Goal: Task Accomplishment & Management: Manage account settings

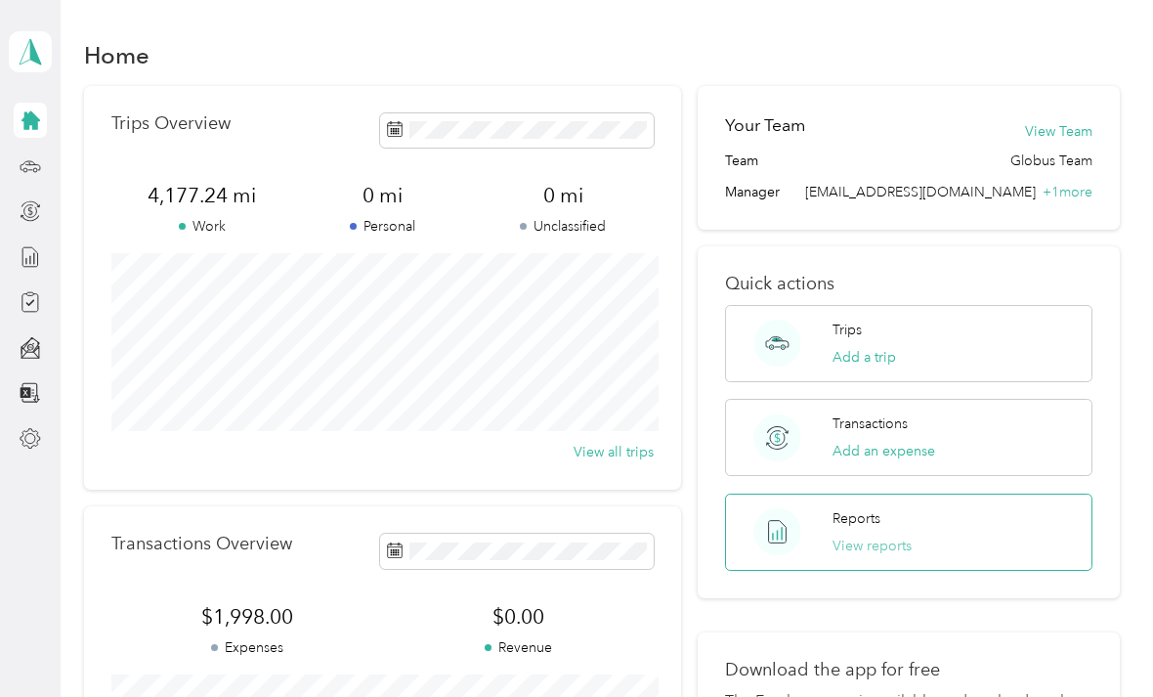
click at [850, 554] on button "View reports" at bounding box center [872, 546] width 79 height 21
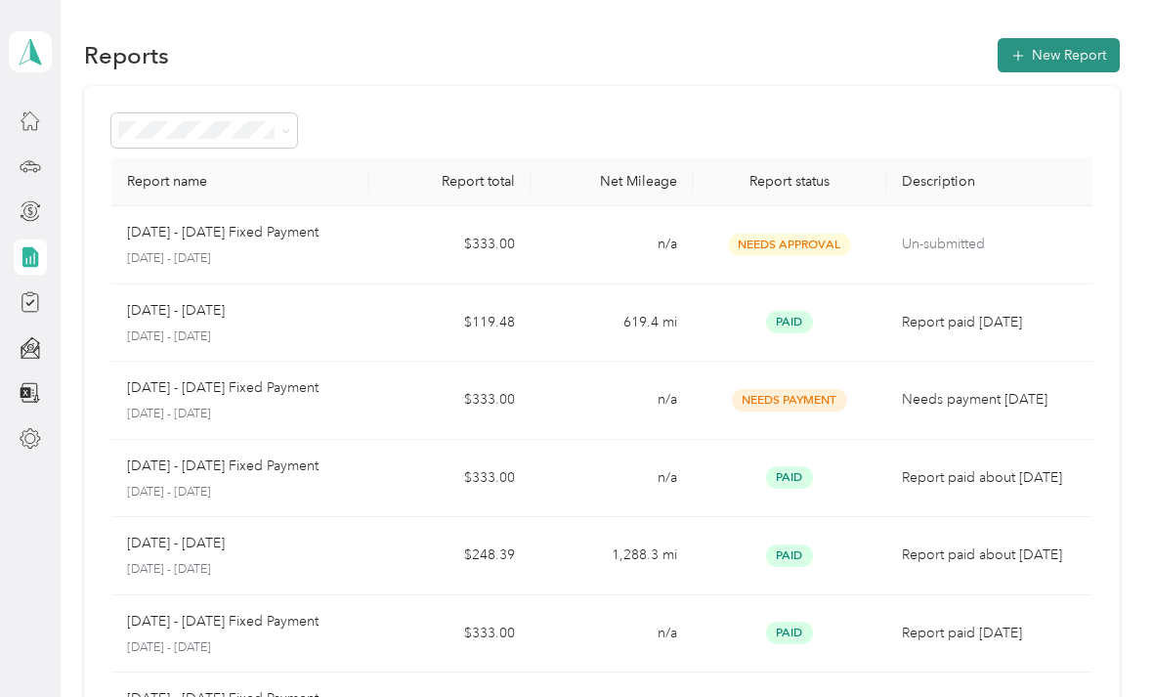
click at [1060, 58] on button "New Report" at bounding box center [1059, 55] width 122 height 34
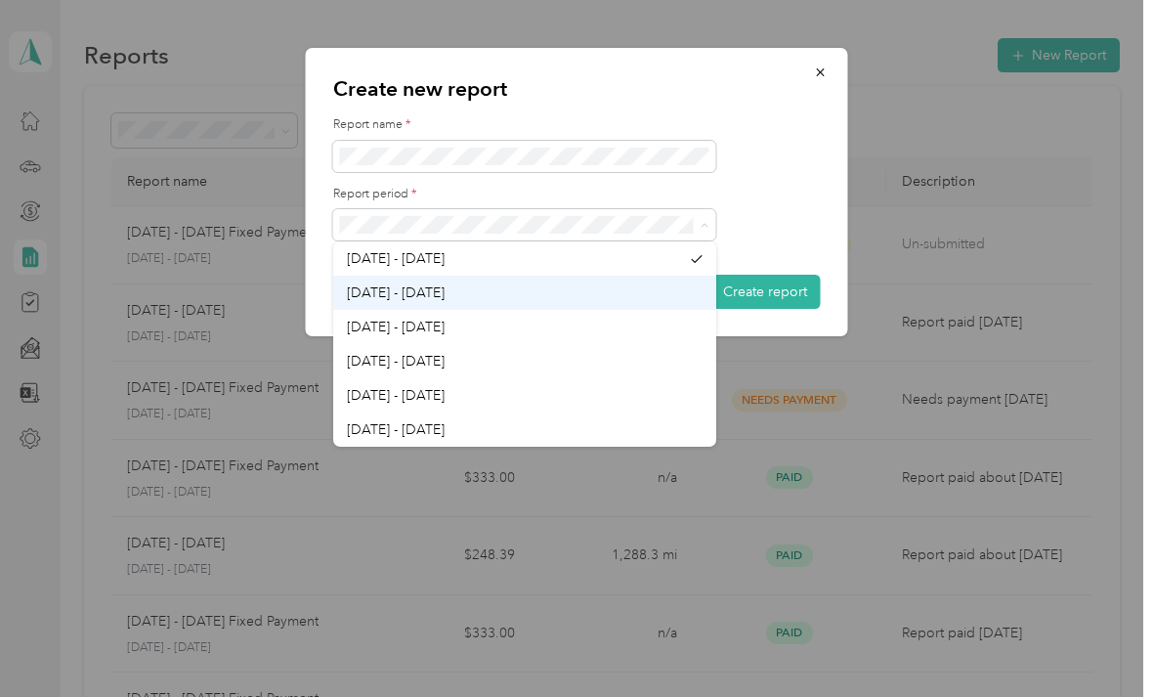
click at [484, 286] on div "[DATE] - [DATE]" at bounding box center [525, 292] width 356 height 21
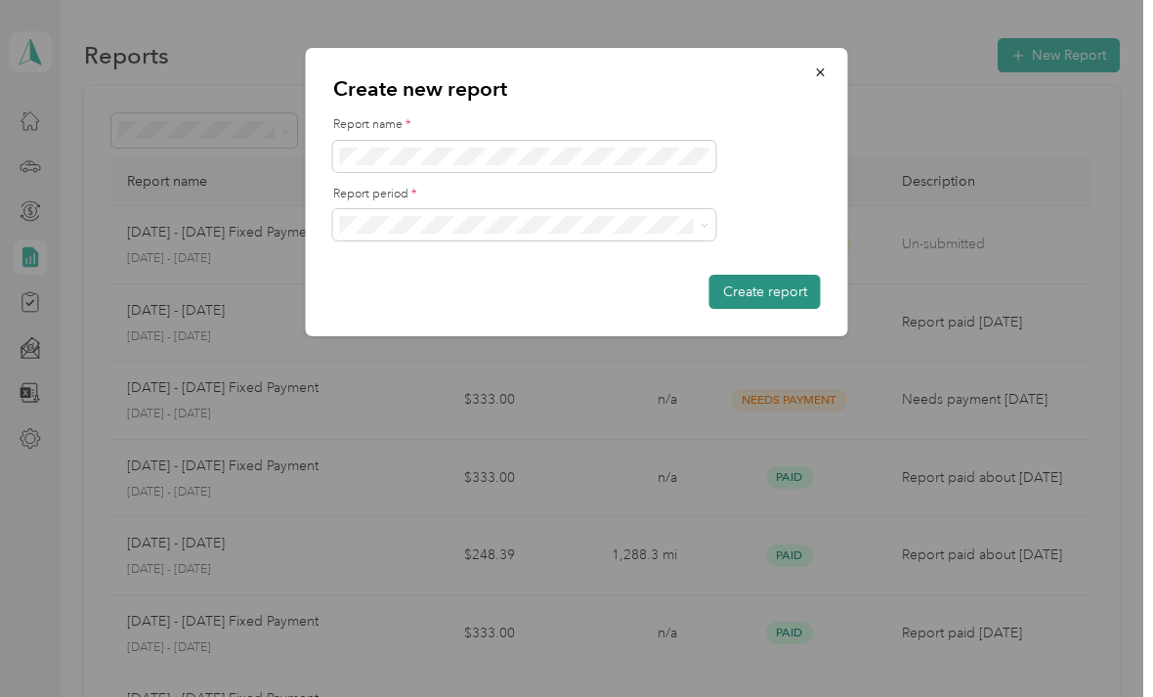
click at [761, 285] on button "Create report" at bounding box center [765, 292] width 111 height 34
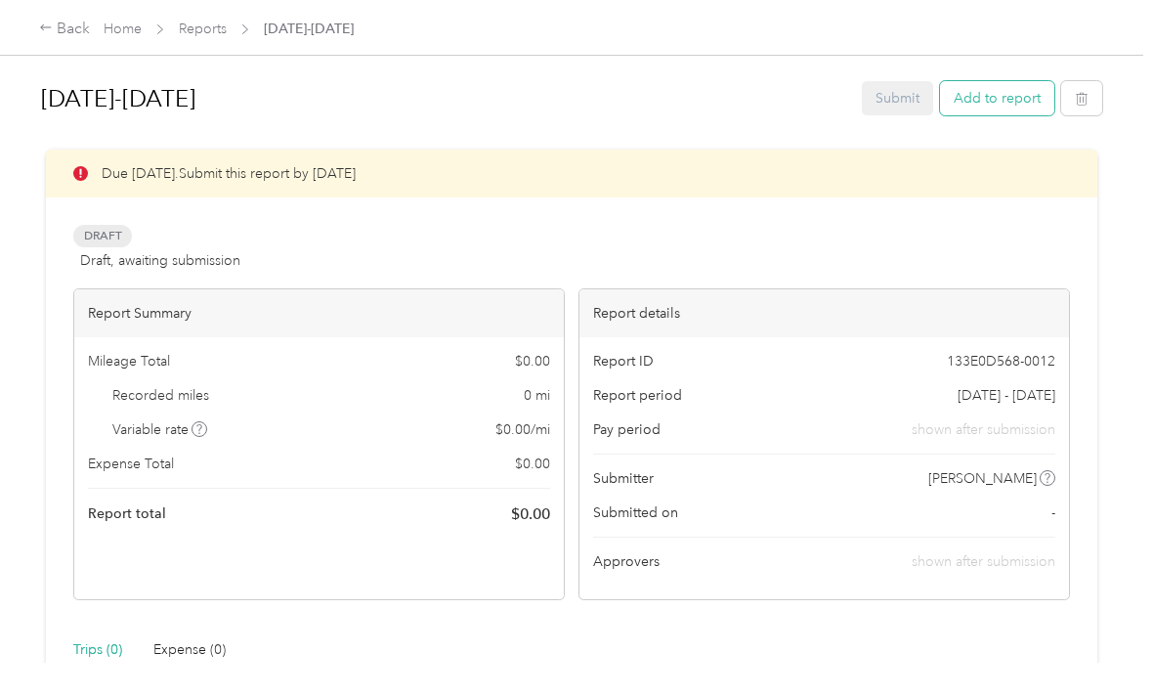
click at [1018, 109] on button "Add to report" at bounding box center [997, 98] width 114 height 34
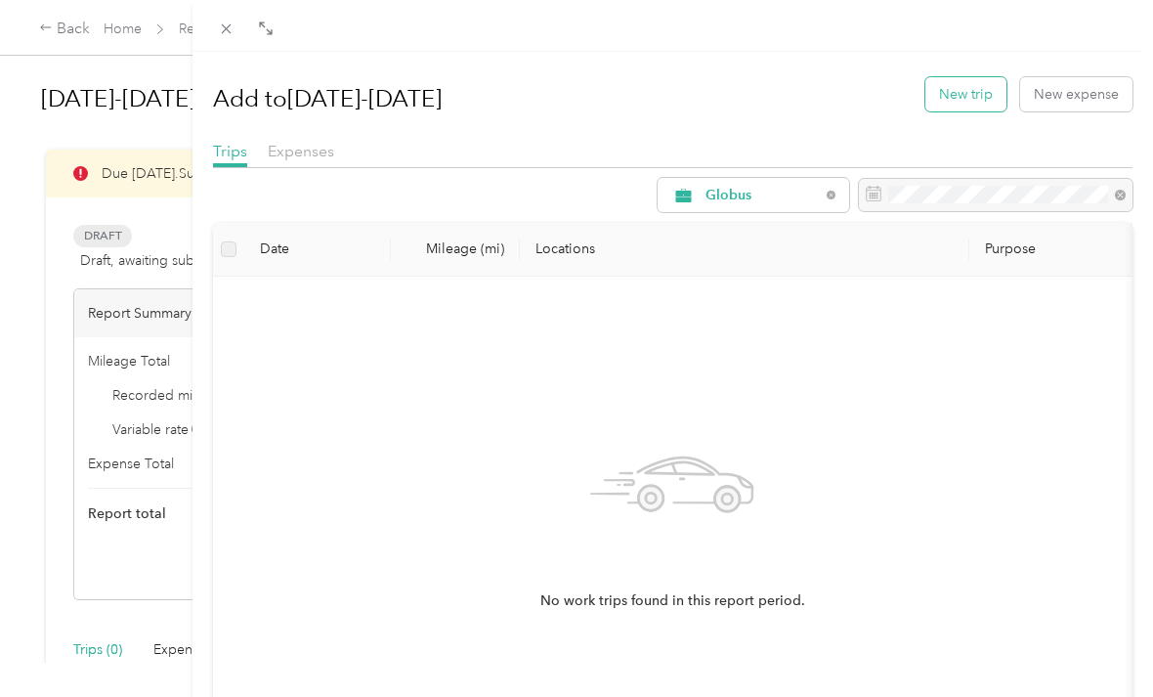
click at [961, 90] on button "New trip" at bounding box center [966, 94] width 81 height 34
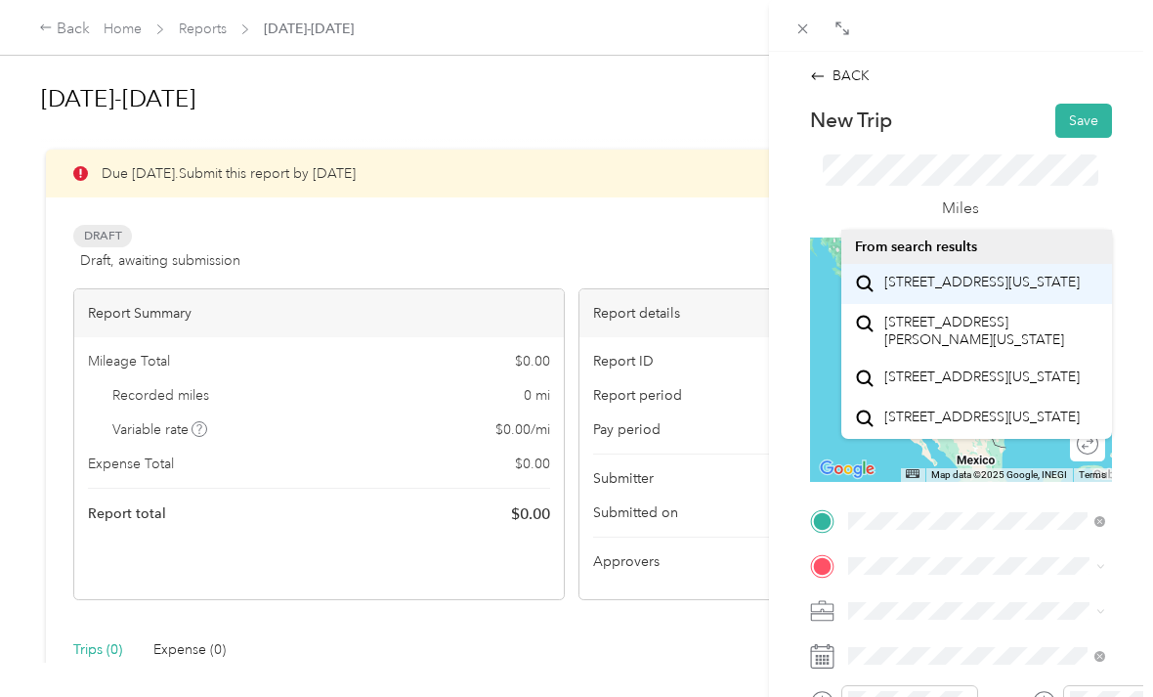
click at [968, 290] on span "[STREET_ADDRESS][US_STATE]" at bounding box center [982, 283] width 195 height 18
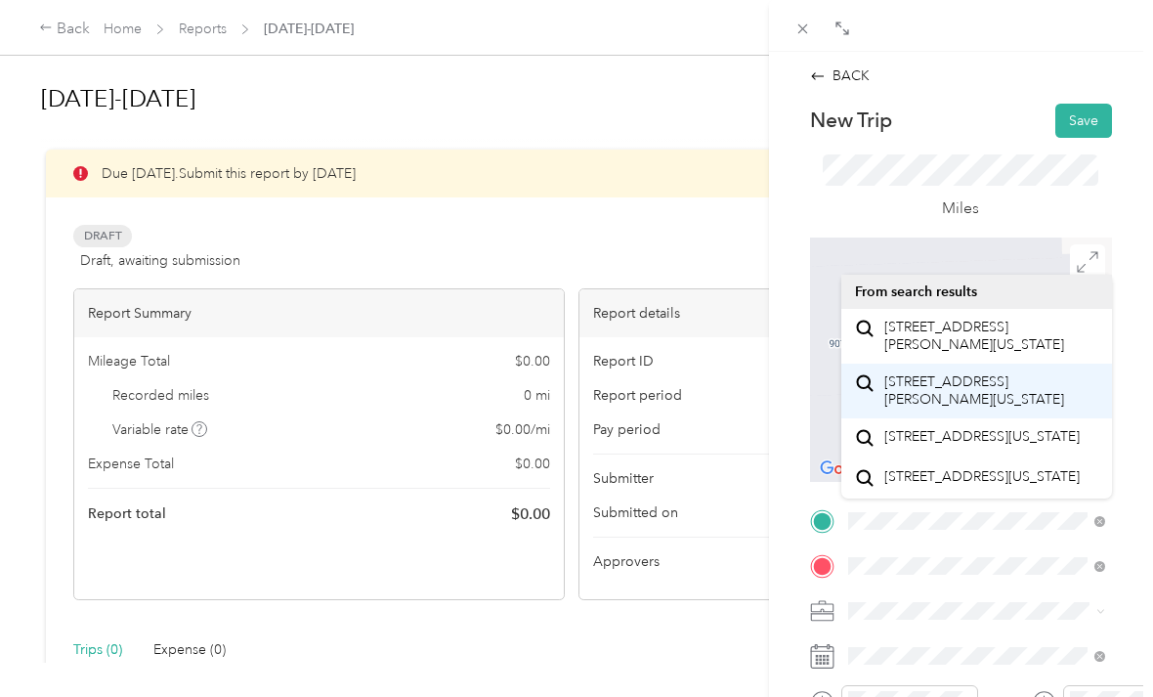
click at [1003, 394] on span "[STREET_ADDRESS][PERSON_NAME][US_STATE]" at bounding box center [992, 390] width 214 height 34
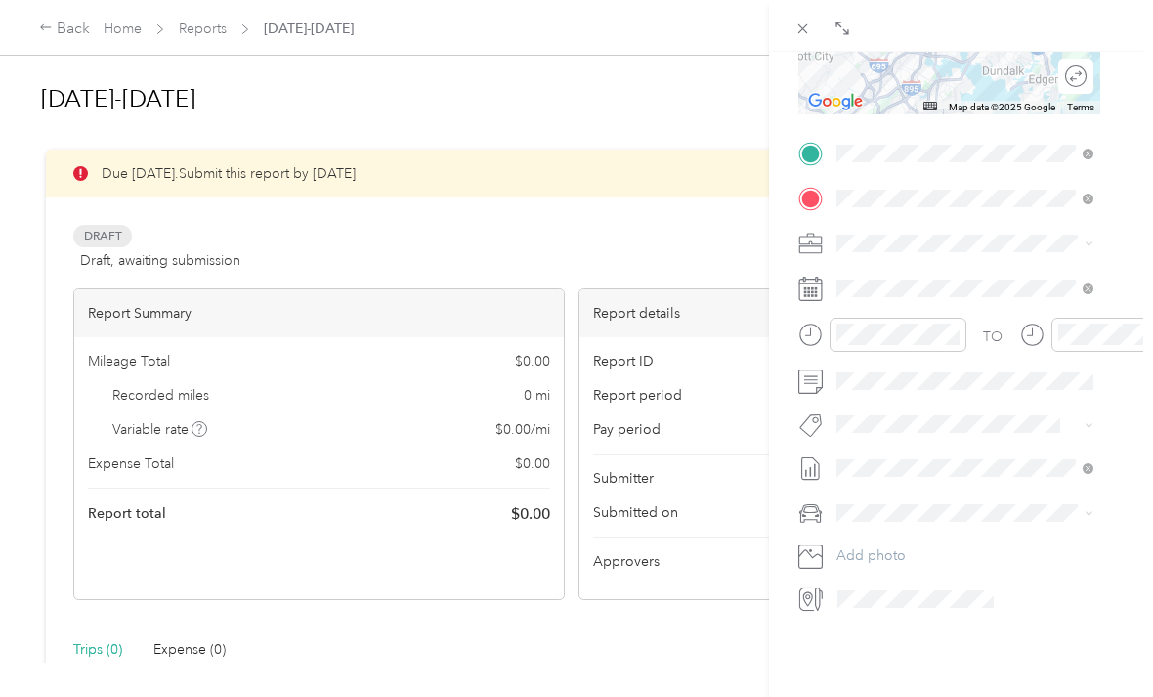
scroll to position [364, 12]
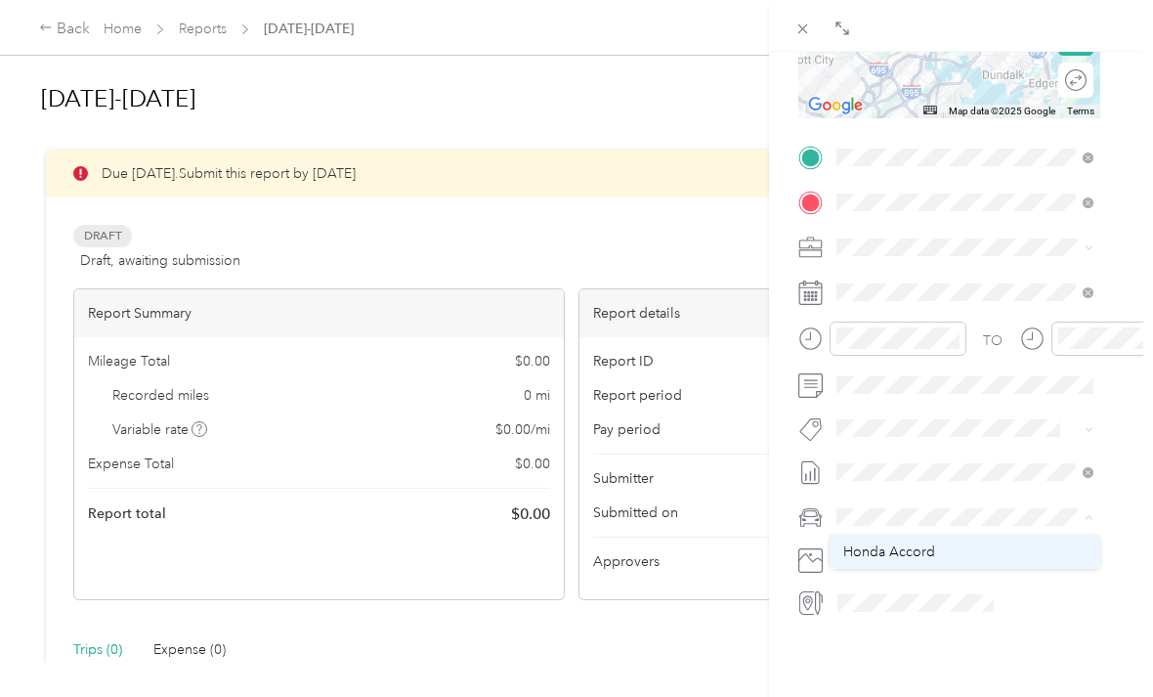
click at [923, 559] on span "Honda Accord" at bounding box center [889, 551] width 92 height 17
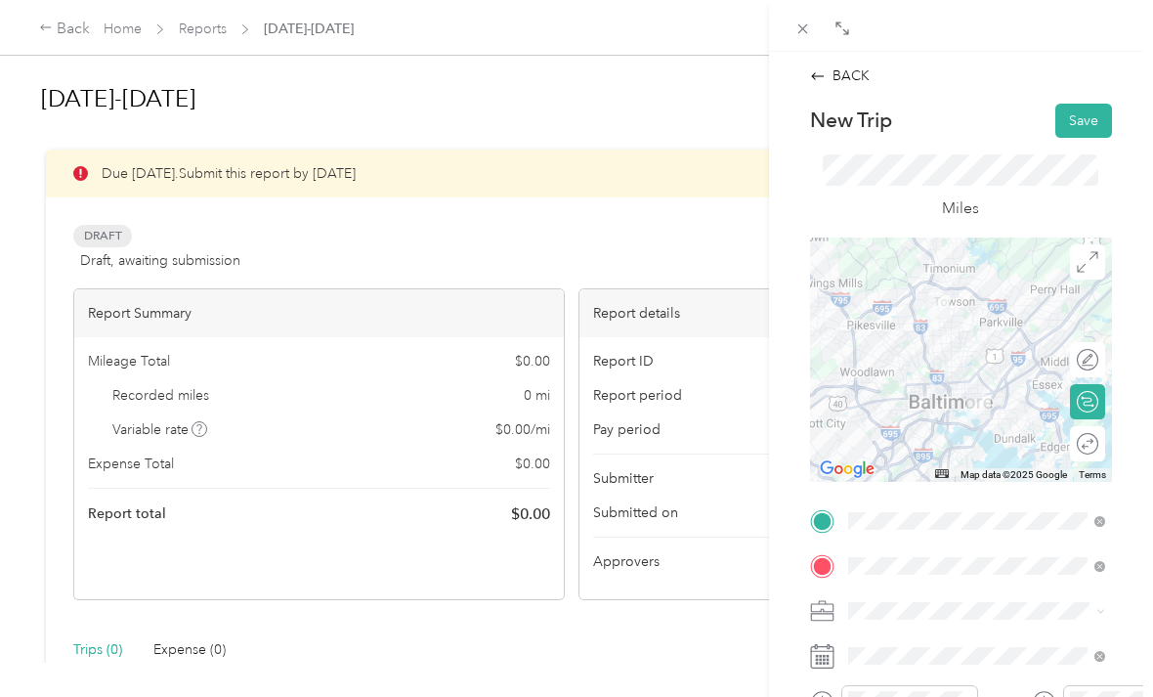
scroll to position [0, 0]
click at [1083, 123] on button "Save" at bounding box center [1084, 121] width 57 height 34
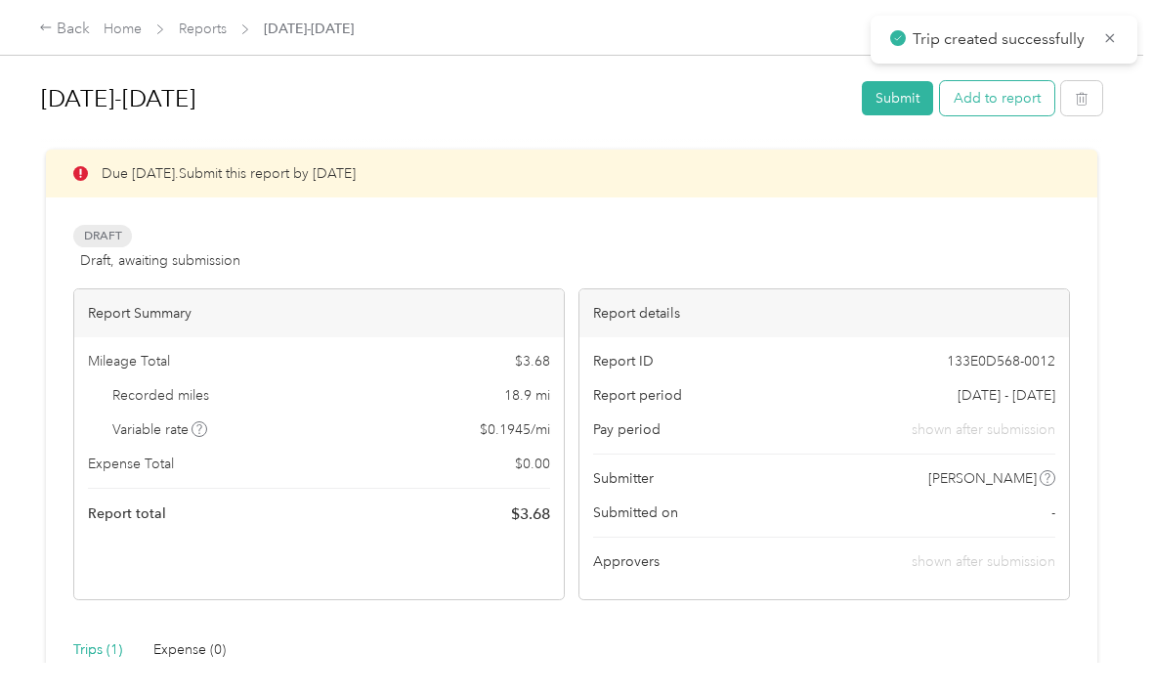
click at [1025, 96] on button "Add to report" at bounding box center [997, 98] width 114 height 34
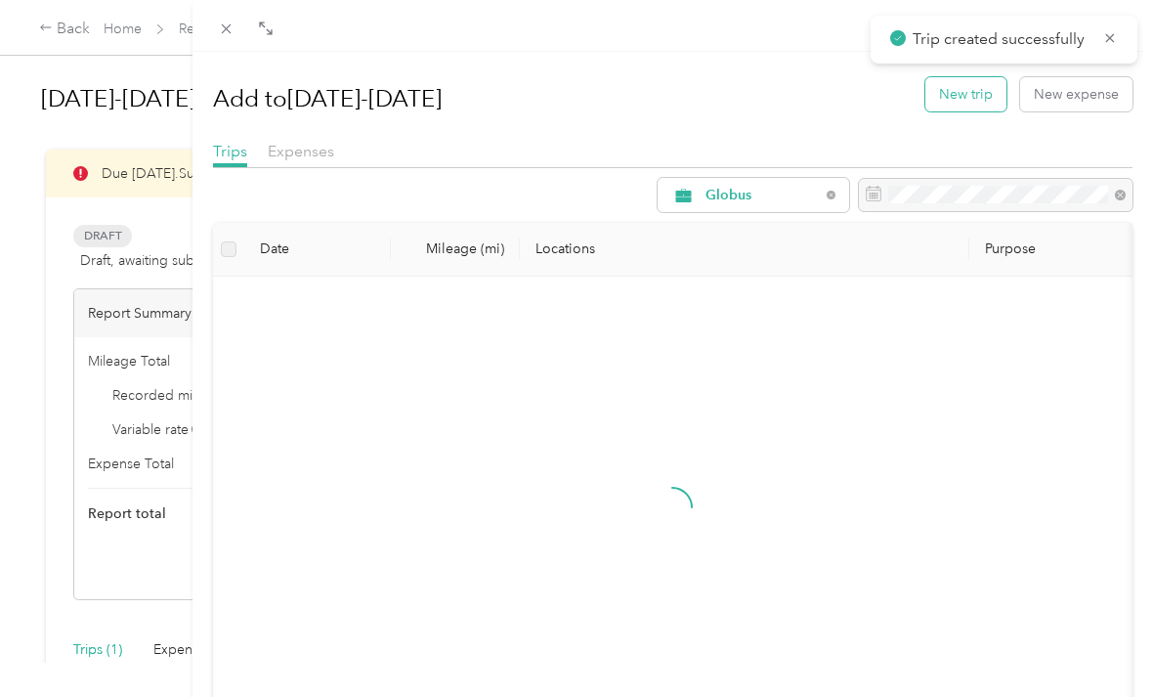
click at [968, 100] on button "New trip" at bounding box center [966, 94] width 81 height 34
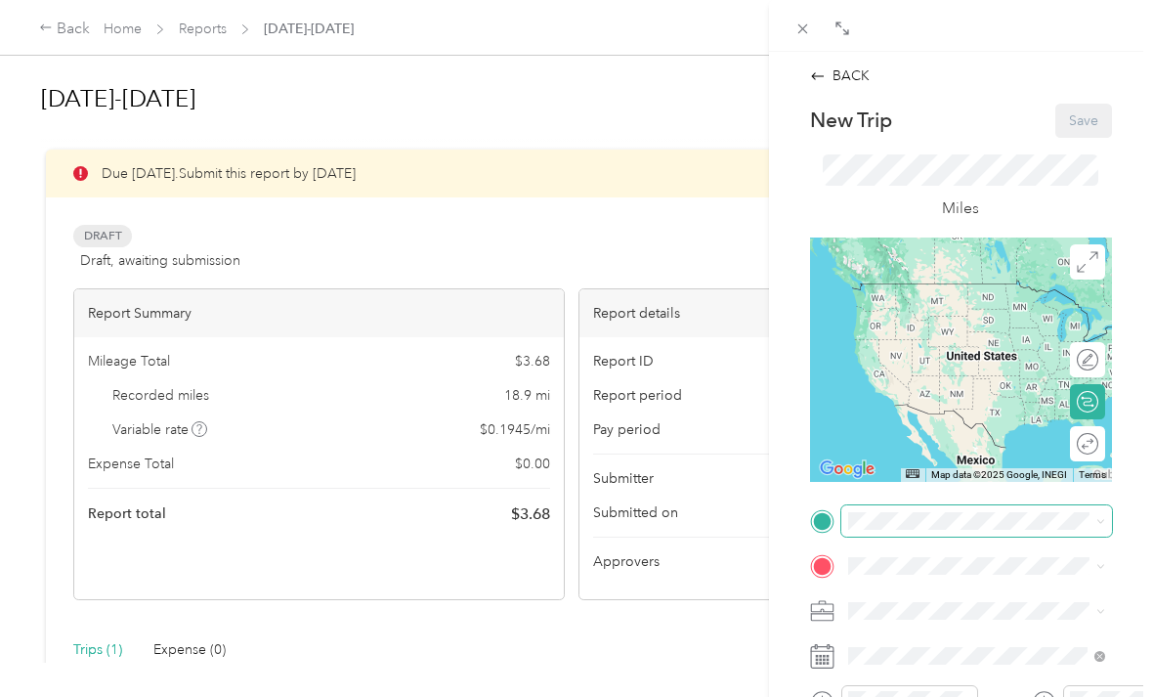
click at [934, 696] on div "Drag to resize Click to close BACK New Trip Save This trip cannot be edited bec…" at bounding box center [572, 697] width 1144 height 0
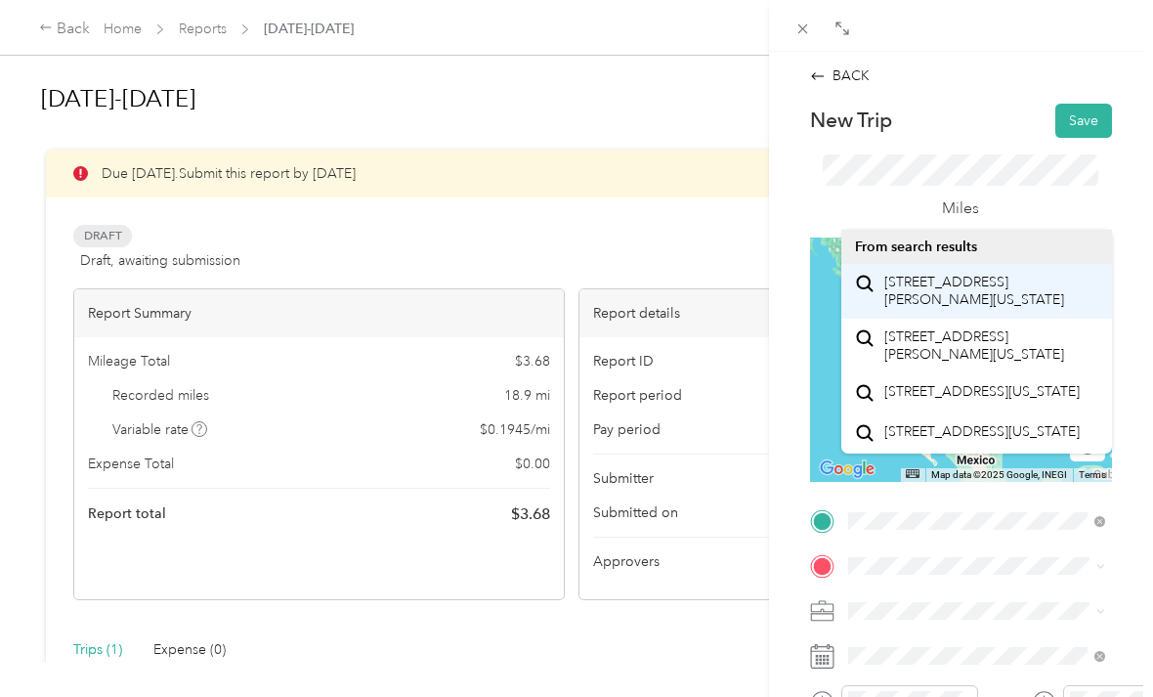
click at [994, 308] on span "[STREET_ADDRESS][PERSON_NAME][US_STATE]" at bounding box center [992, 291] width 214 height 34
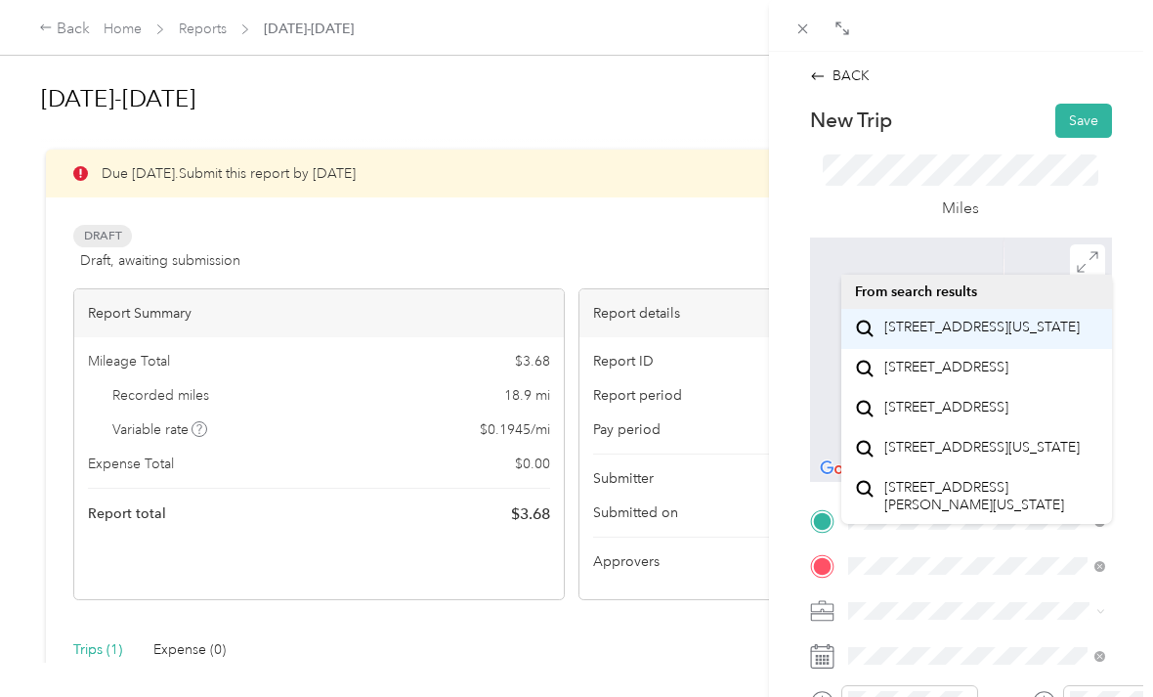
click at [974, 336] on span "[STREET_ADDRESS][US_STATE]" at bounding box center [982, 328] width 195 height 18
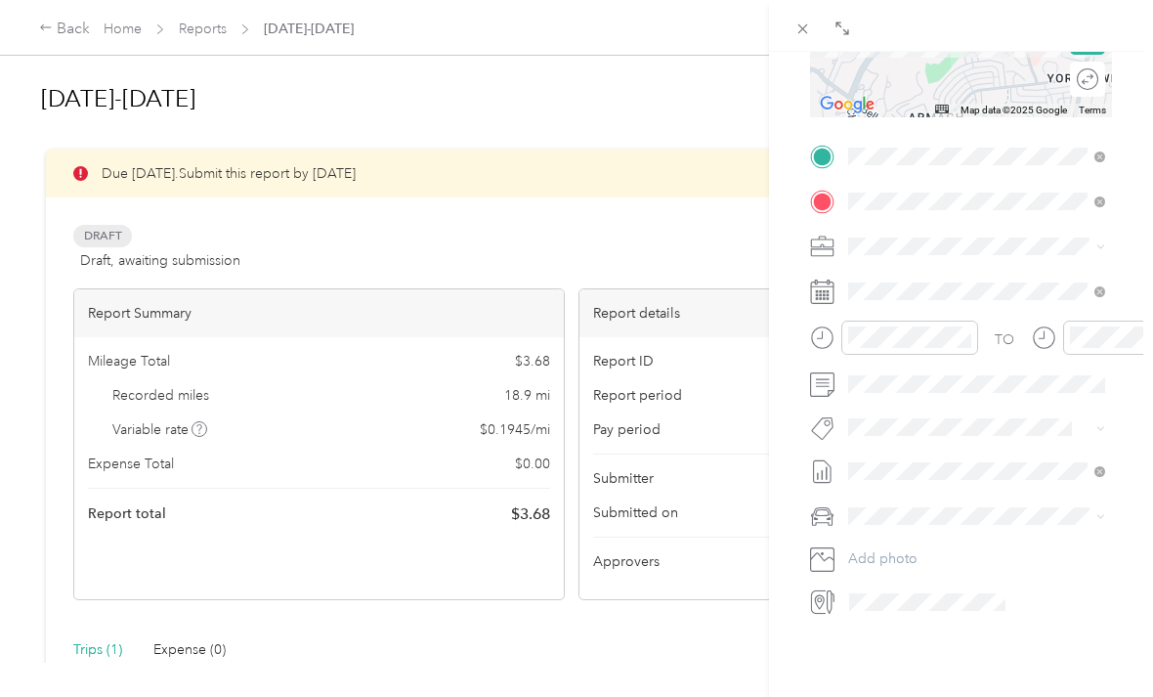
scroll to position [364, 0]
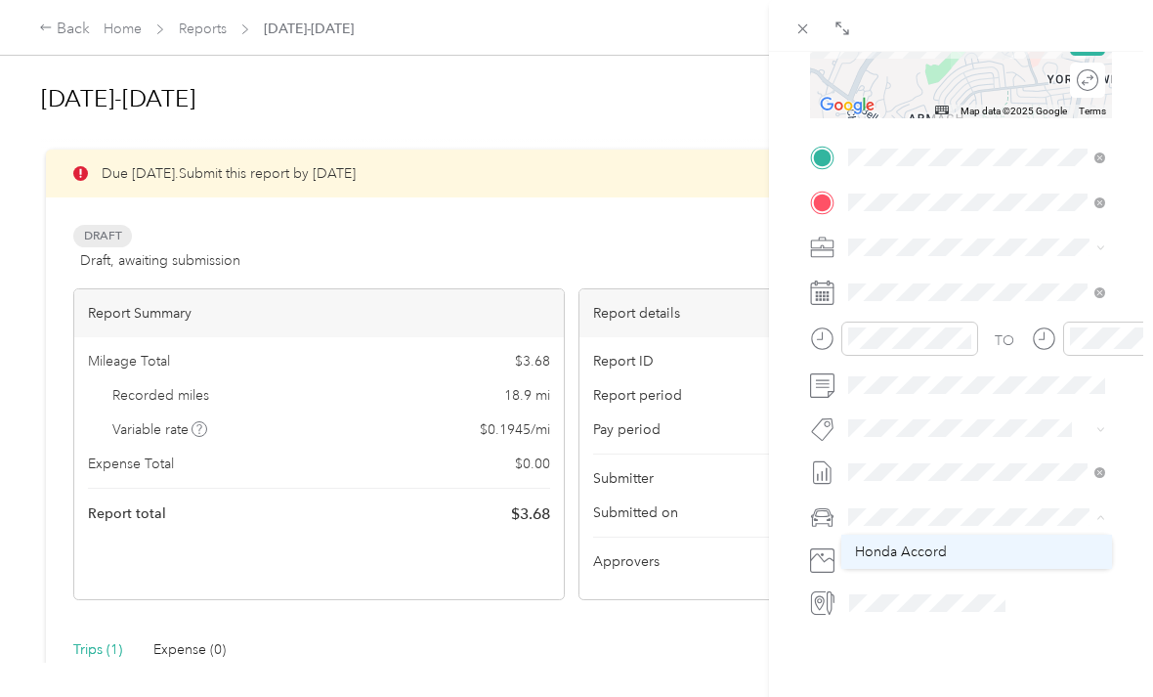
click at [928, 552] on span "Honda Accord" at bounding box center [901, 551] width 92 height 17
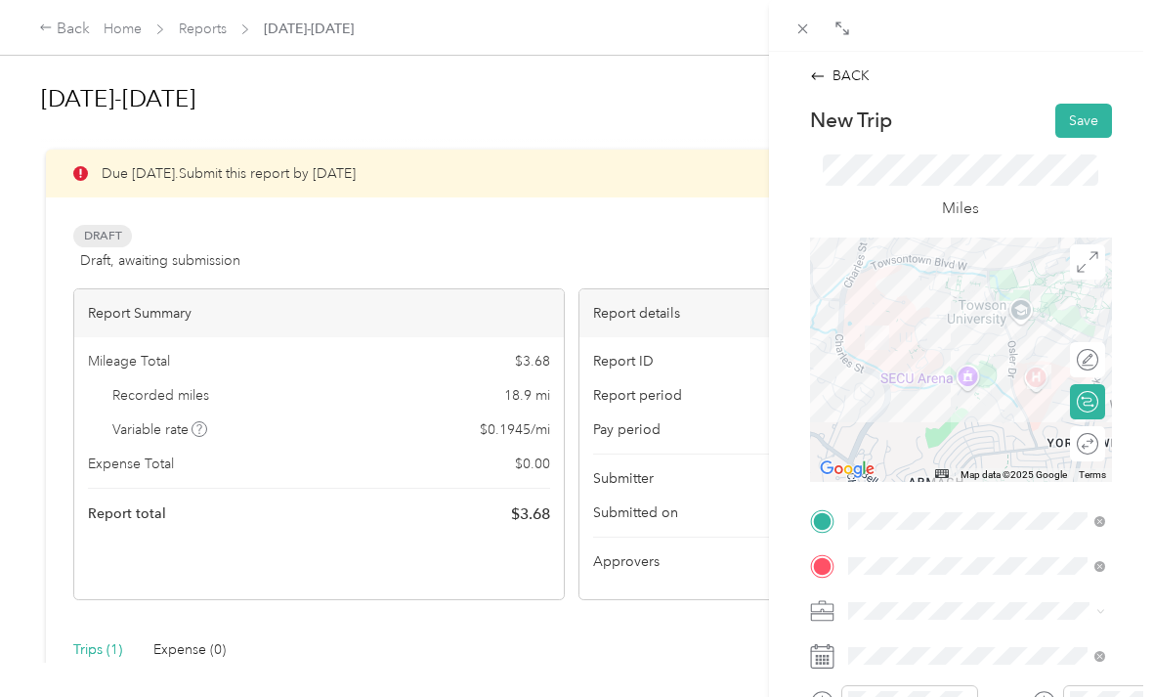
scroll to position [0, 0]
click at [1083, 118] on button "Save" at bounding box center [1084, 121] width 57 height 34
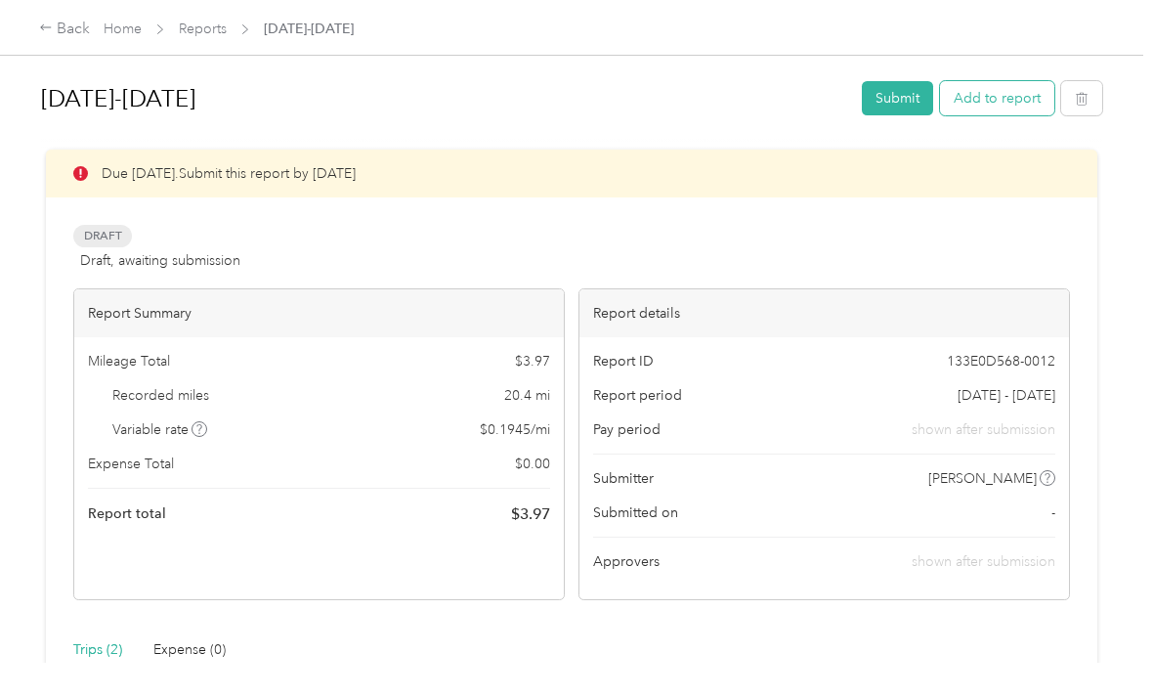
click at [1015, 98] on button "Add to report" at bounding box center [997, 98] width 114 height 34
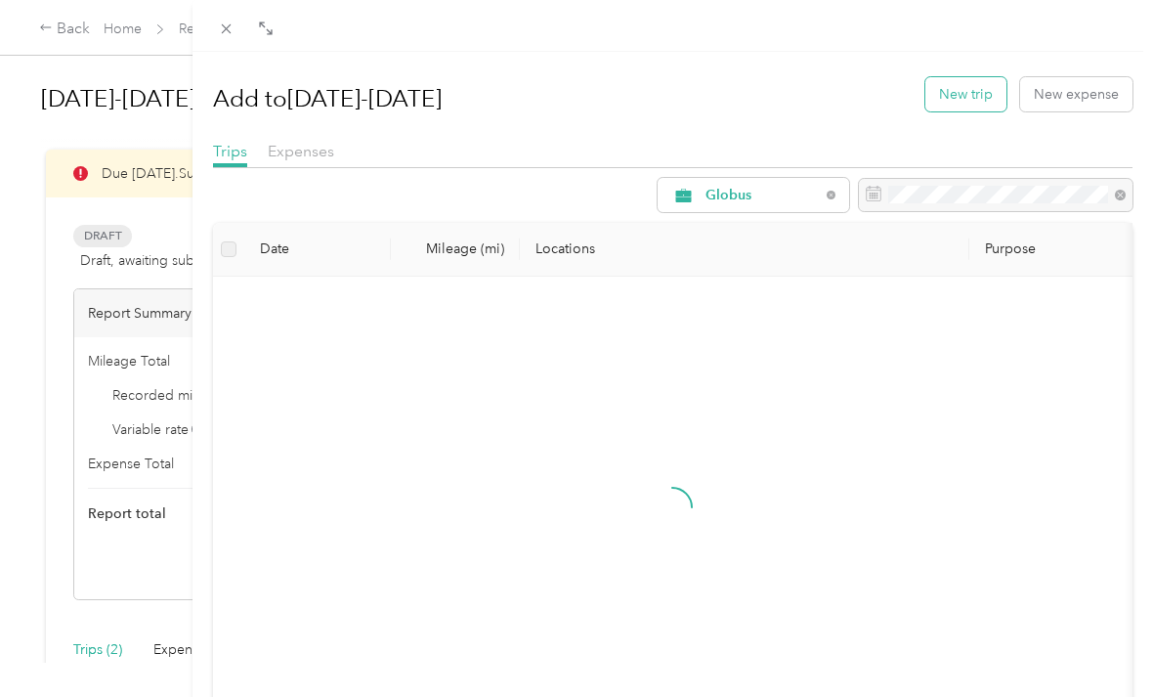
click at [974, 91] on button "New trip" at bounding box center [966, 94] width 81 height 34
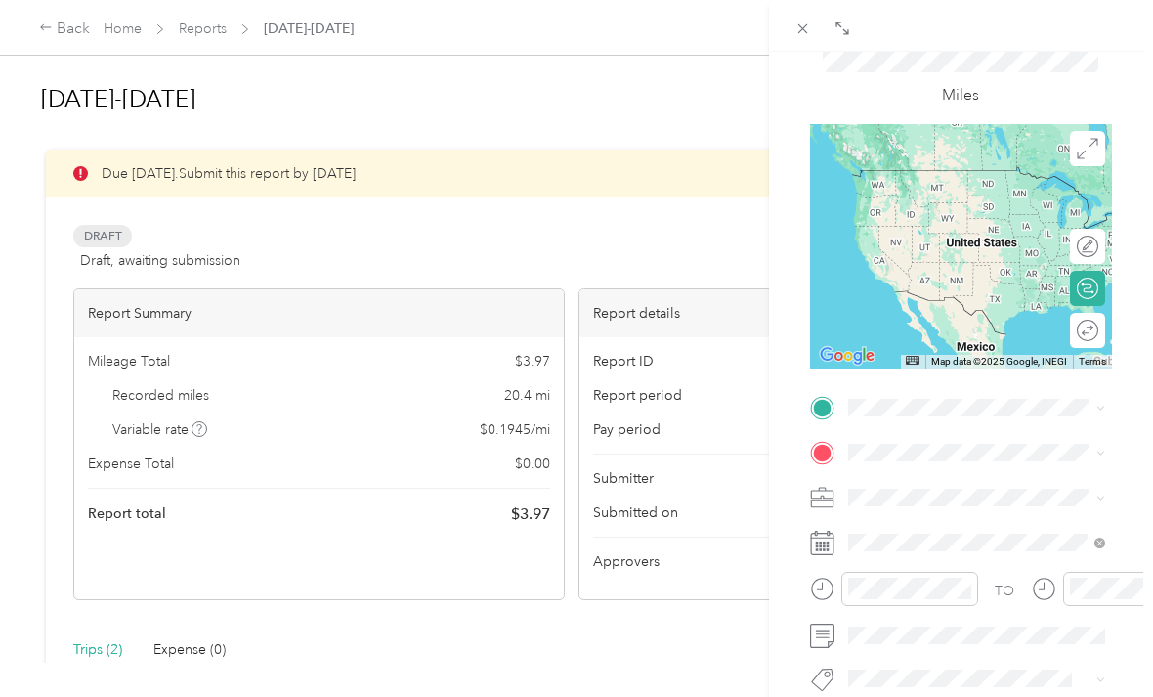
scroll to position [114, 0]
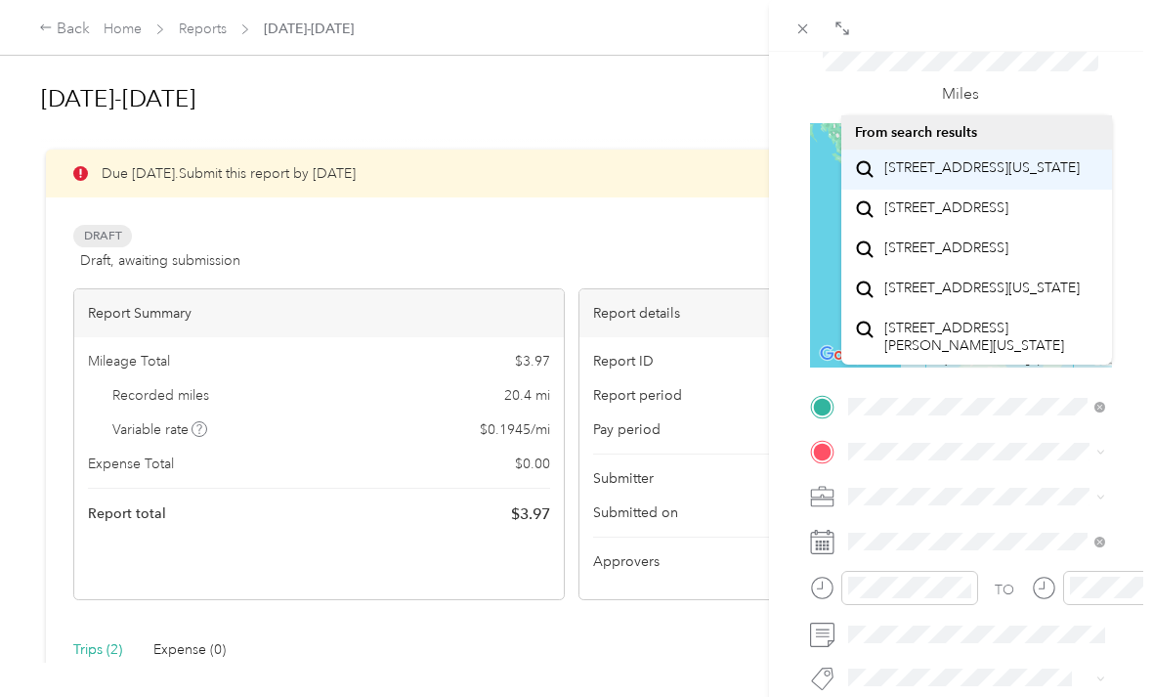
click at [965, 177] on span "[STREET_ADDRESS][US_STATE]" at bounding box center [982, 168] width 195 height 18
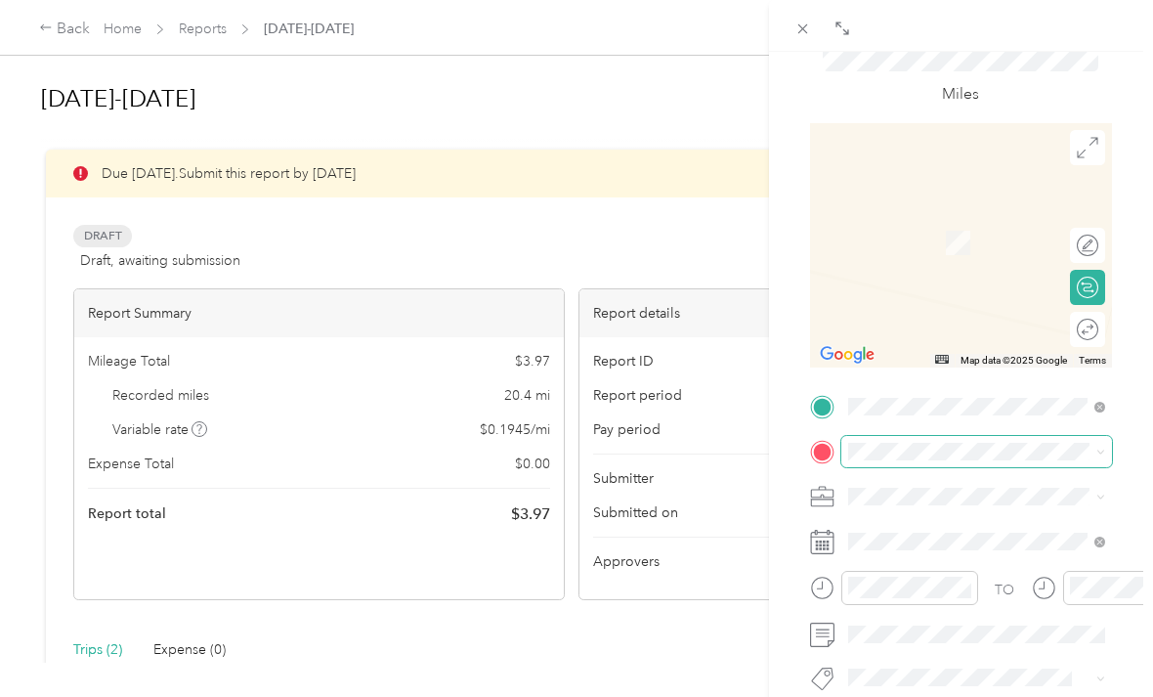
click at [911, 696] on div "Drag to resize Click to close BACK New Trip Save This trip cannot be edited bec…" at bounding box center [572, 697] width 1144 height 0
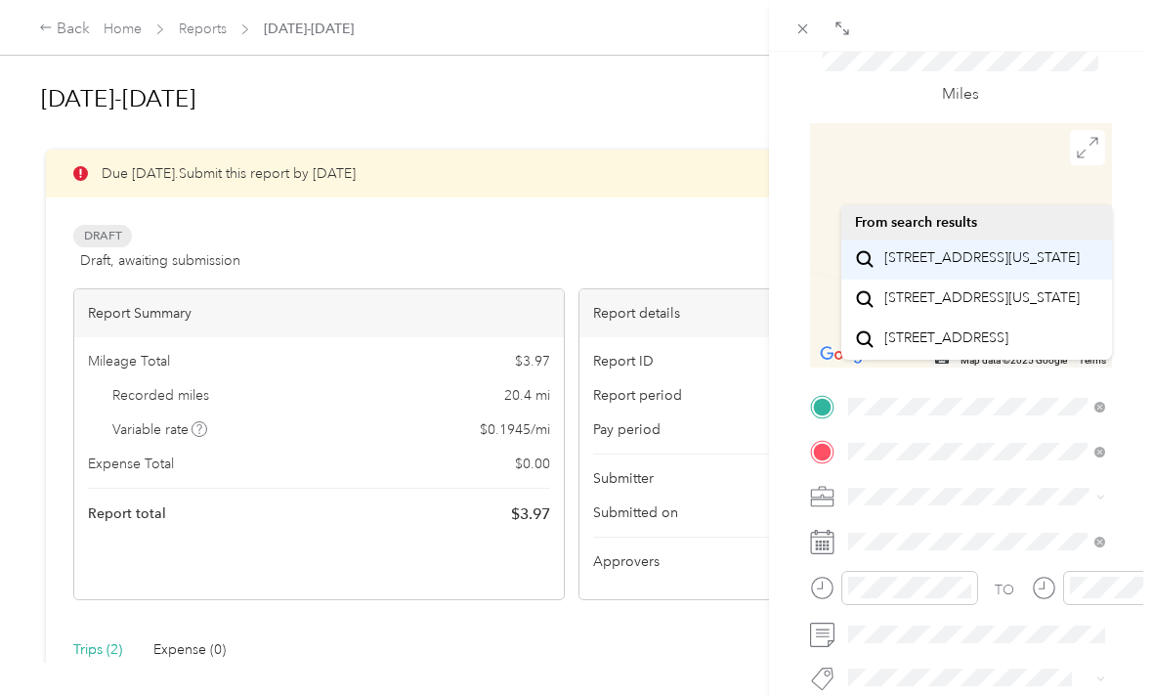
click at [986, 267] on span "[STREET_ADDRESS][US_STATE]" at bounding box center [982, 258] width 195 height 18
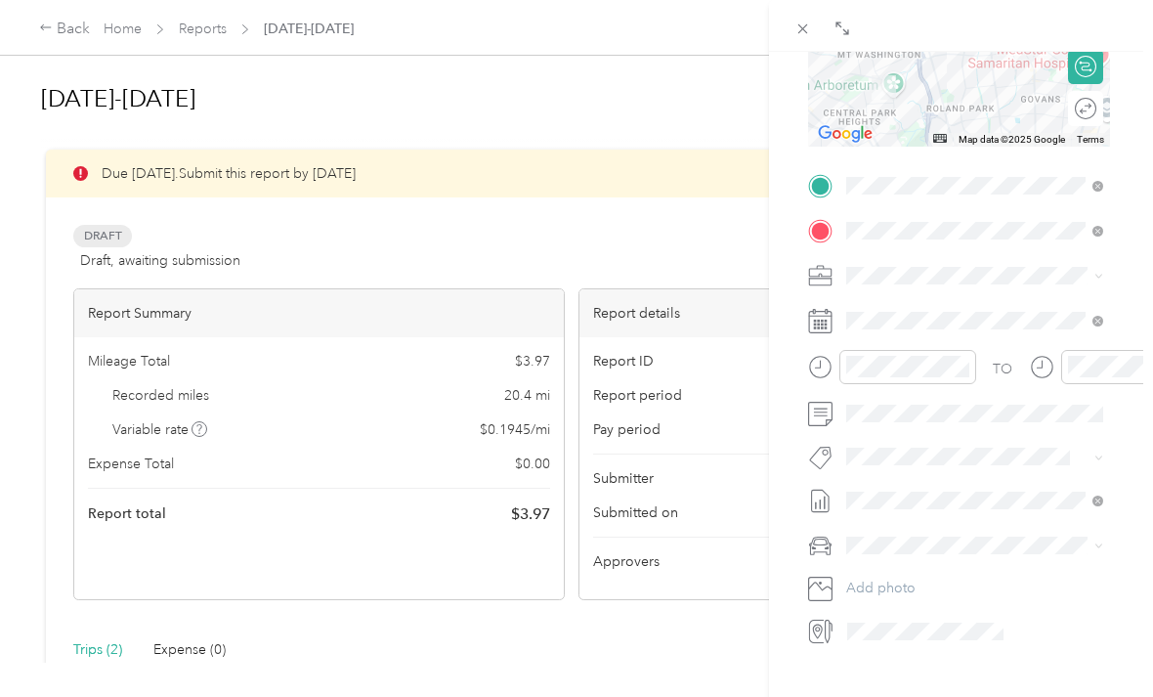
scroll to position [336, 2]
click at [918, 581] on span "Honda Accord" at bounding box center [899, 579] width 92 height 17
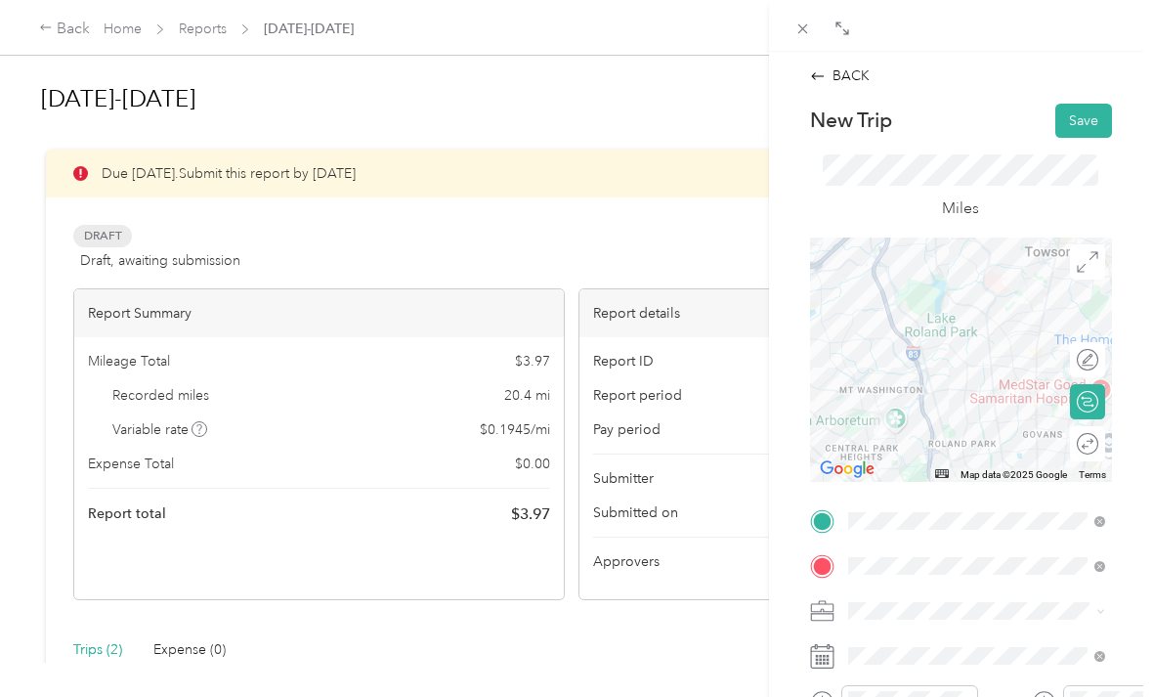
scroll to position [0, 0]
click at [1098, 114] on button "Save" at bounding box center [1084, 121] width 57 height 34
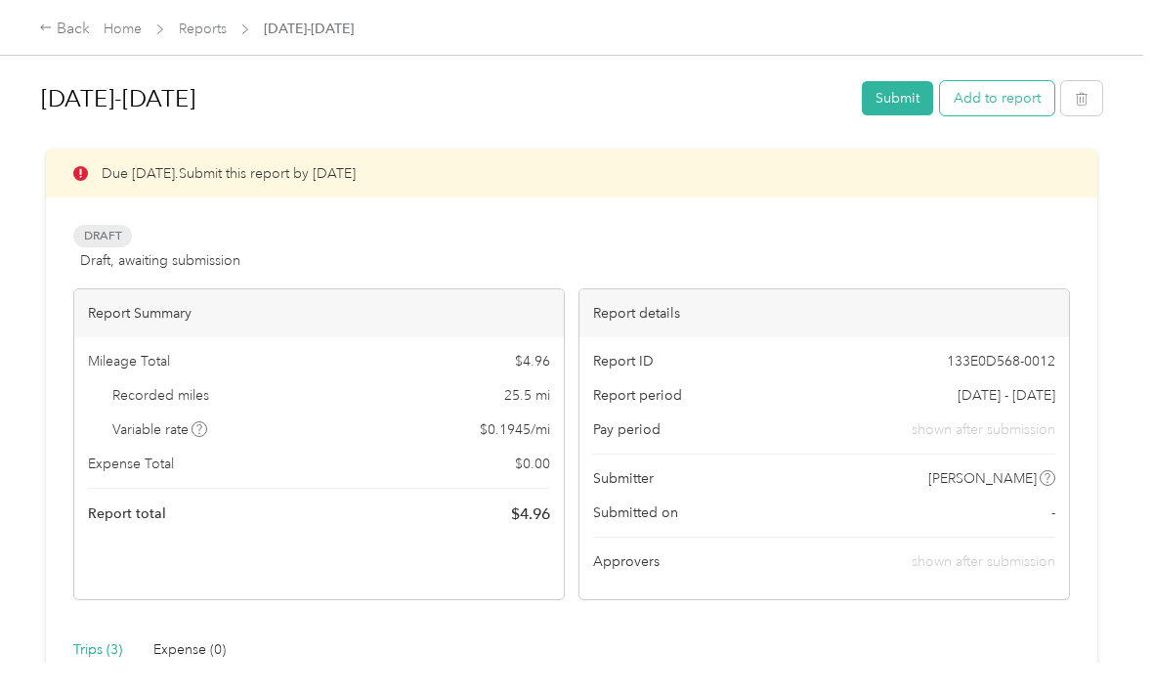
click at [1038, 105] on button "Add to report" at bounding box center [997, 98] width 114 height 34
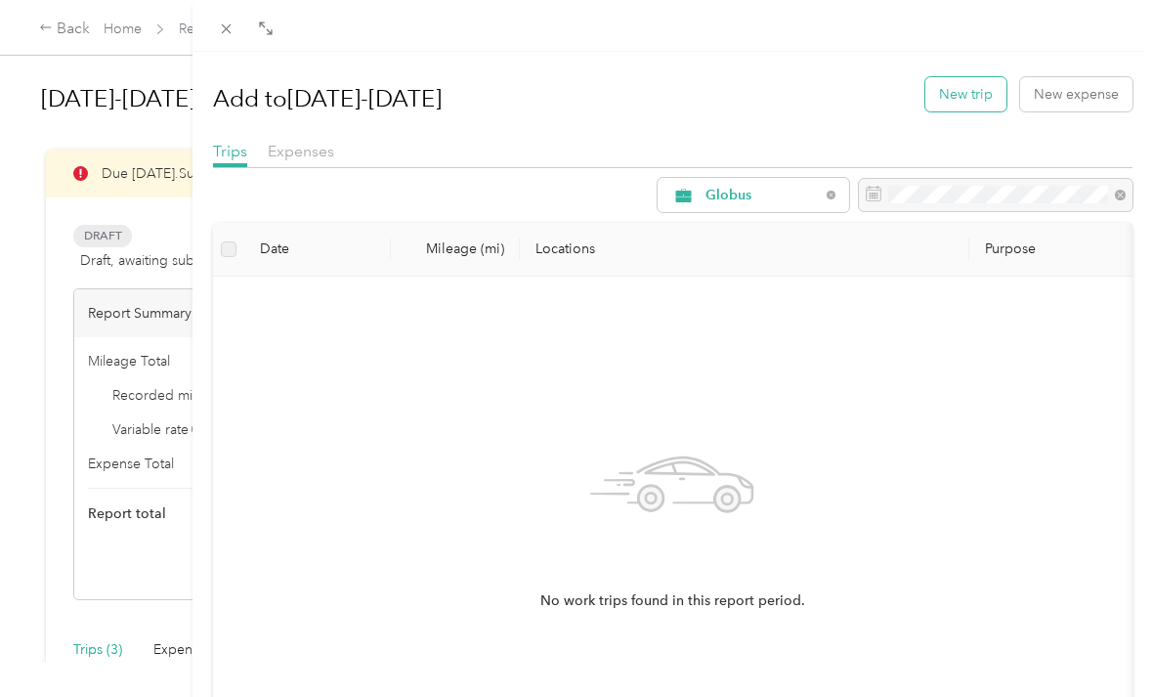
click at [985, 78] on button "New trip" at bounding box center [966, 94] width 81 height 34
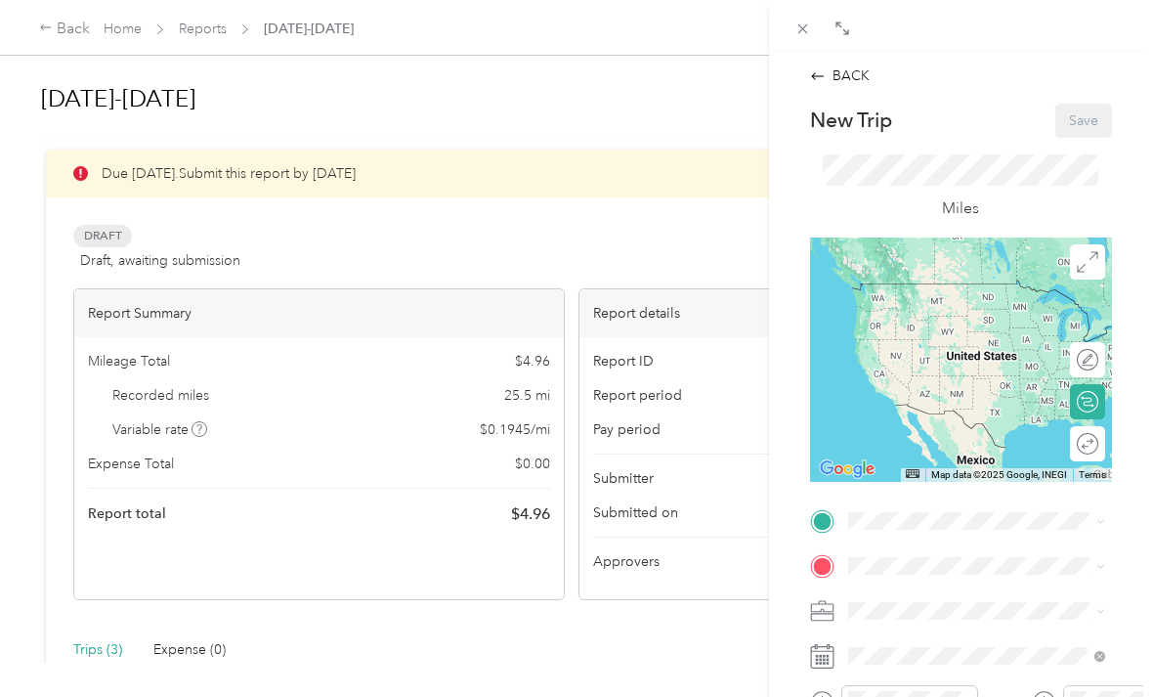
scroll to position [63, 0]
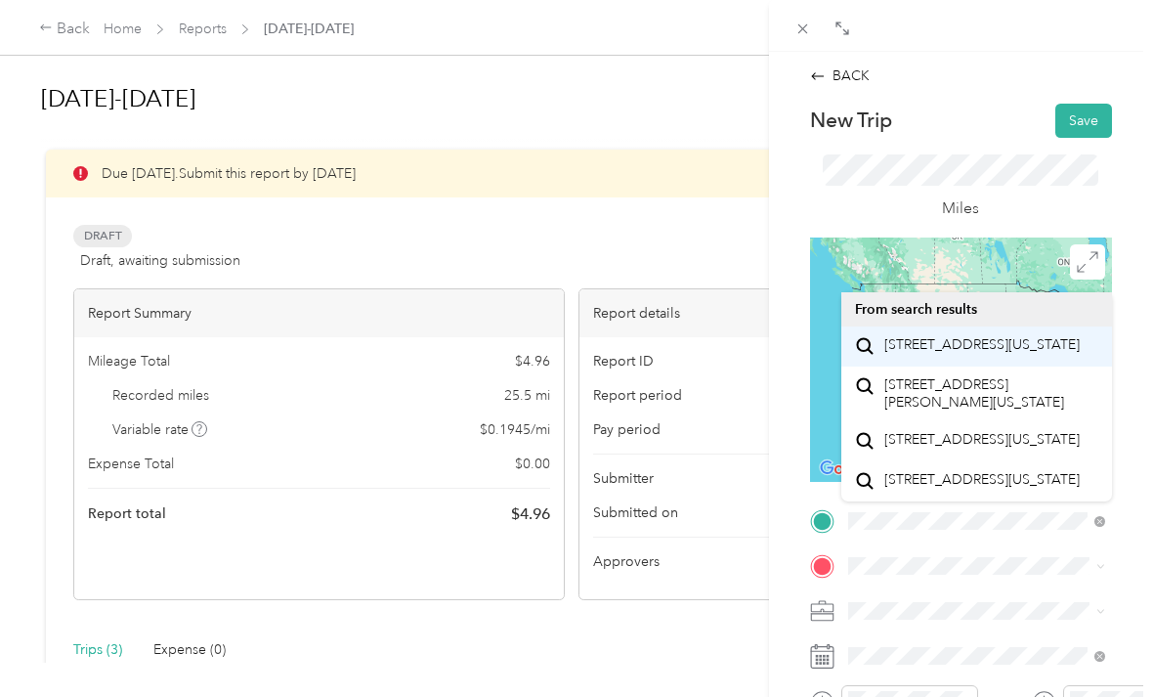
click at [1001, 336] on span "[STREET_ADDRESS][US_STATE]" at bounding box center [982, 345] width 195 height 18
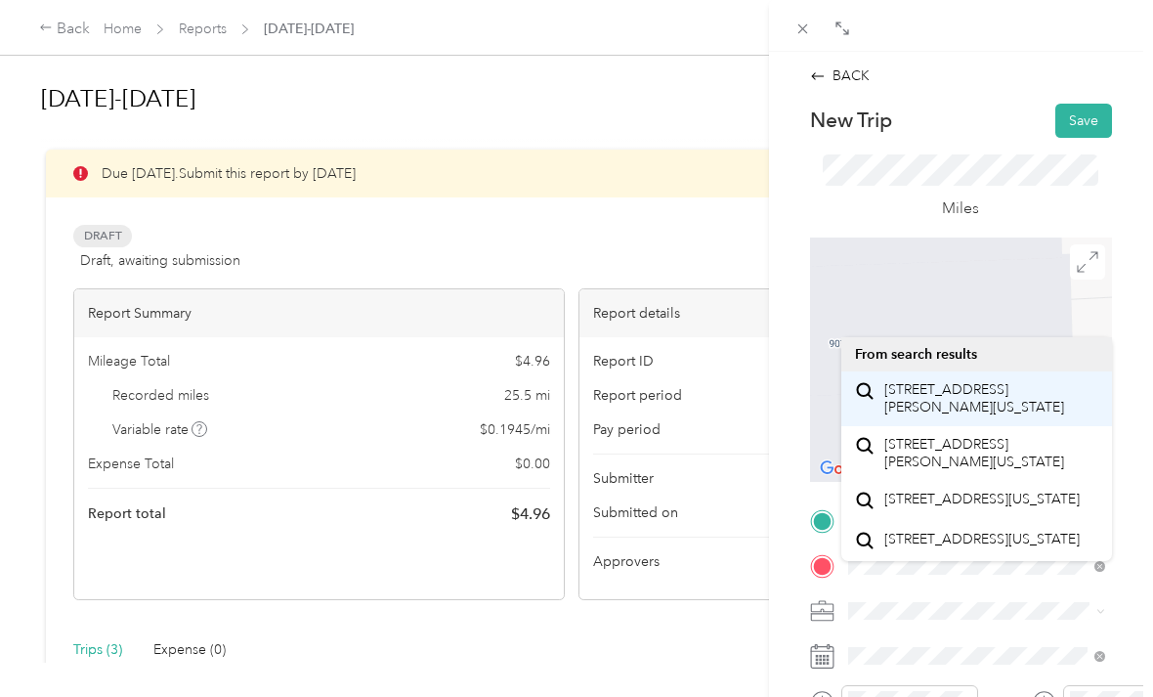
click at [1003, 381] on span "[STREET_ADDRESS][PERSON_NAME][US_STATE]" at bounding box center [992, 398] width 214 height 34
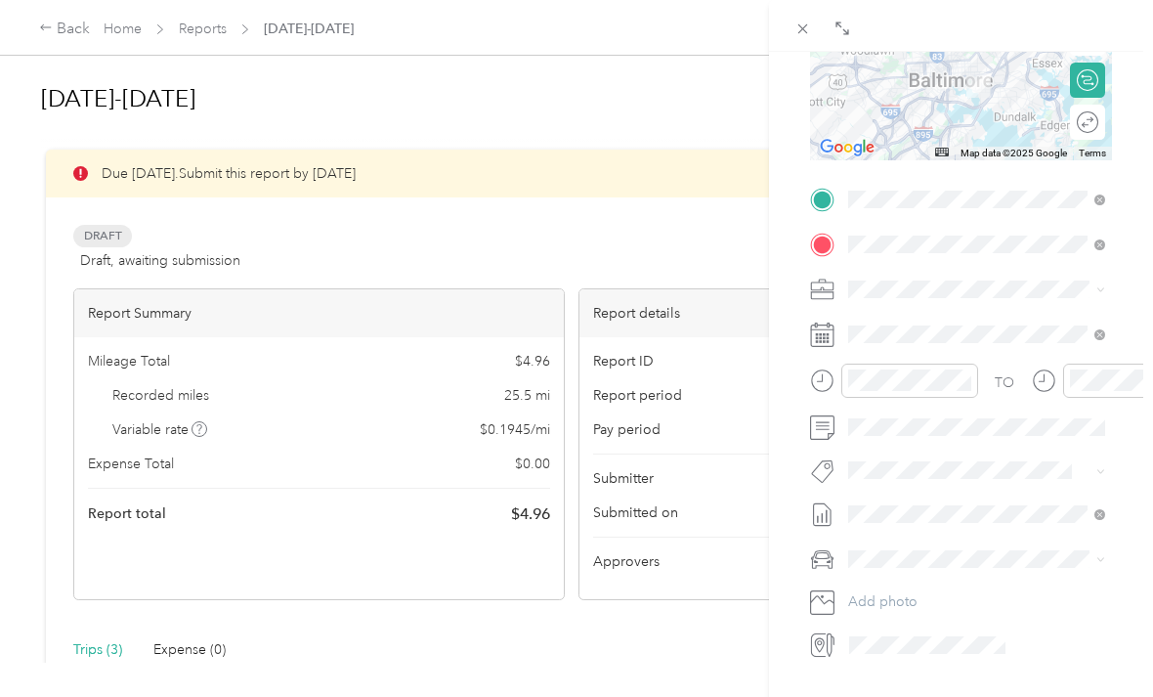
scroll to position [324, 0]
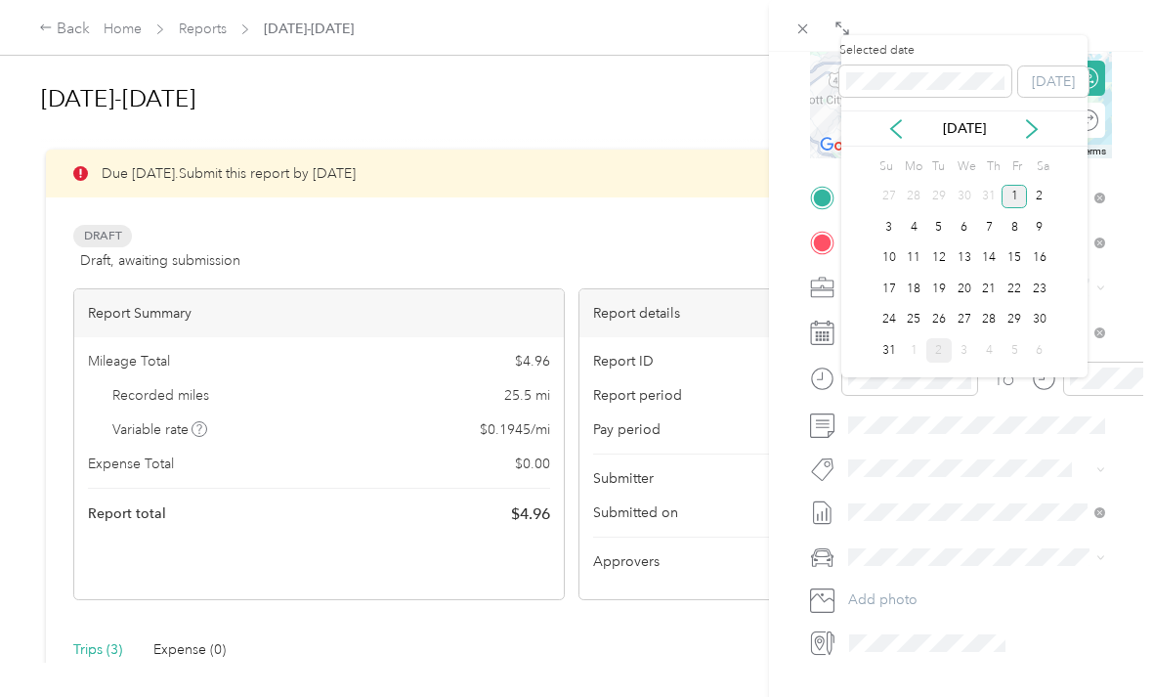
click at [1025, 185] on div "1" at bounding box center [1014, 197] width 25 height 24
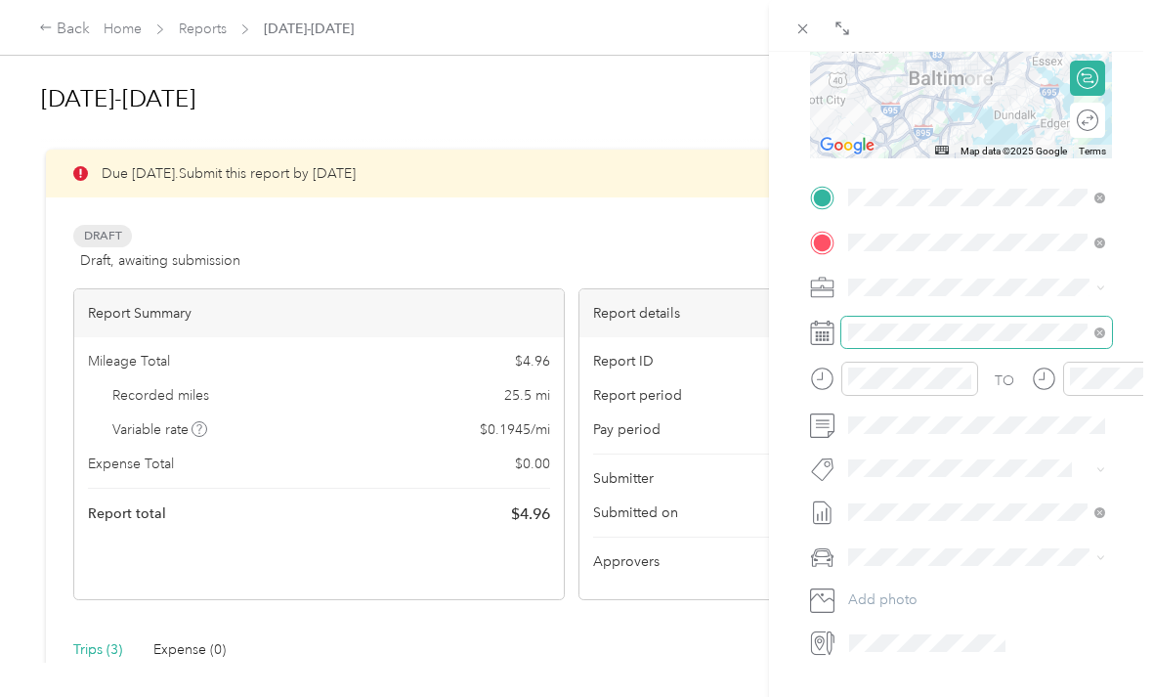
click at [905, 317] on span at bounding box center [977, 332] width 271 height 31
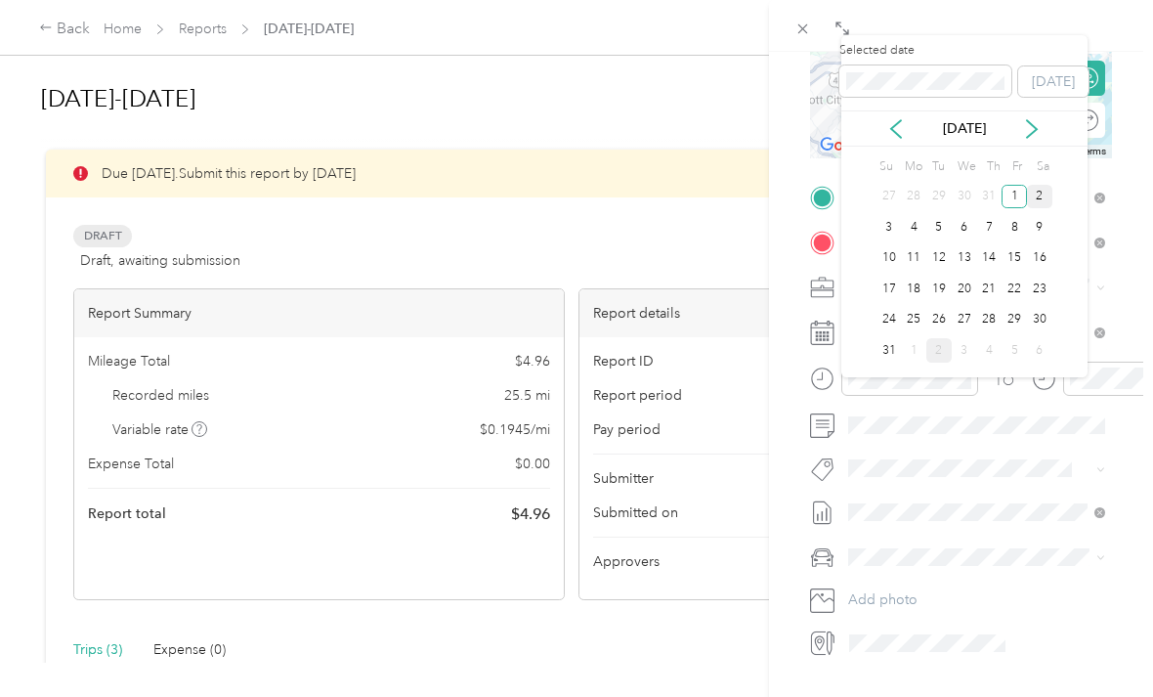
click at [1037, 185] on div "2" at bounding box center [1039, 197] width 25 height 24
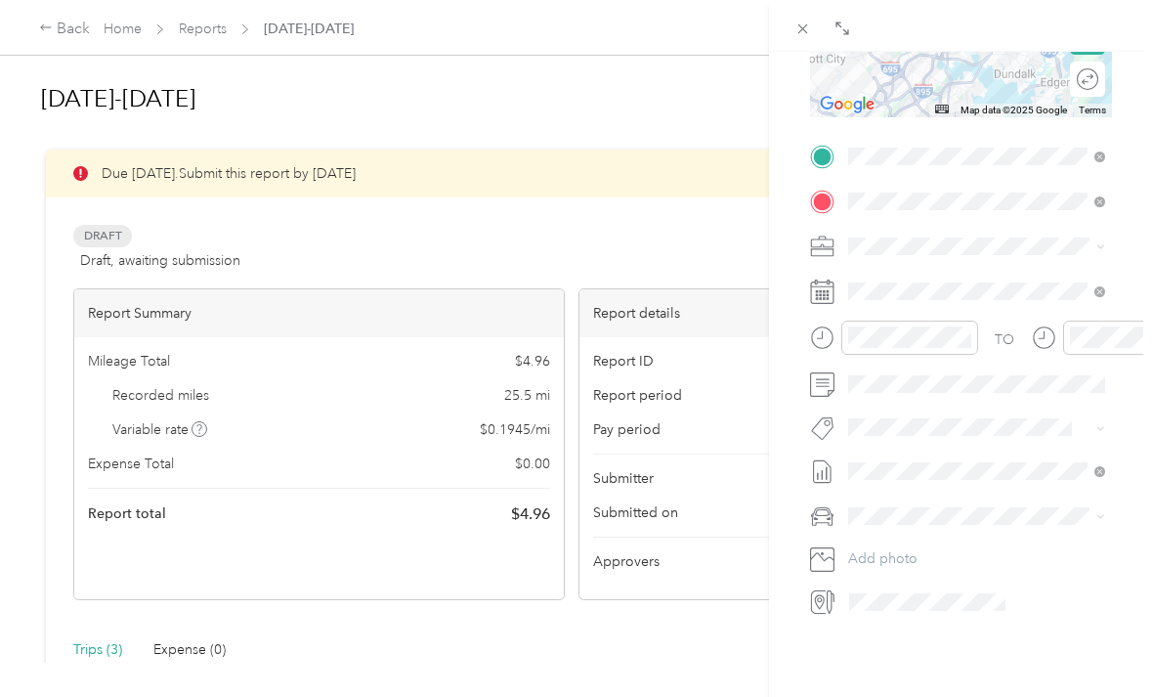
scroll to position [364, 0]
click at [940, 606] on span "Honda Accord" at bounding box center [901, 614] width 92 height 17
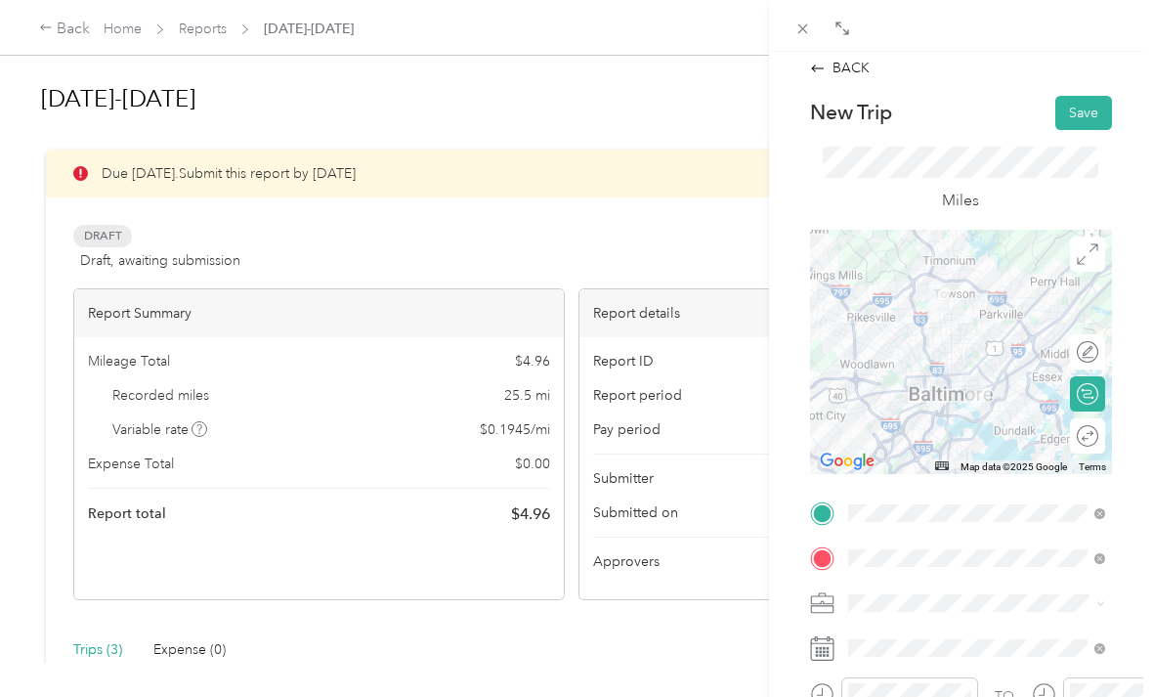
scroll to position [6, 0]
click at [1088, 111] on button "Save" at bounding box center [1084, 115] width 57 height 34
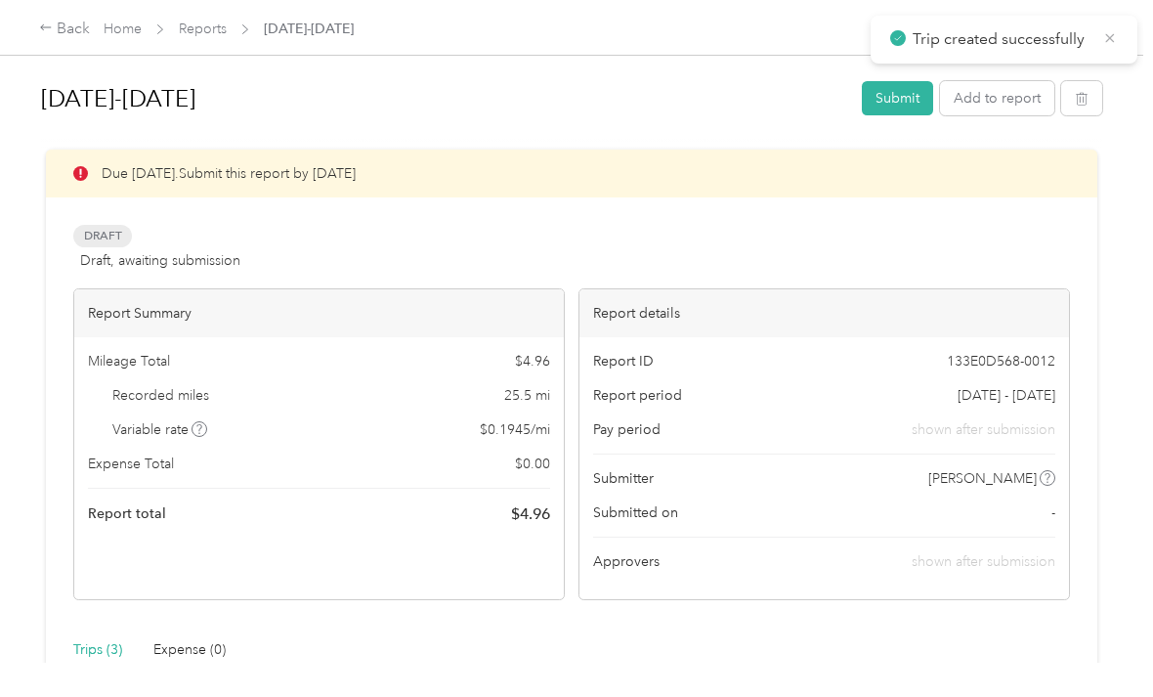
click at [1103, 35] on icon at bounding box center [1110, 38] width 16 height 18
click at [1016, 95] on button "Add to report" at bounding box center [997, 98] width 114 height 34
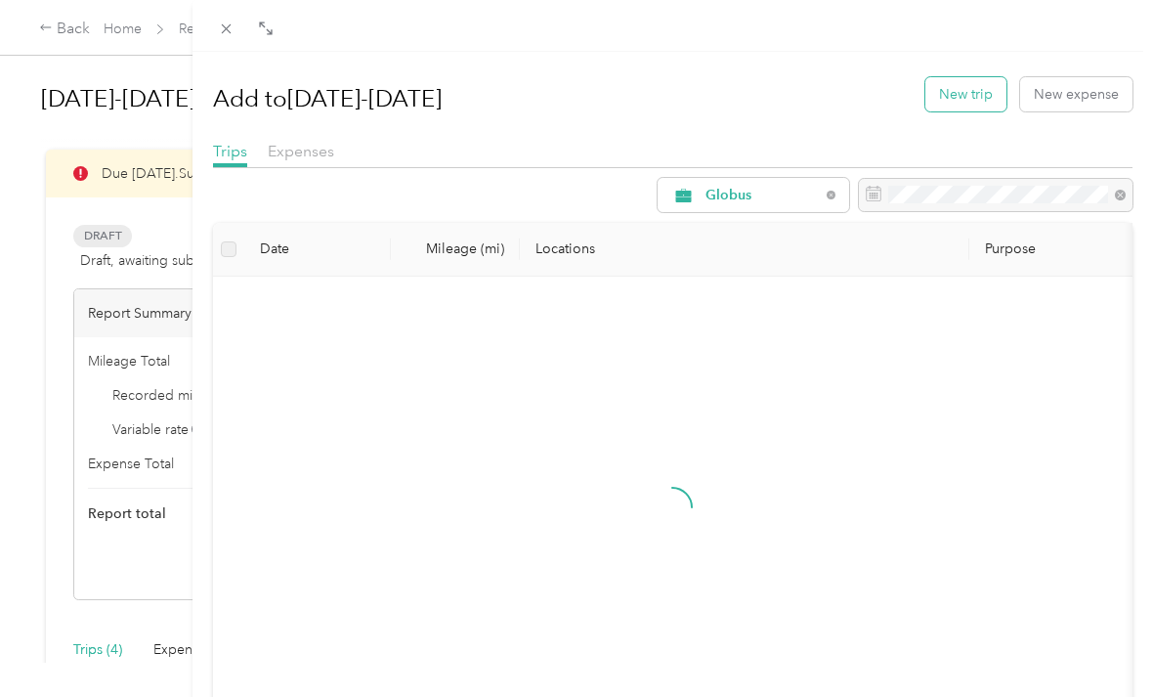
click at [967, 87] on button "New trip" at bounding box center [966, 94] width 81 height 34
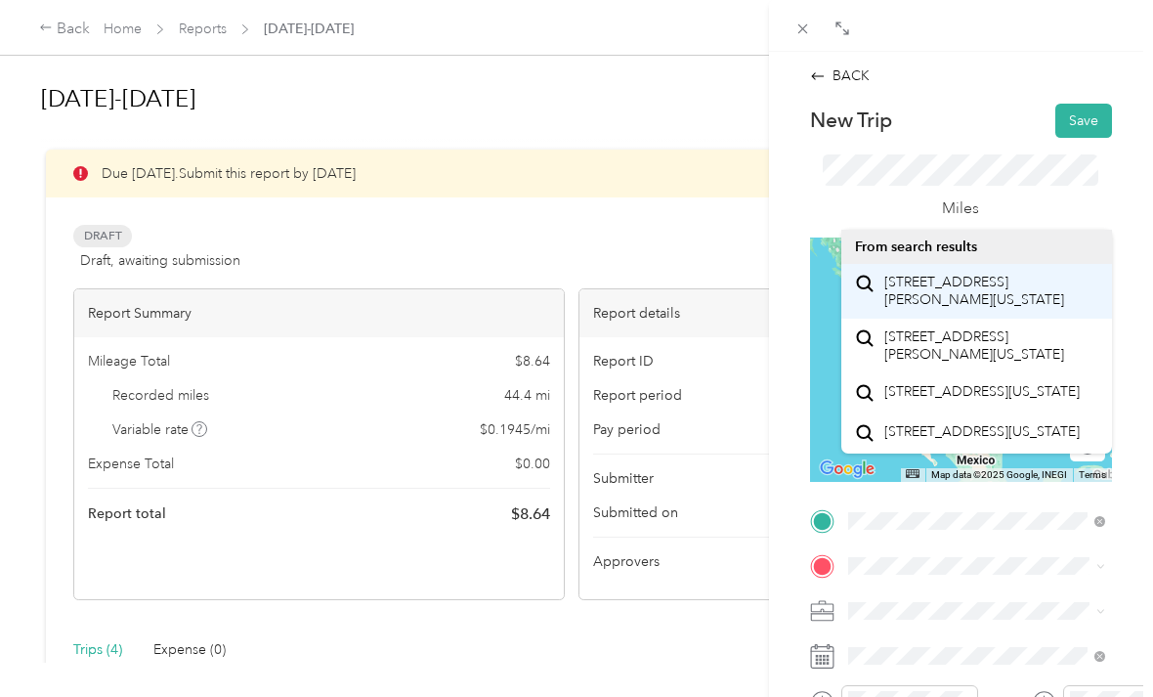
click at [947, 294] on span "[STREET_ADDRESS][PERSON_NAME][US_STATE]" at bounding box center [992, 291] width 214 height 34
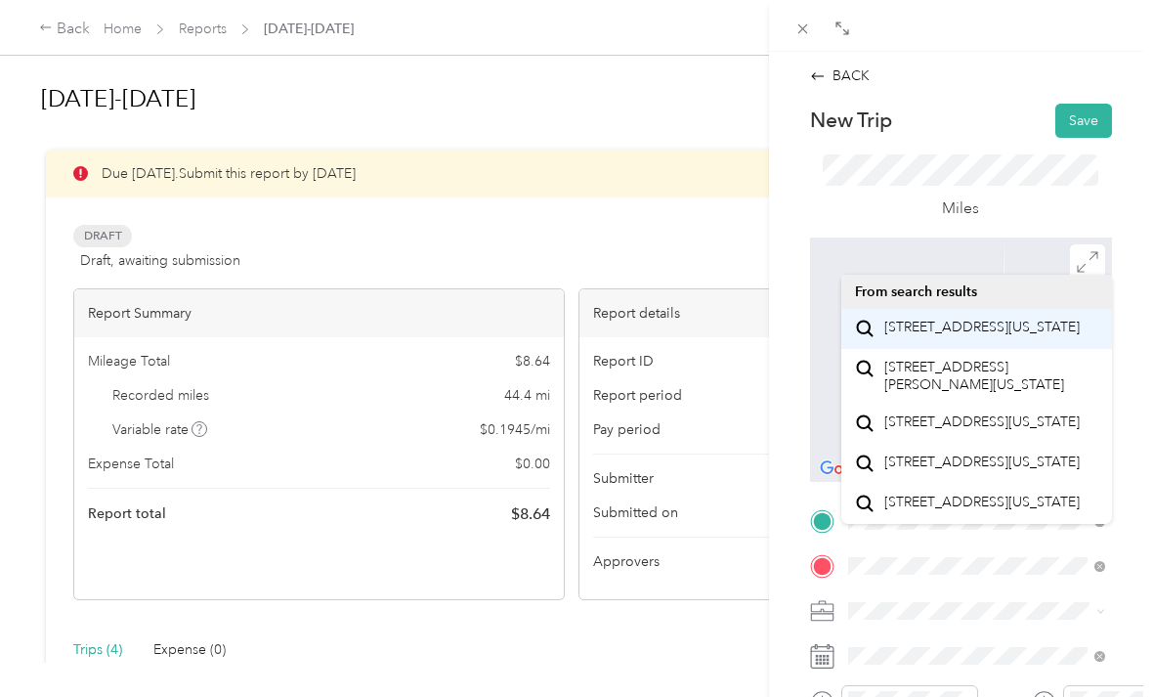
click at [1005, 334] on span "[STREET_ADDRESS][US_STATE]" at bounding box center [982, 328] width 195 height 18
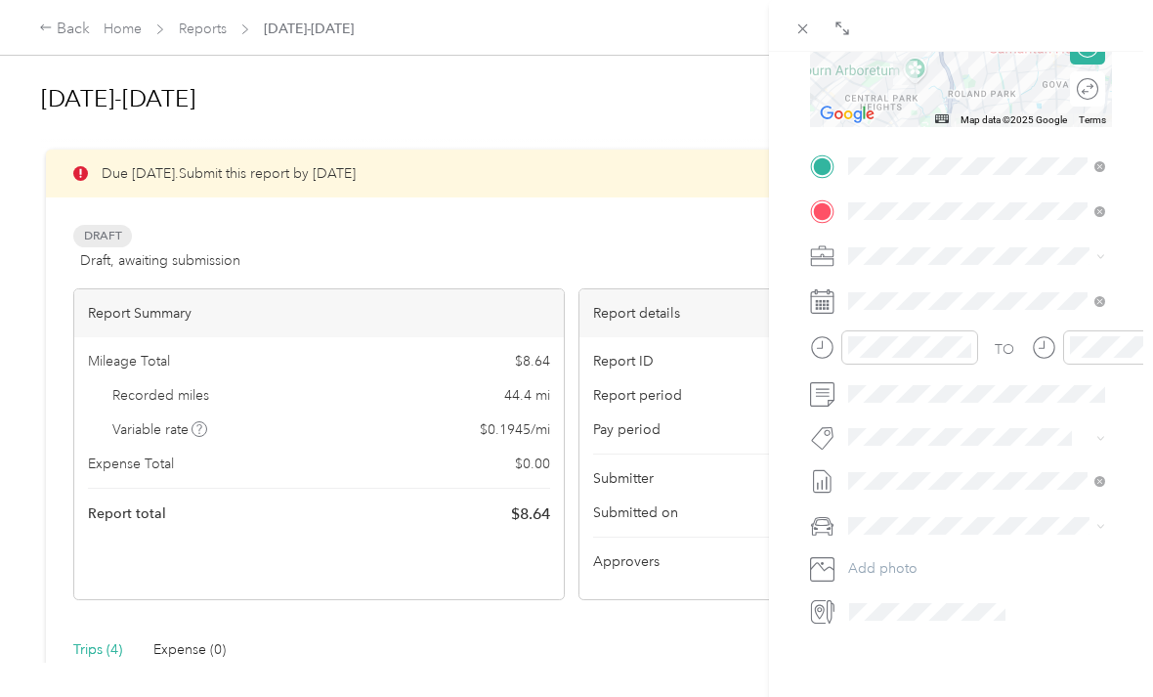
scroll to position [355, 0]
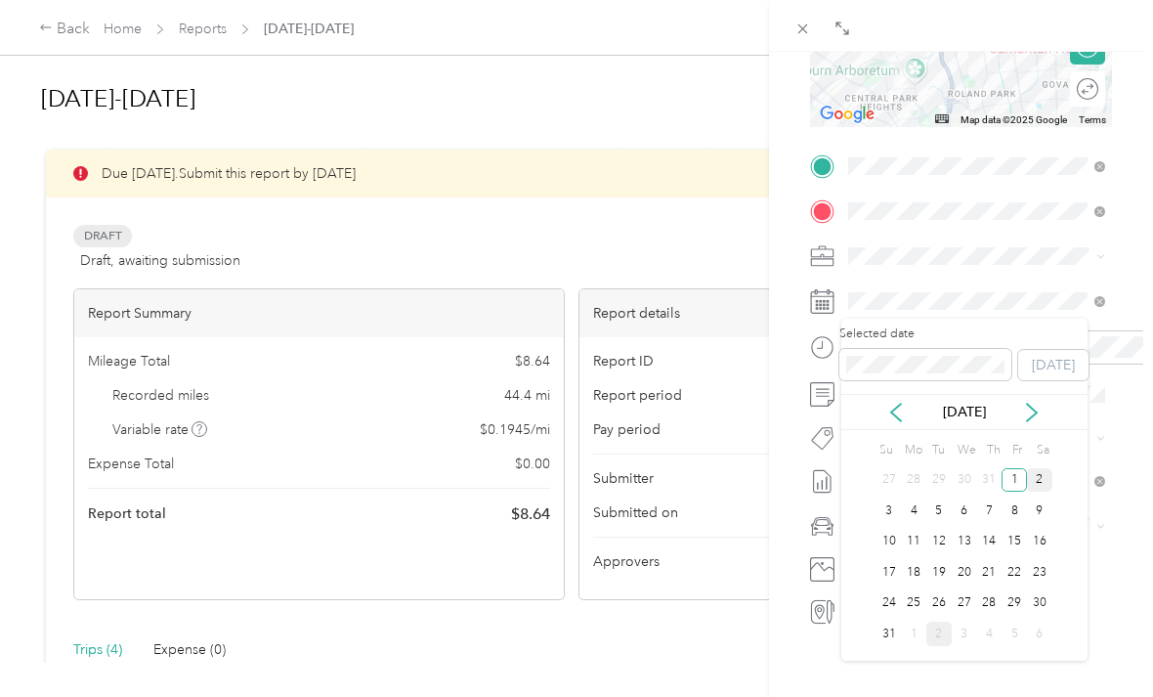
click at [1047, 481] on div "2" at bounding box center [1039, 480] width 25 height 24
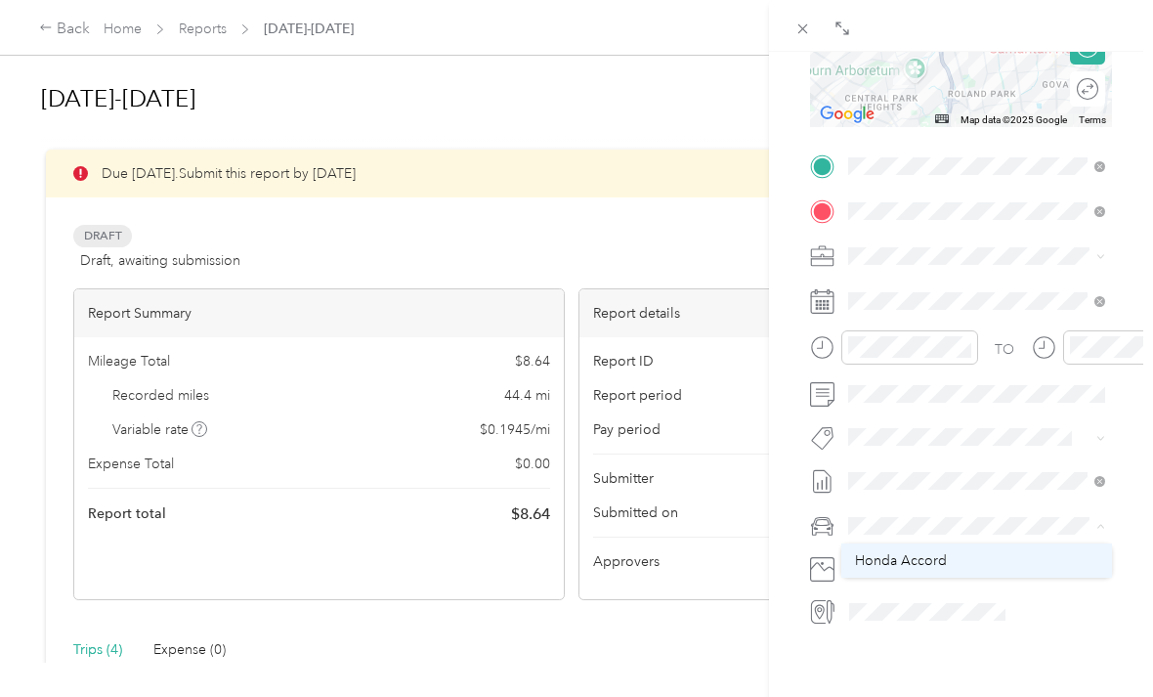
click at [946, 556] on div "Honda Accord" at bounding box center [976, 560] width 243 height 21
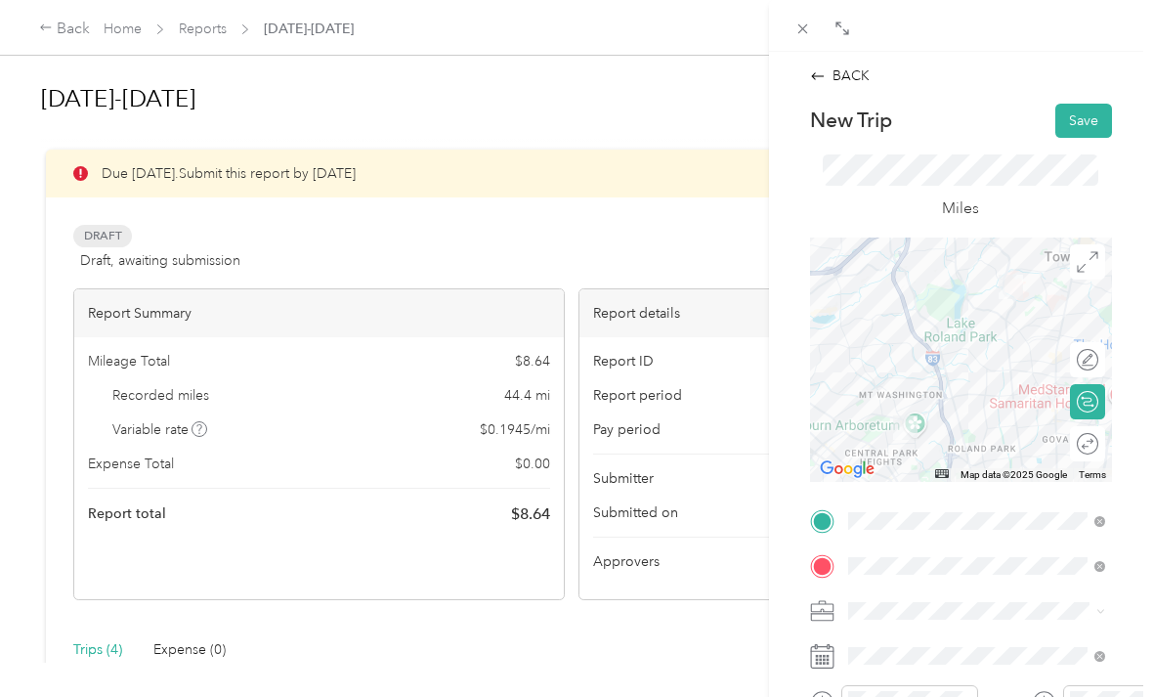
scroll to position [0, 0]
click at [1085, 116] on button "Save" at bounding box center [1084, 121] width 57 height 34
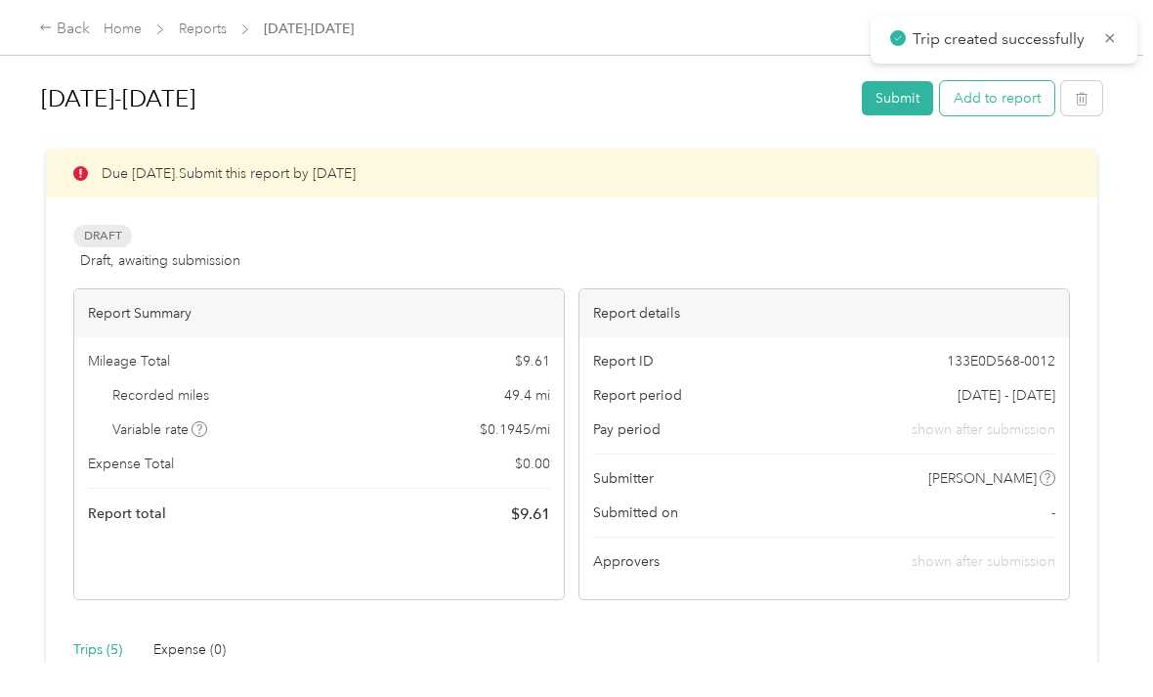
click at [1011, 108] on button "Add to report" at bounding box center [997, 98] width 114 height 34
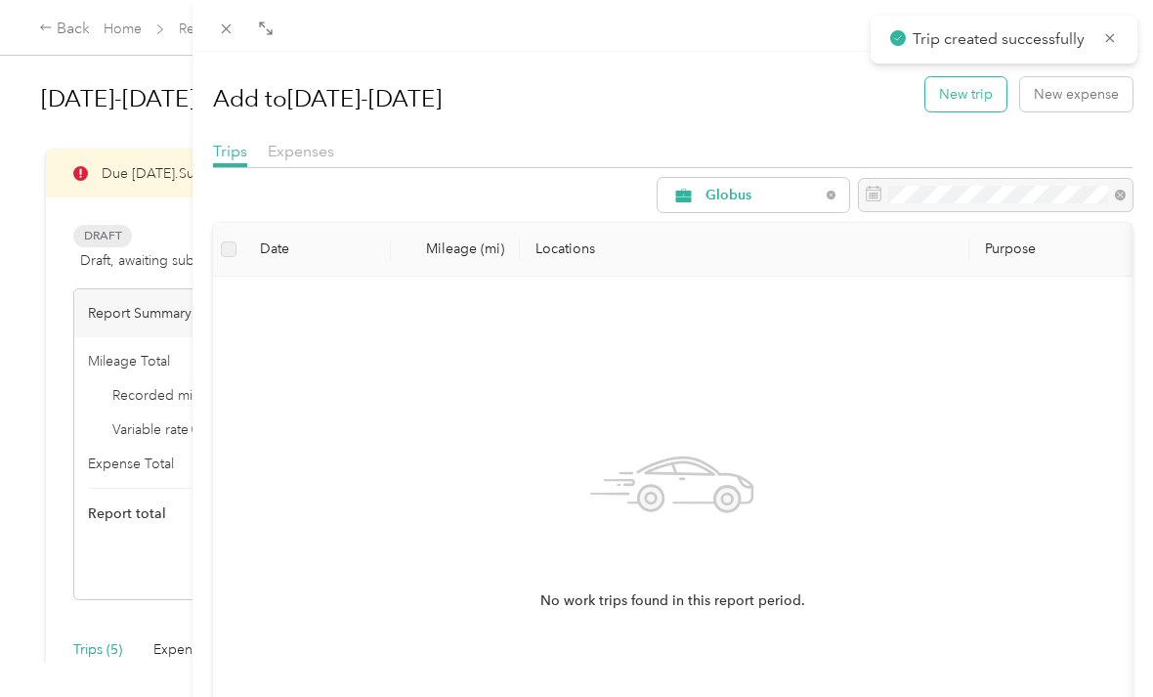
click at [976, 96] on button "New trip" at bounding box center [966, 94] width 81 height 34
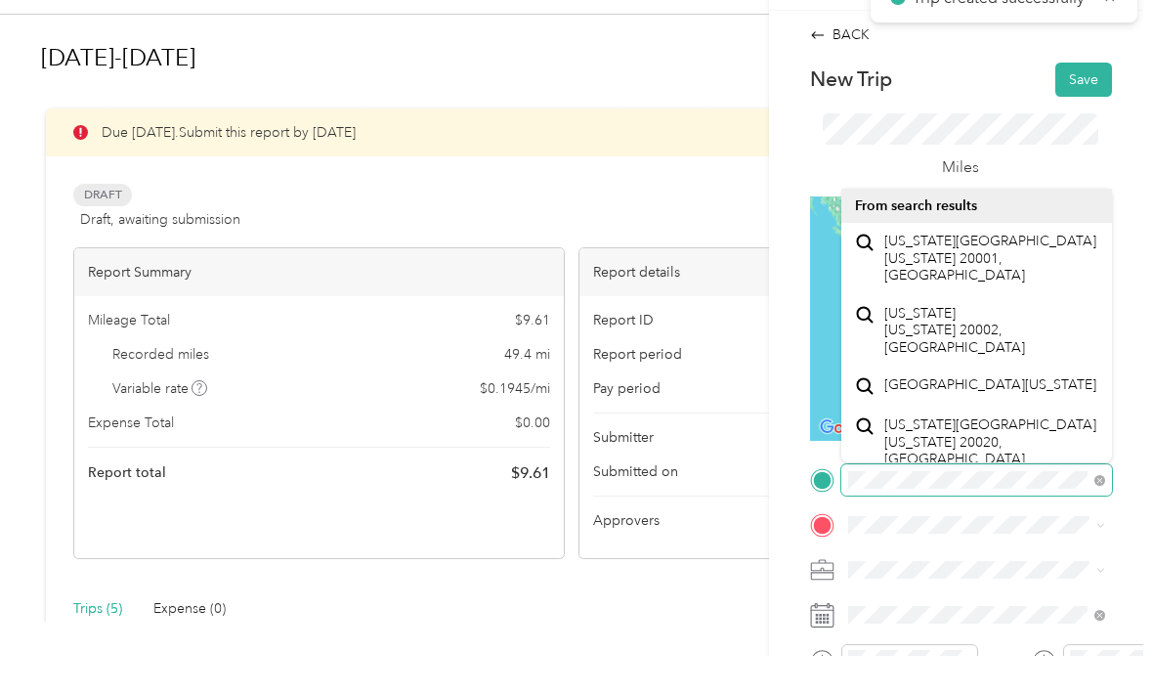
scroll to position [63, 0]
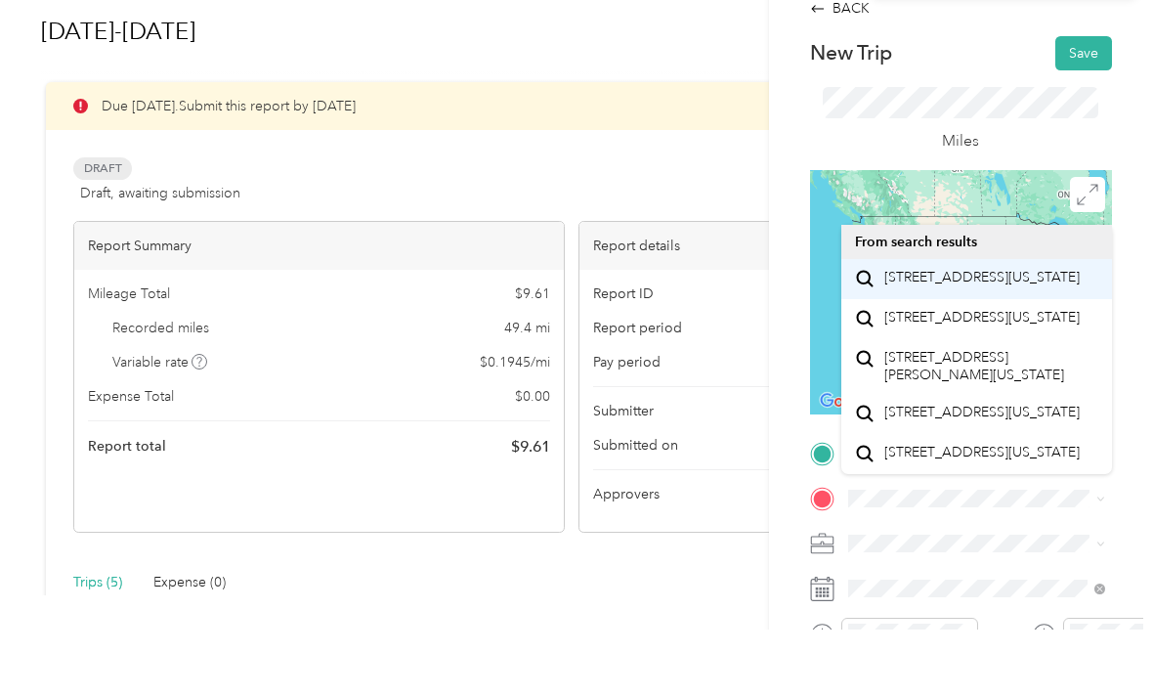
click at [998, 336] on span "[STREET_ADDRESS][US_STATE]" at bounding box center [982, 345] width 195 height 18
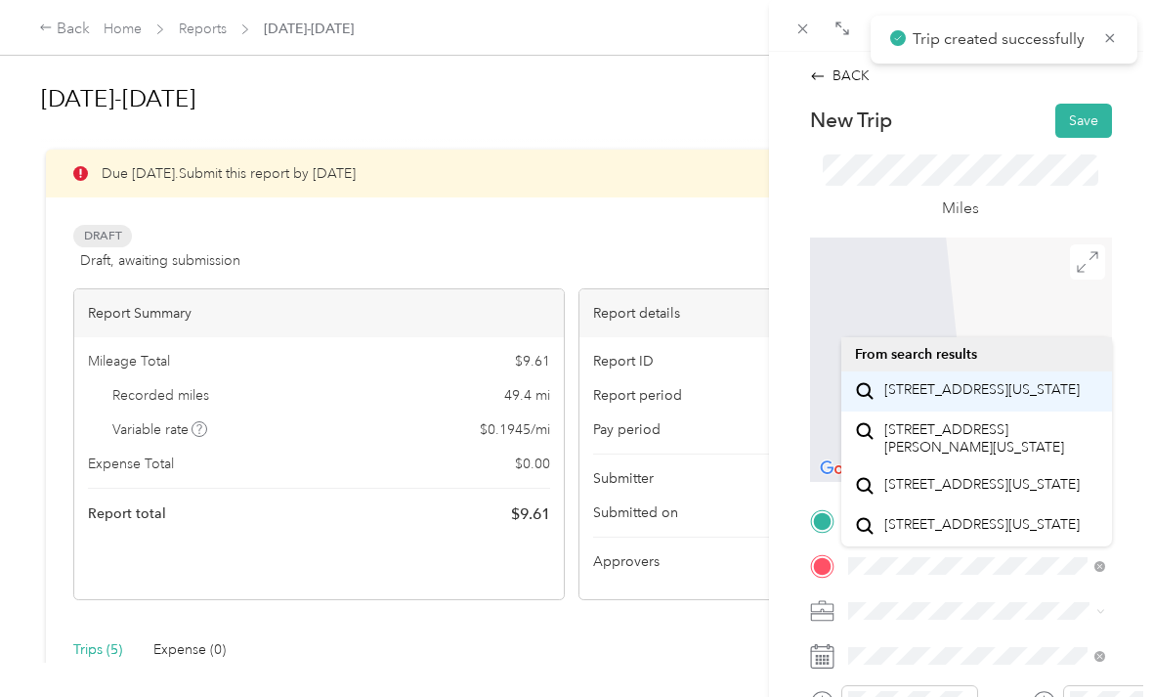
click at [959, 381] on span "[STREET_ADDRESS][US_STATE]" at bounding box center [982, 390] width 195 height 18
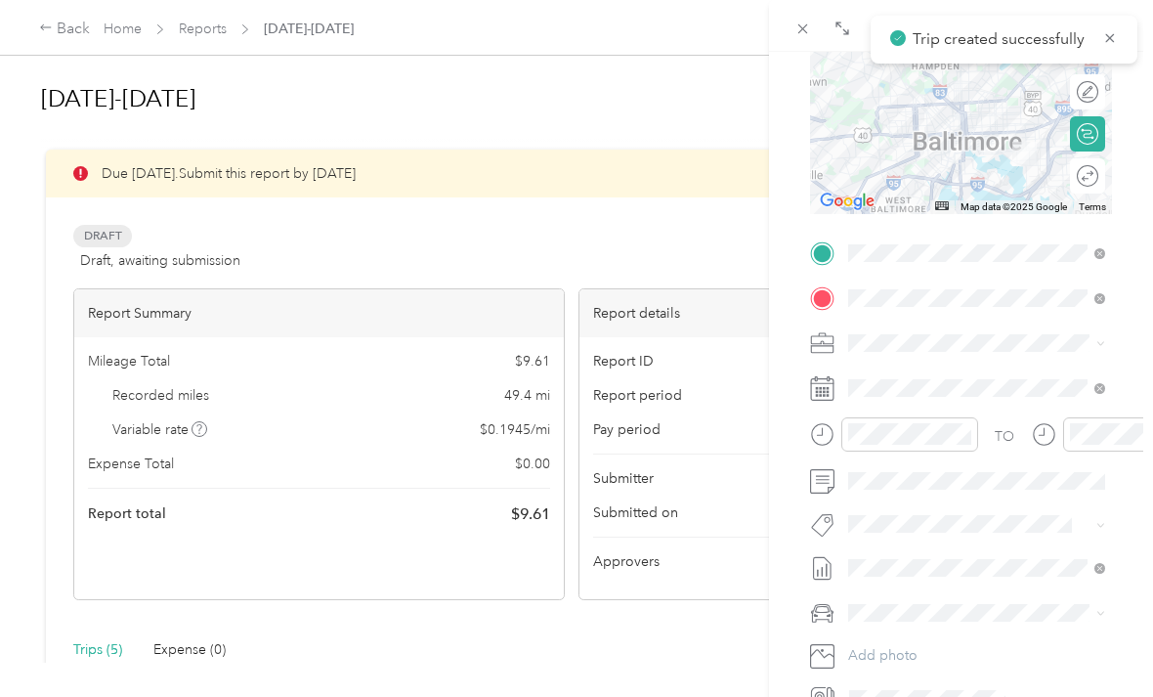
scroll to position [269, 0]
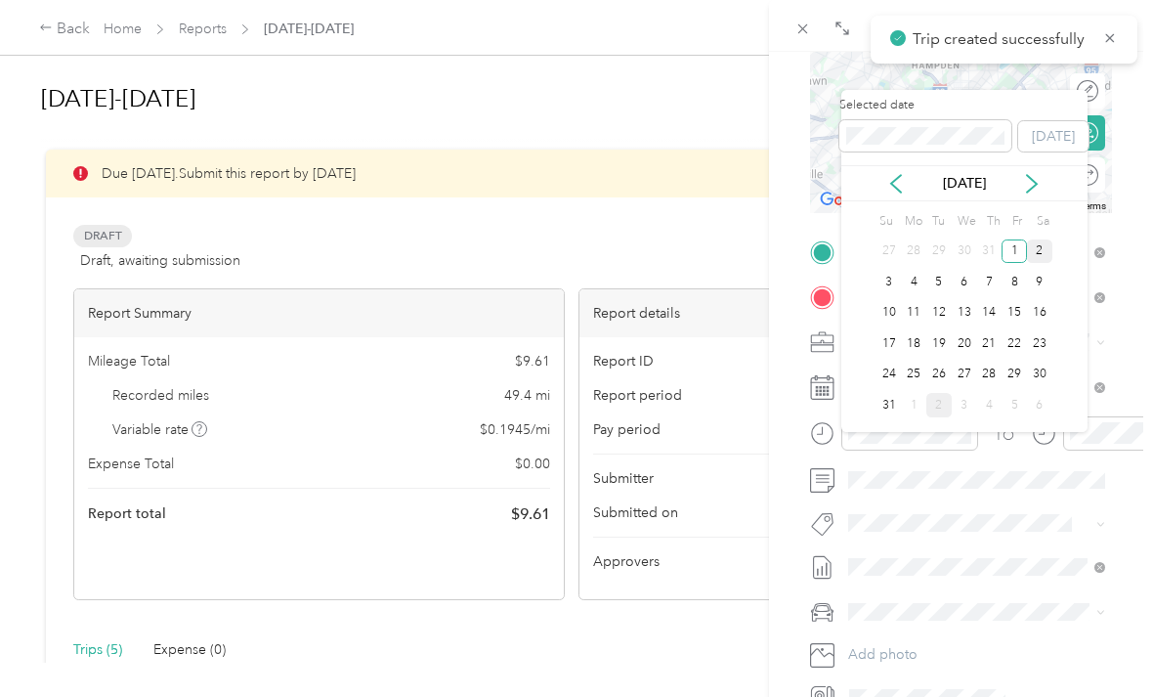
click at [1039, 239] on div "2" at bounding box center [1039, 251] width 25 height 24
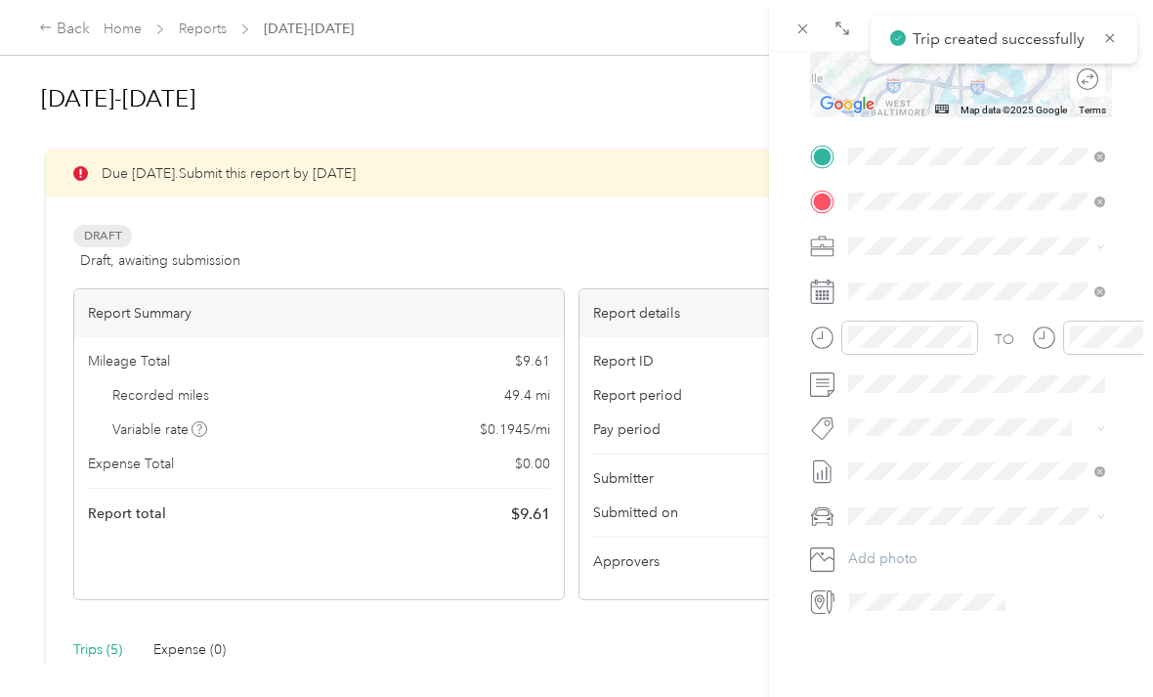
scroll to position [364, 0]
click at [907, 606] on span "Honda Accord" at bounding box center [901, 614] width 92 height 17
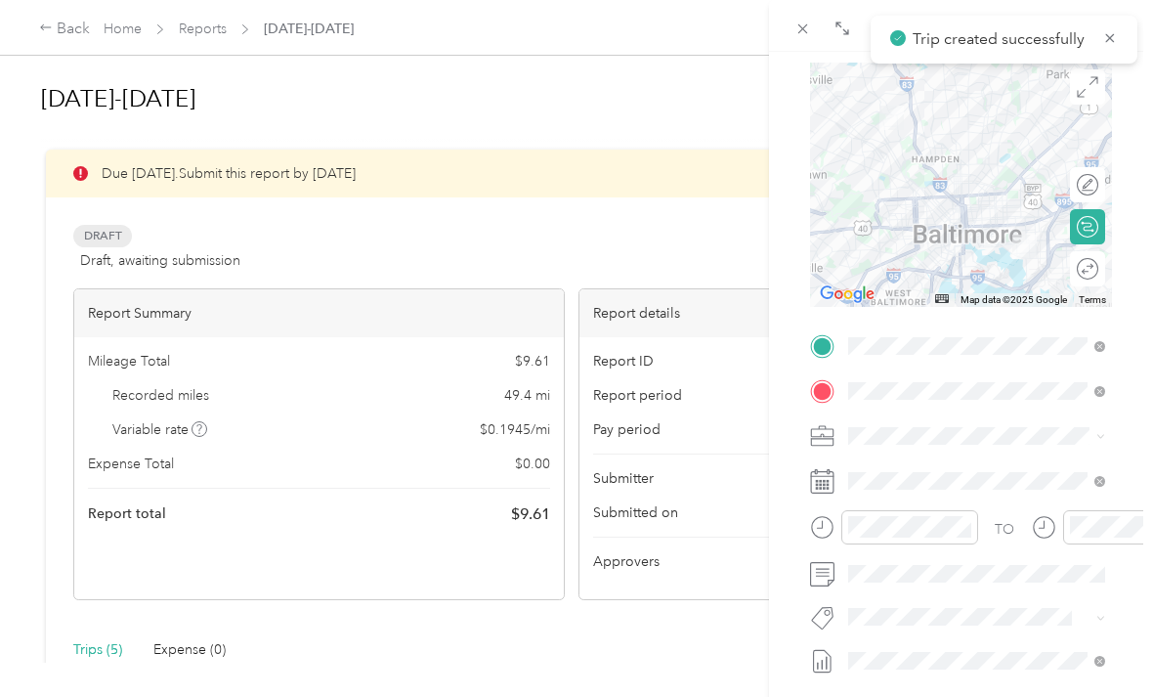
scroll to position [139, -1]
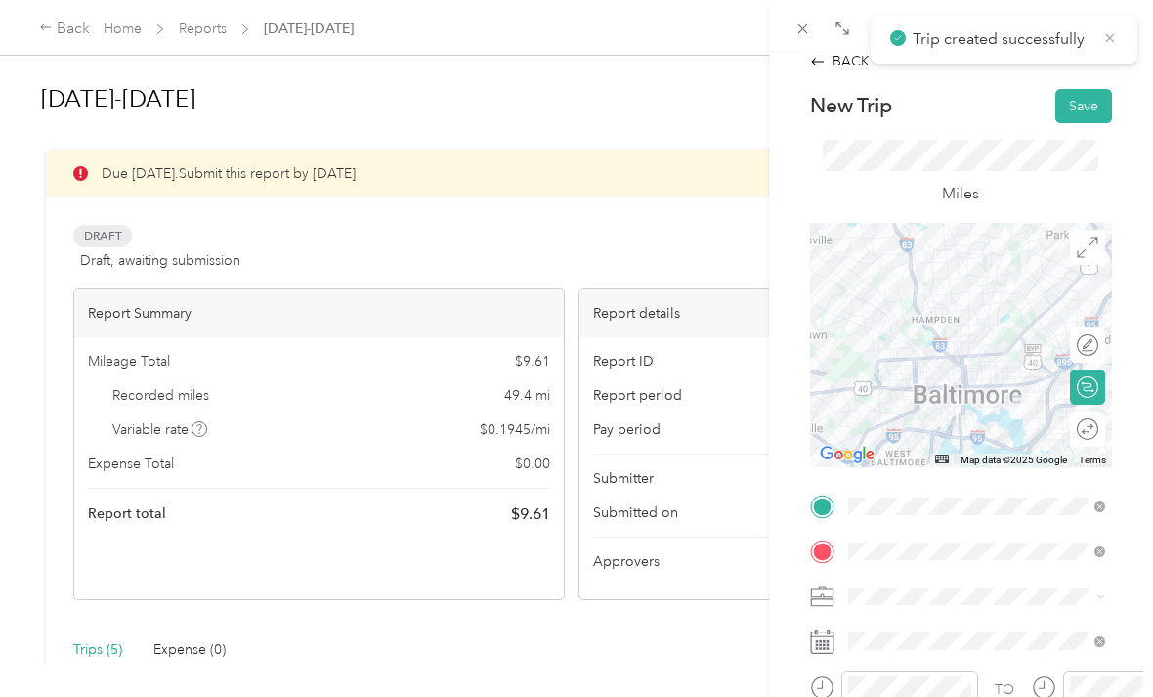
click at [1111, 35] on icon at bounding box center [1110, 38] width 16 height 18
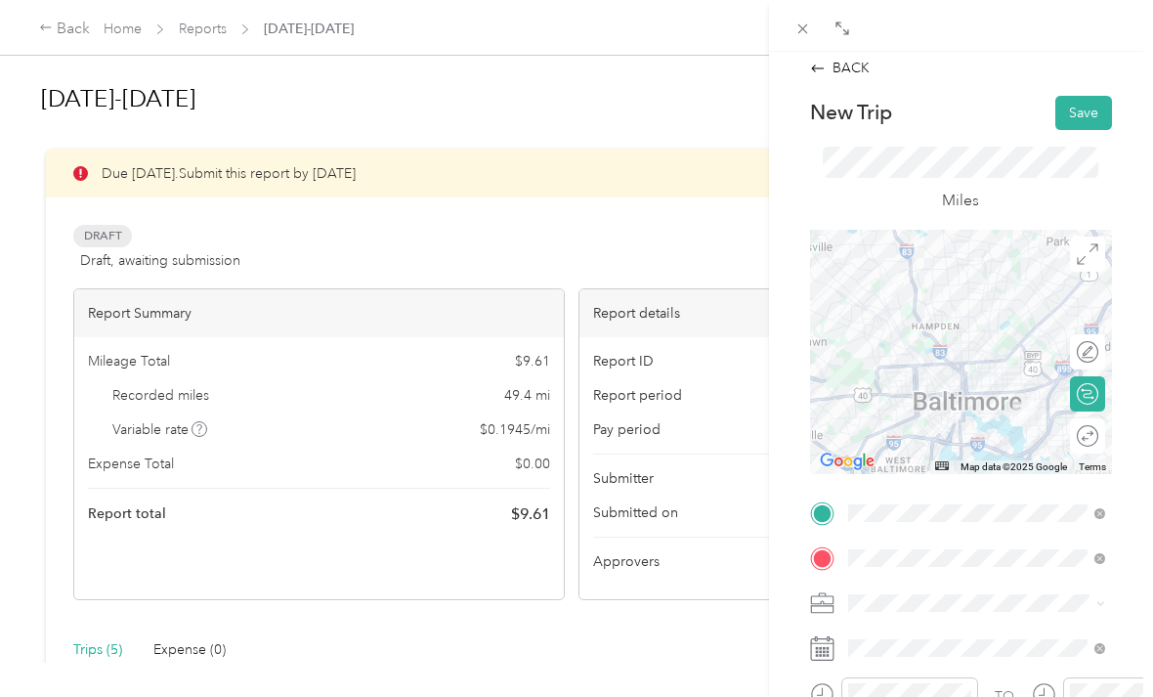
scroll to position [7, 0]
click at [1087, 111] on button "Save" at bounding box center [1084, 114] width 57 height 34
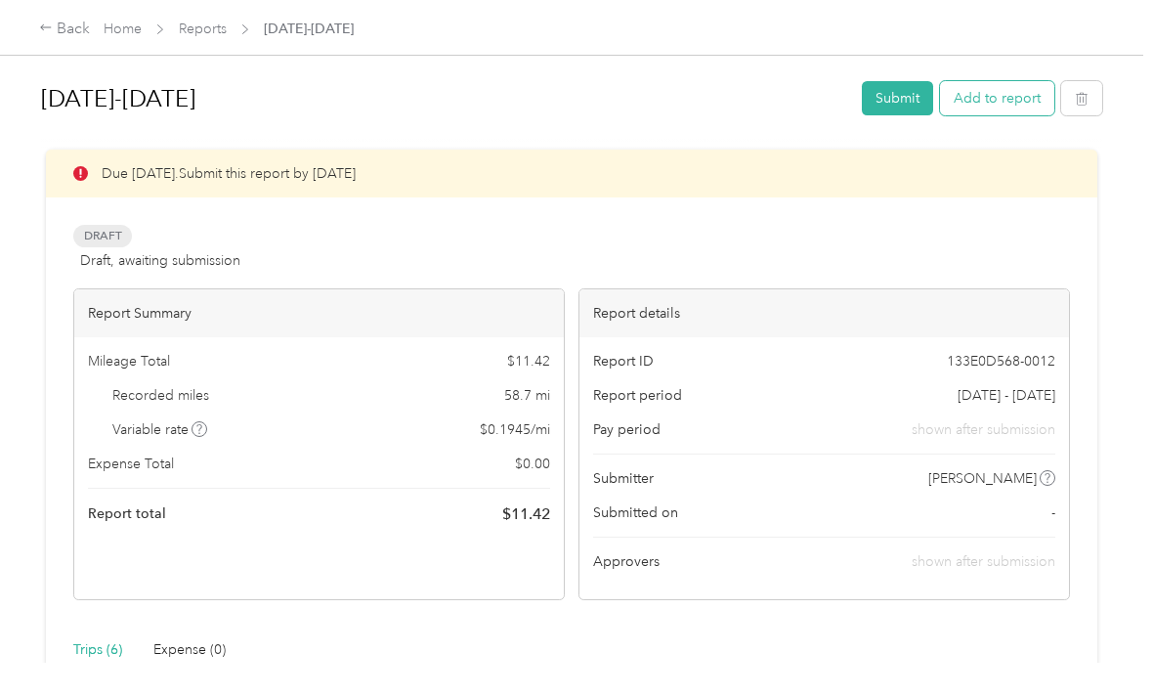
click at [1011, 102] on button "Add to report" at bounding box center [997, 98] width 114 height 34
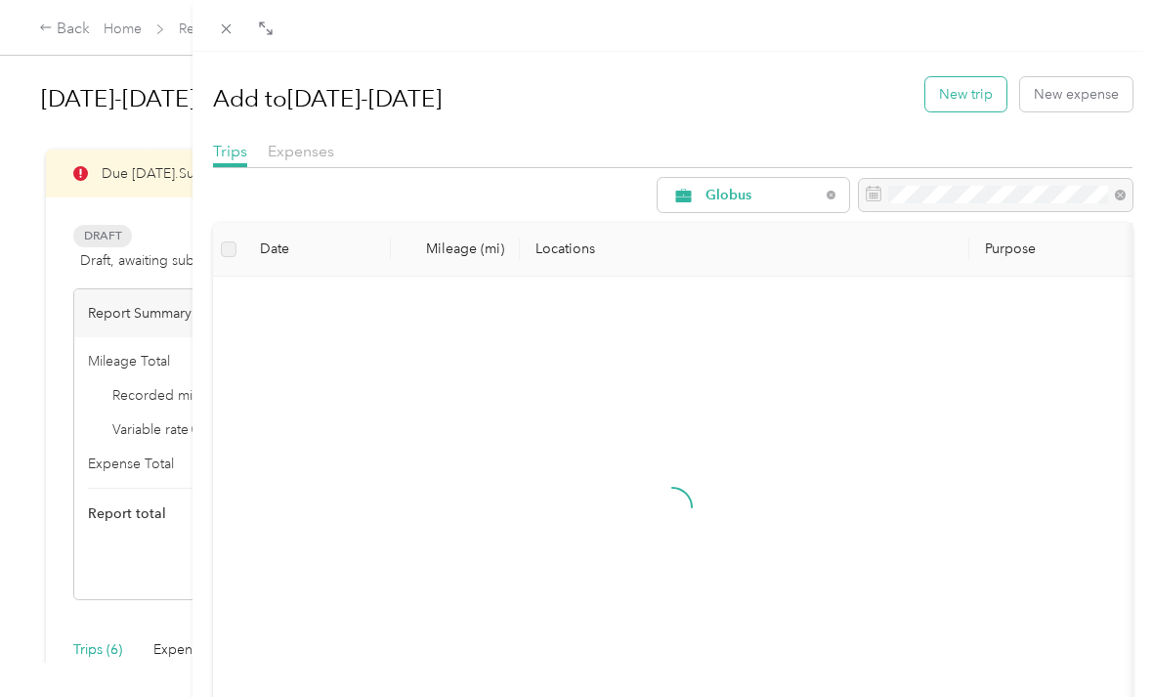
click at [980, 95] on button "New trip" at bounding box center [966, 94] width 81 height 34
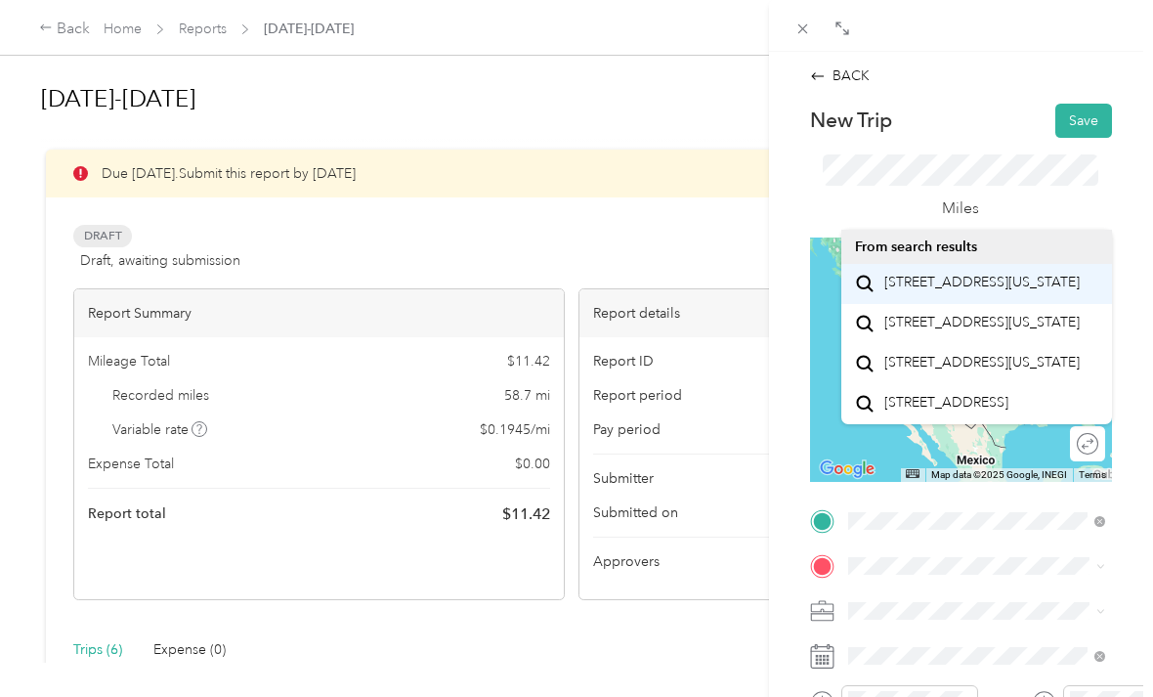
click at [989, 291] on span "[STREET_ADDRESS][US_STATE]" at bounding box center [982, 283] width 195 height 18
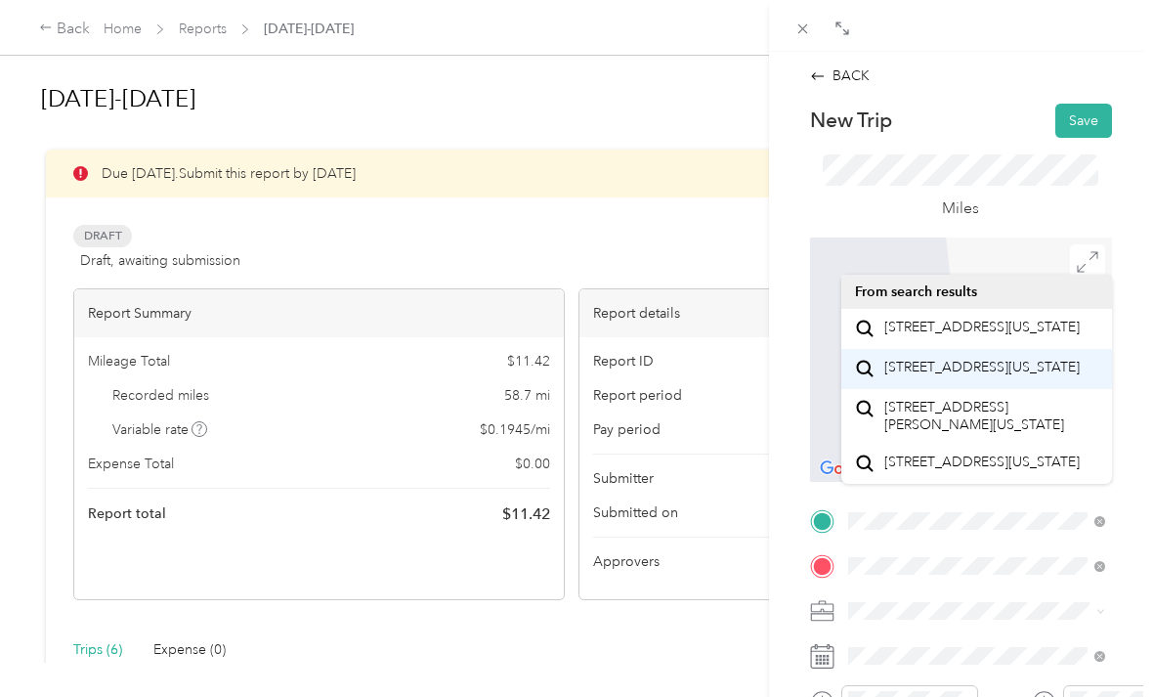
click at [980, 376] on span "[STREET_ADDRESS][US_STATE]" at bounding box center [982, 368] width 195 height 18
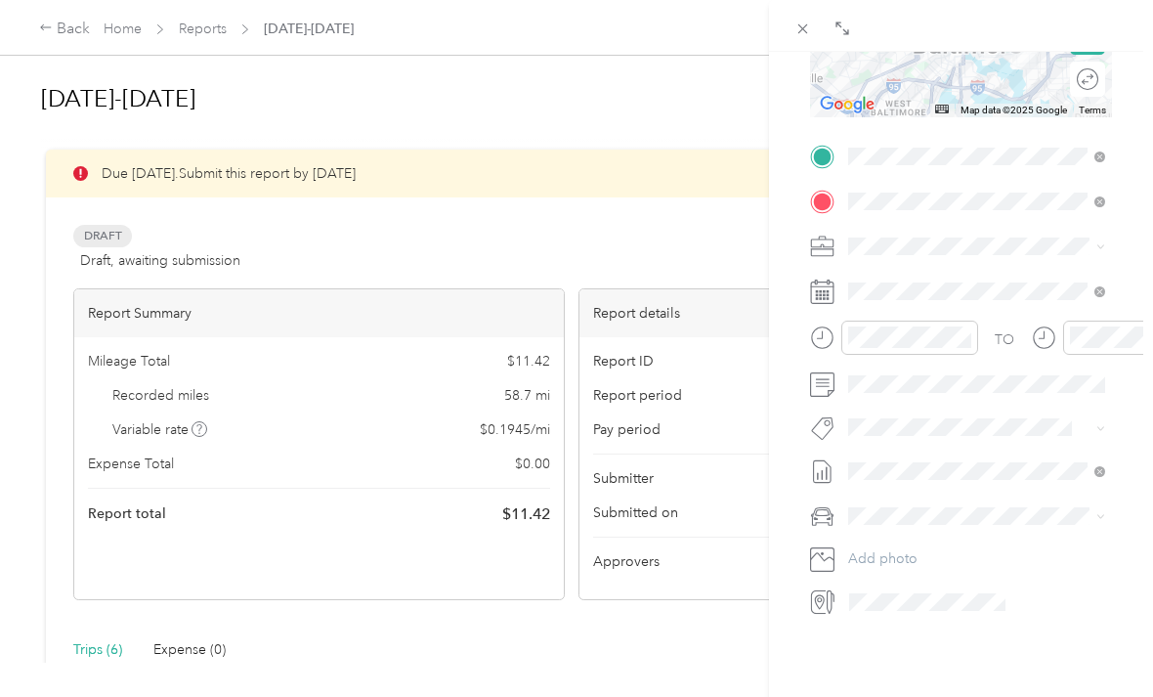
scroll to position [364, 0]
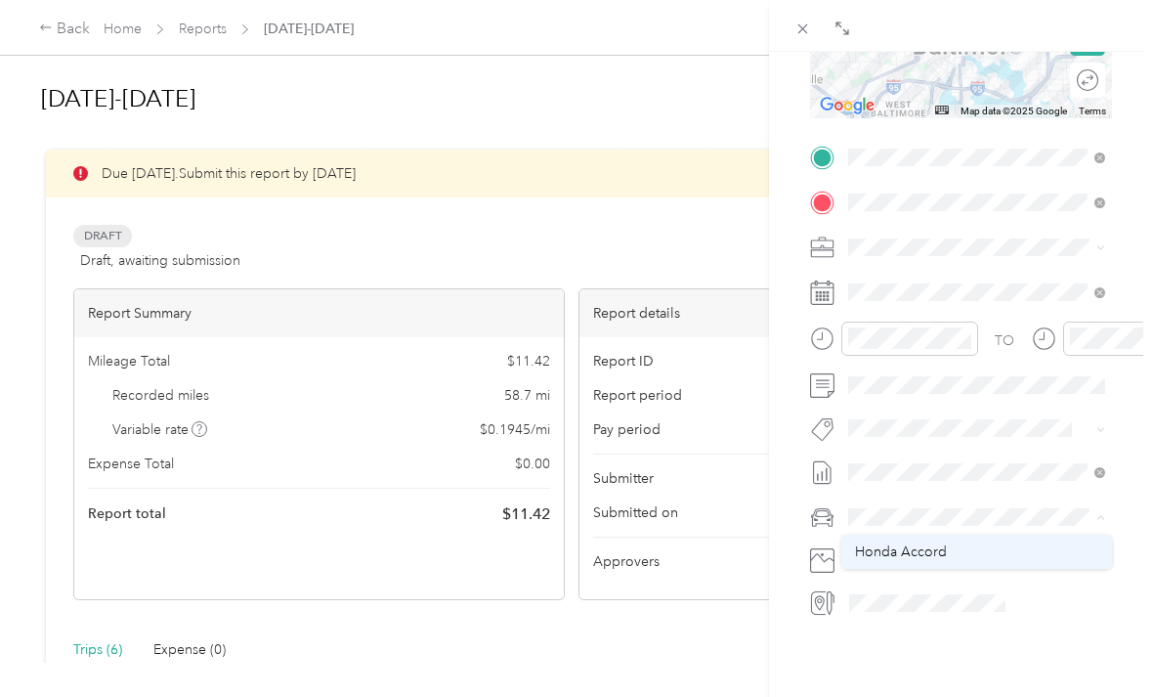
click at [924, 545] on span "Honda Accord" at bounding box center [901, 551] width 92 height 17
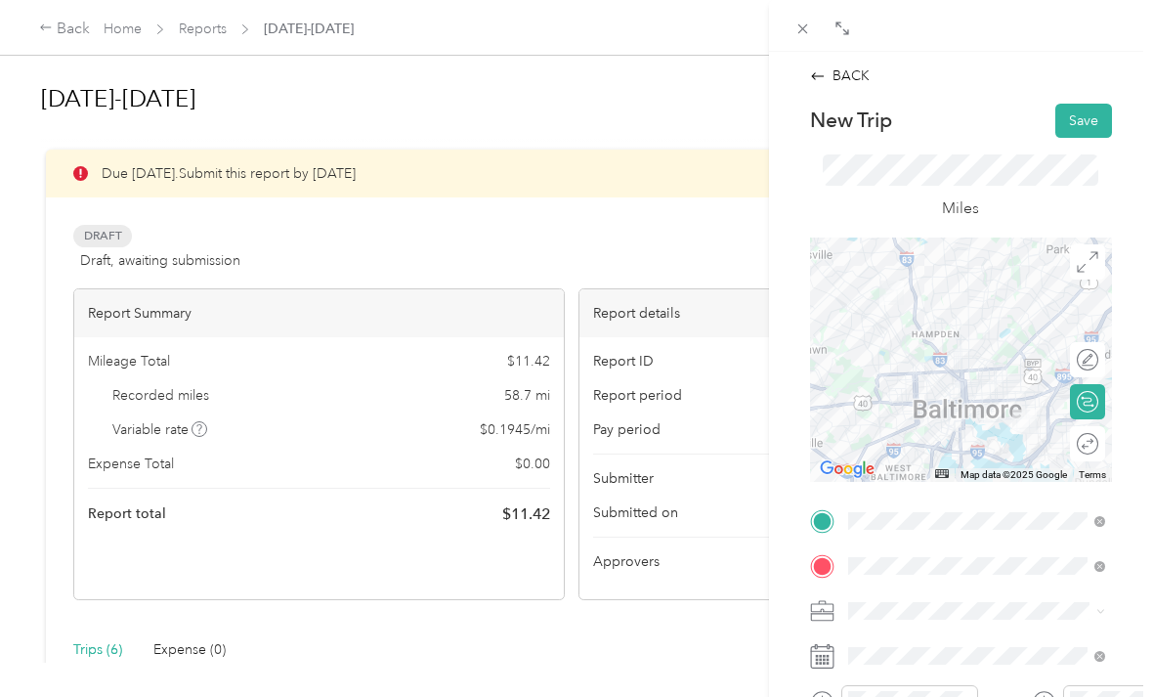
scroll to position [0, 0]
click at [1080, 121] on button "Save" at bounding box center [1084, 121] width 57 height 34
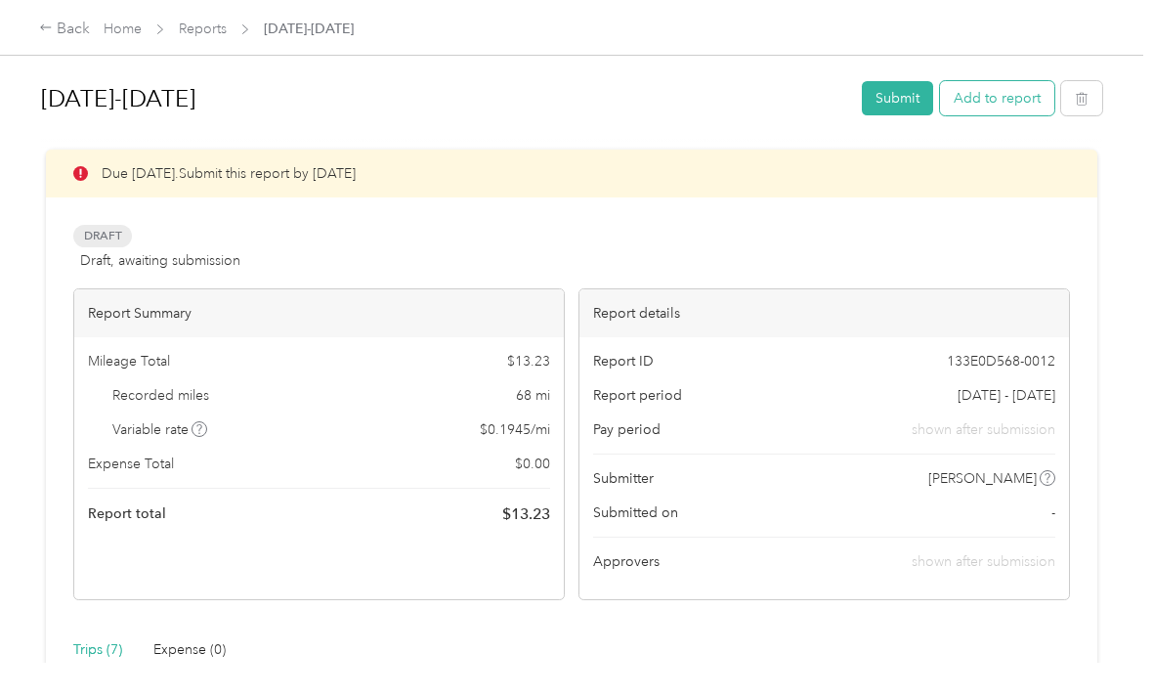
click at [1018, 88] on button "Add to report" at bounding box center [997, 98] width 114 height 34
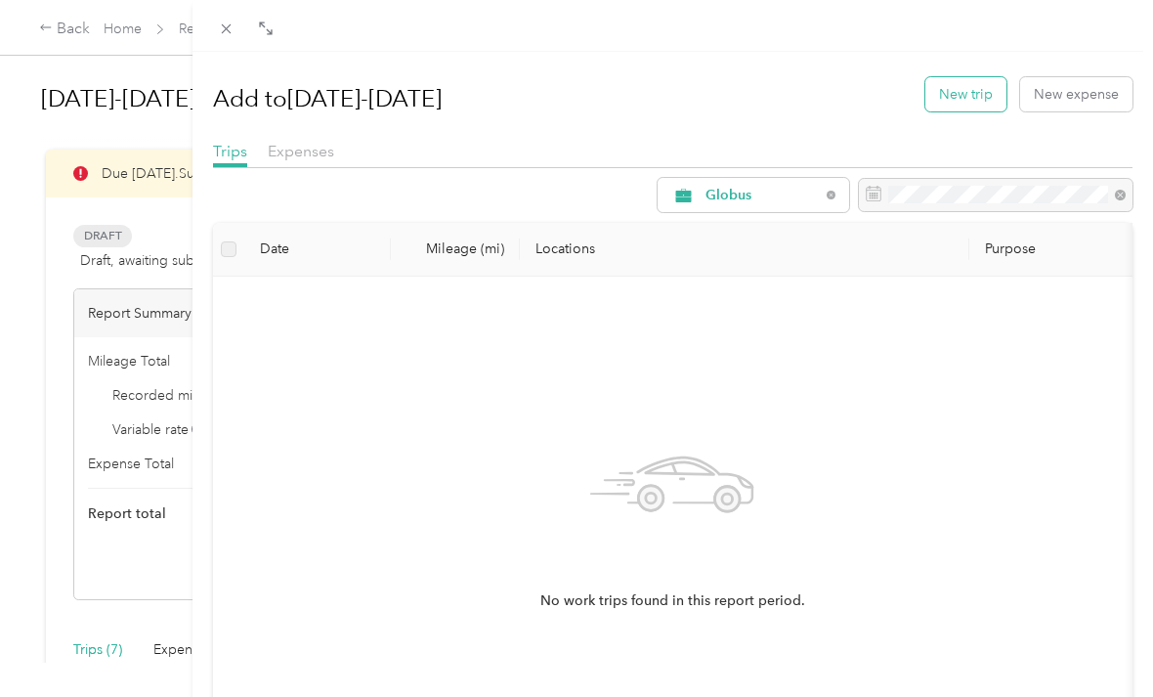
click at [981, 86] on button "New trip" at bounding box center [966, 94] width 81 height 34
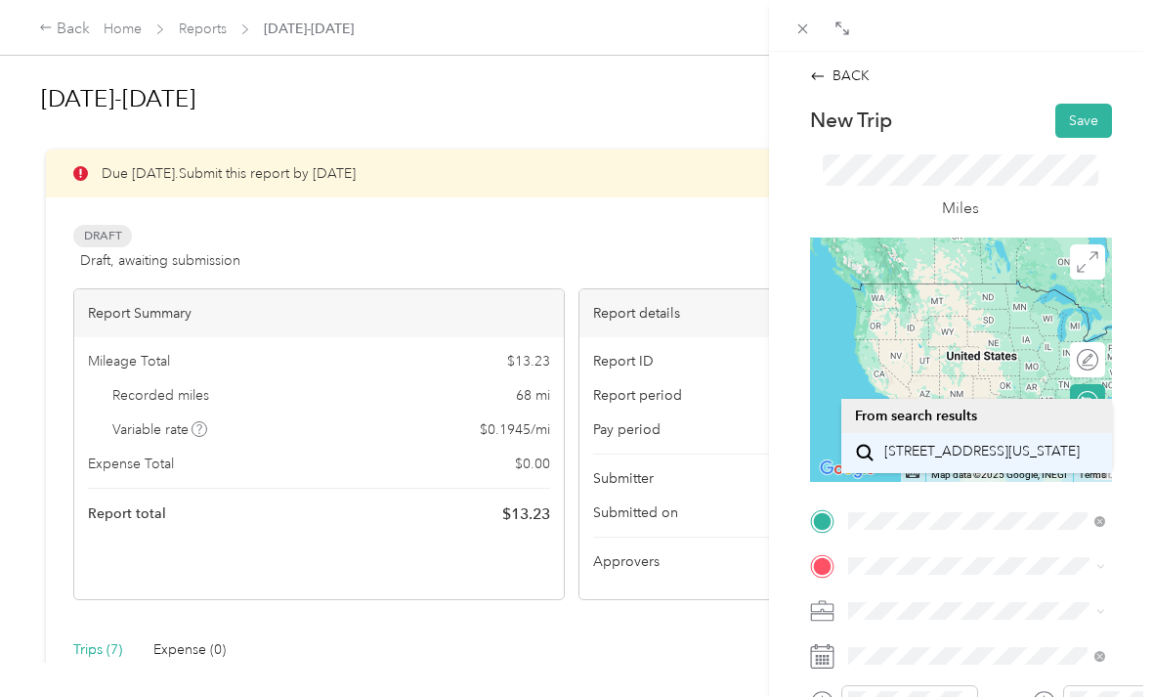
click at [987, 460] on span "[STREET_ADDRESS][US_STATE]" at bounding box center [982, 452] width 195 height 18
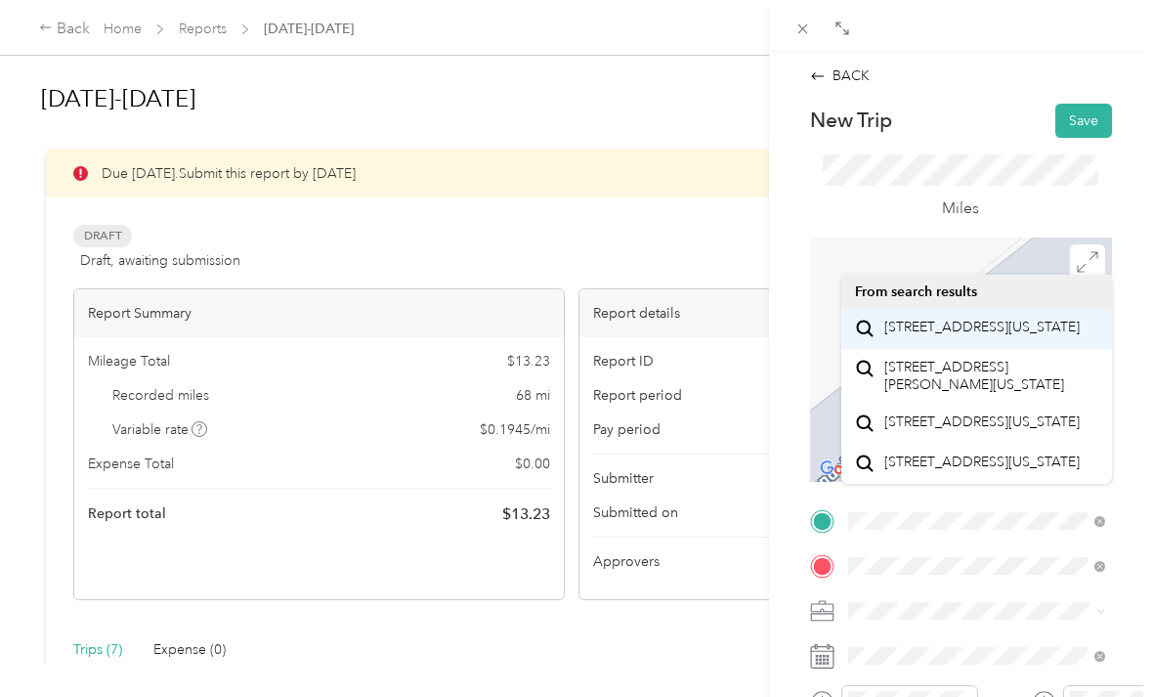
click at [970, 336] on span "[STREET_ADDRESS][US_STATE]" at bounding box center [982, 328] width 195 height 18
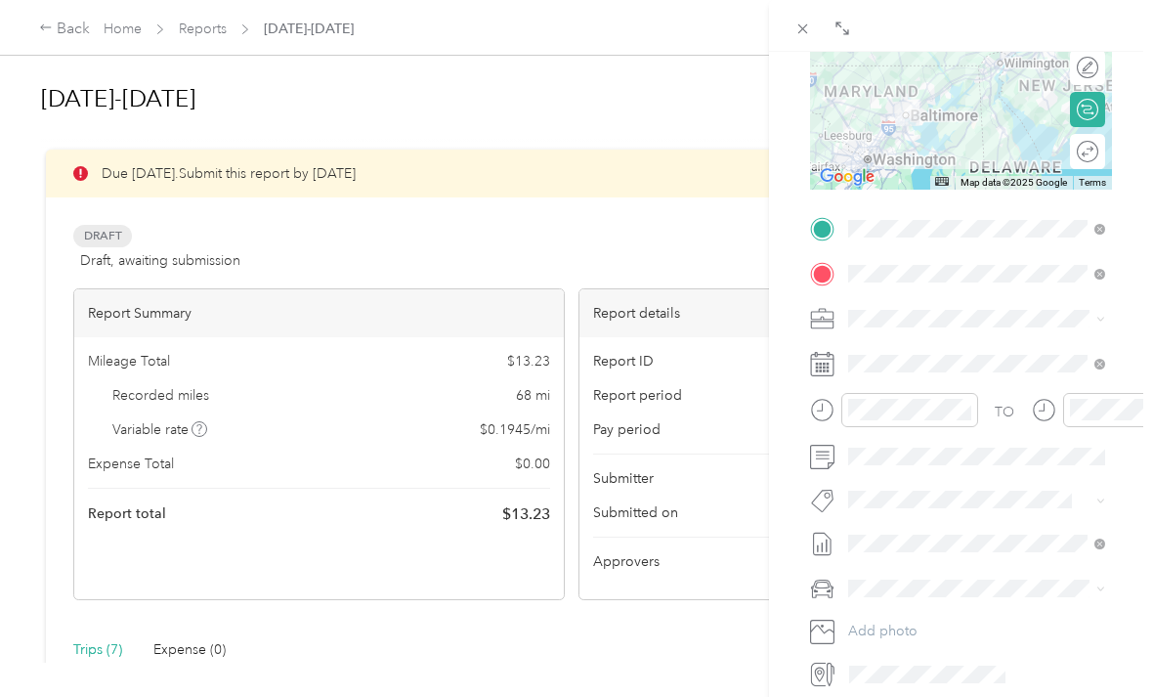
scroll to position [292, 0]
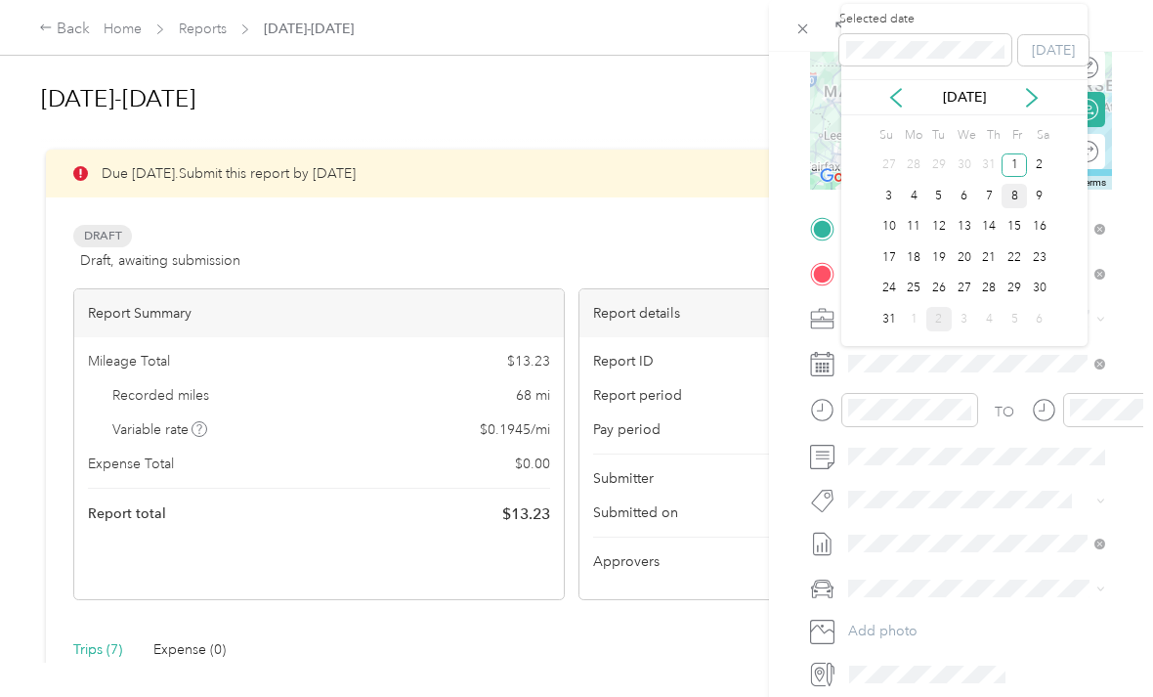
click at [1012, 190] on div "8" at bounding box center [1014, 196] width 25 height 24
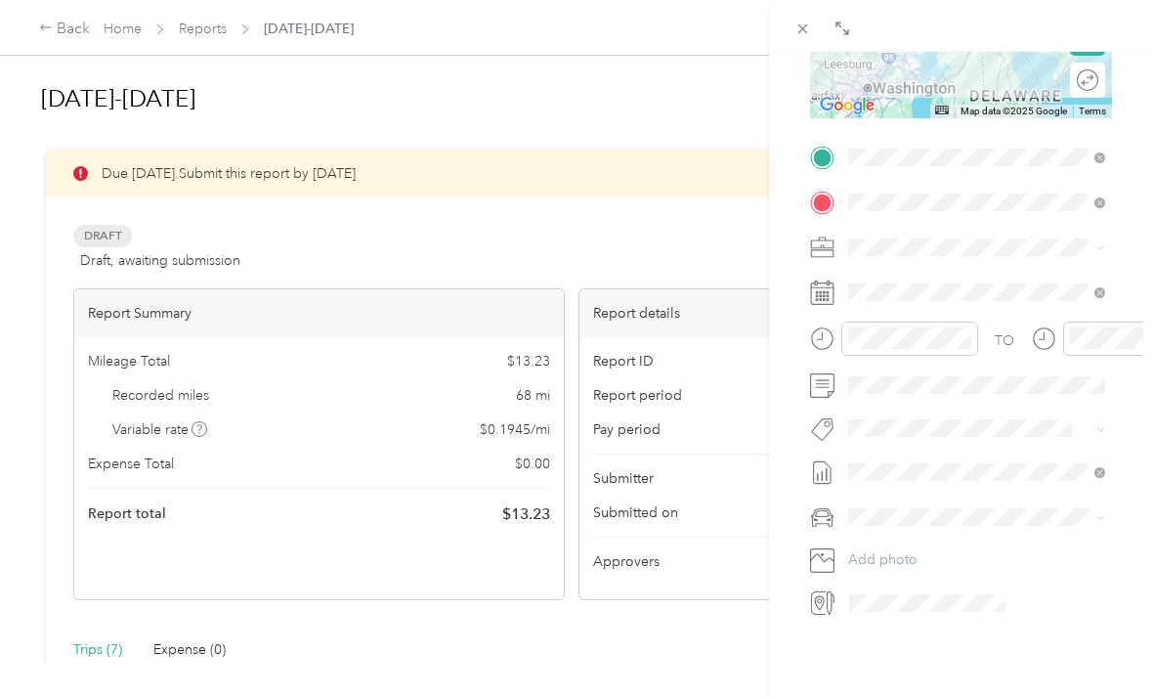
scroll to position [364, 0]
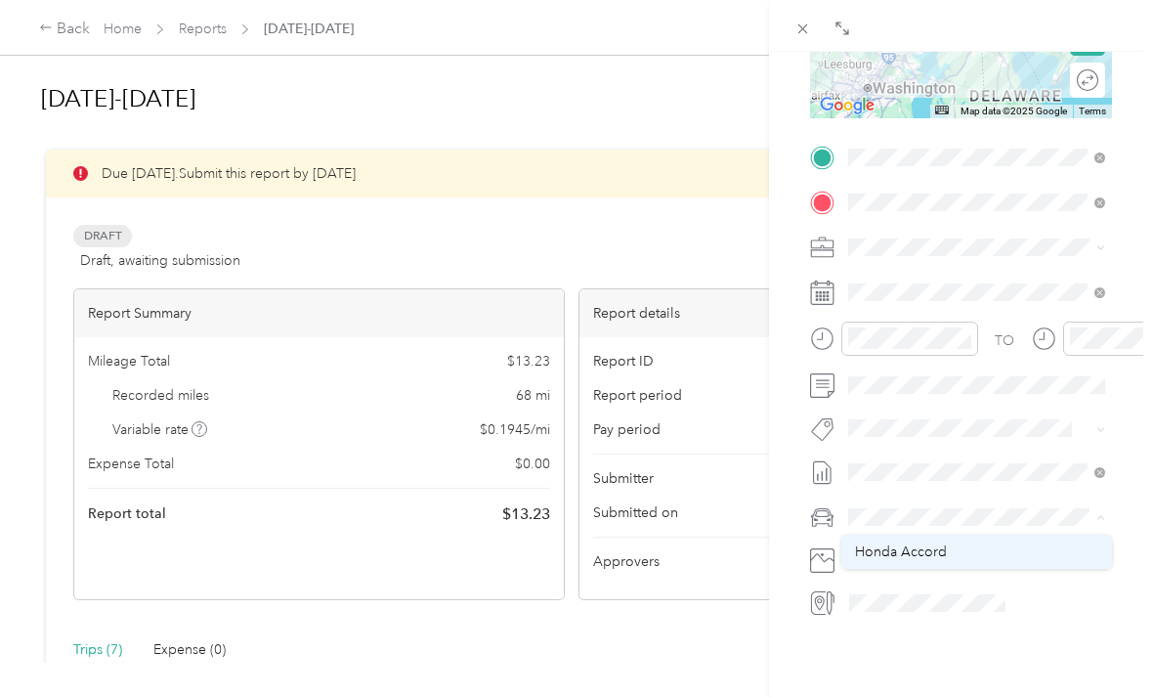
click at [934, 545] on span "Honda Accord" at bounding box center [901, 551] width 92 height 17
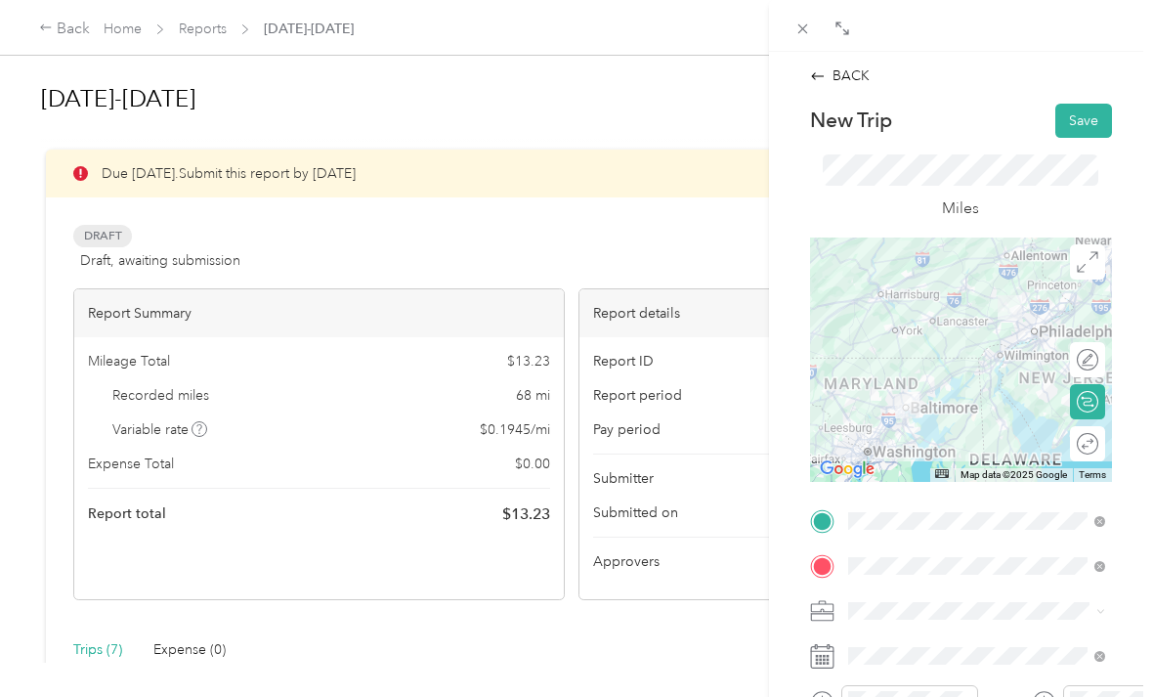
scroll to position [0, 0]
click at [1077, 131] on button "Save" at bounding box center [1084, 121] width 57 height 34
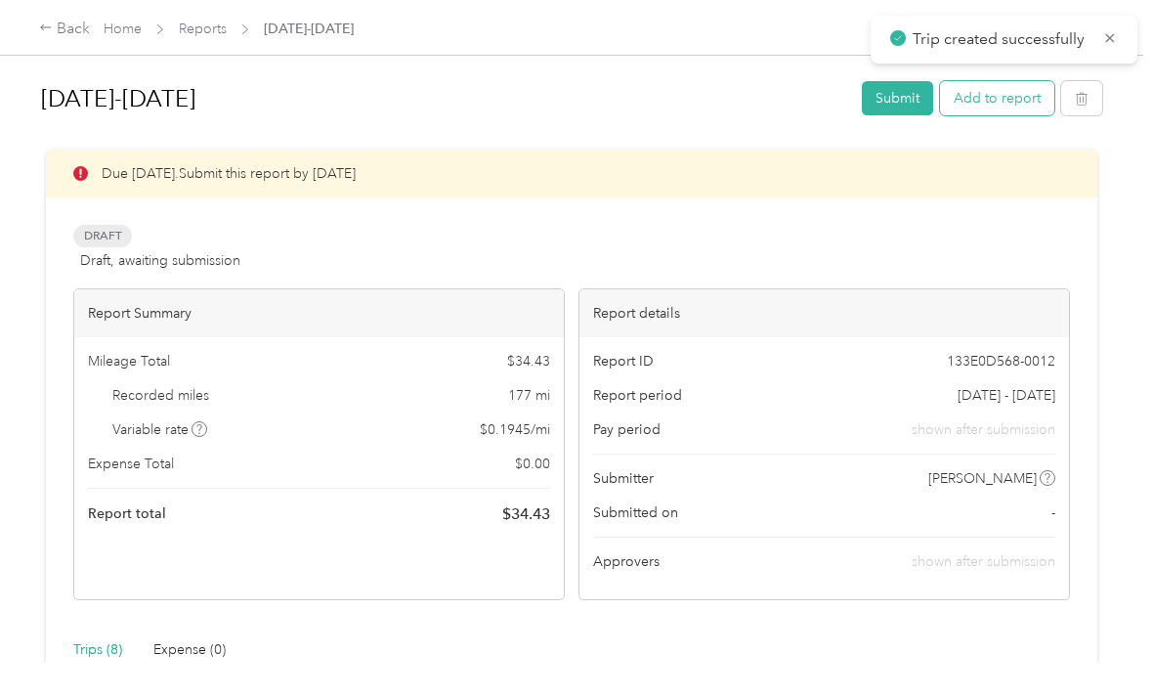
click at [1023, 98] on button "Add to report" at bounding box center [997, 98] width 114 height 34
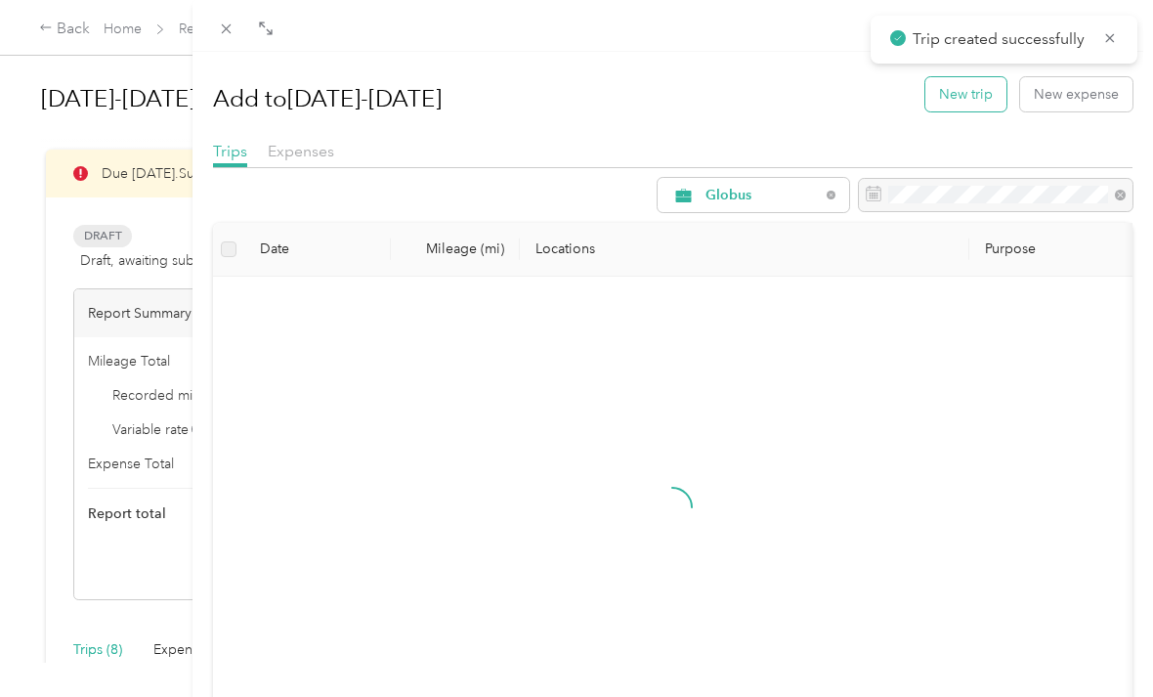
click at [963, 95] on button "New trip" at bounding box center [966, 94] width 81 height 34
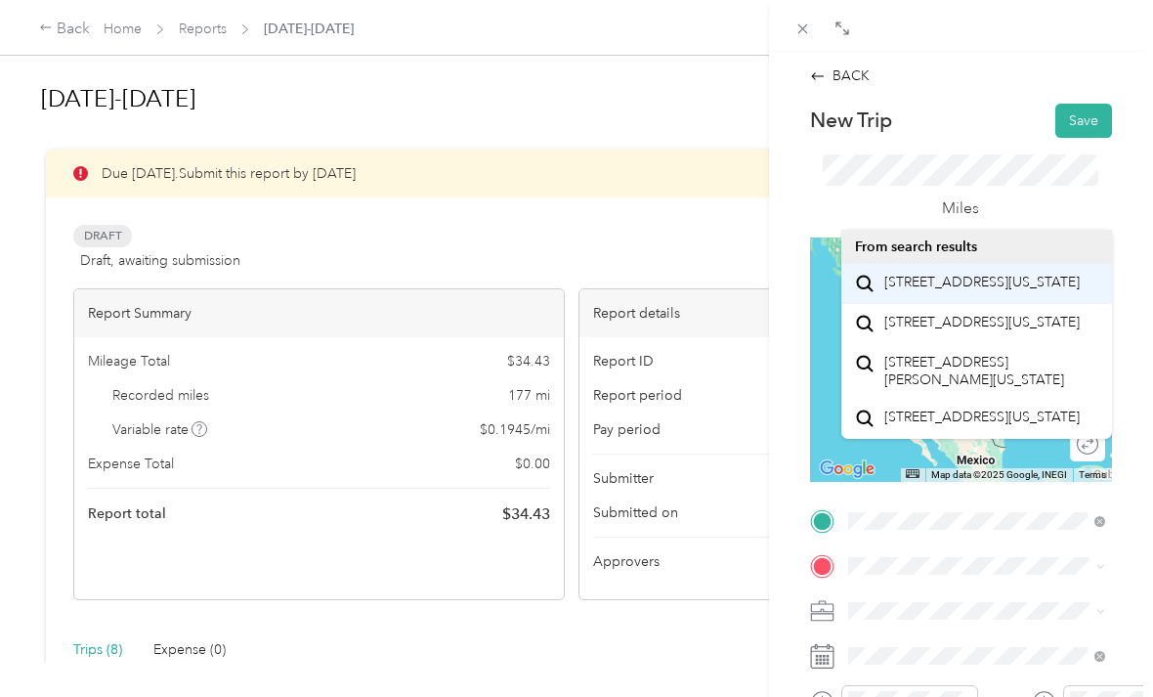
click at [1006, 290] on span "[STREET_ADDRESS][US_STATE]" at bounding box center [982, 283] width 195 height 18
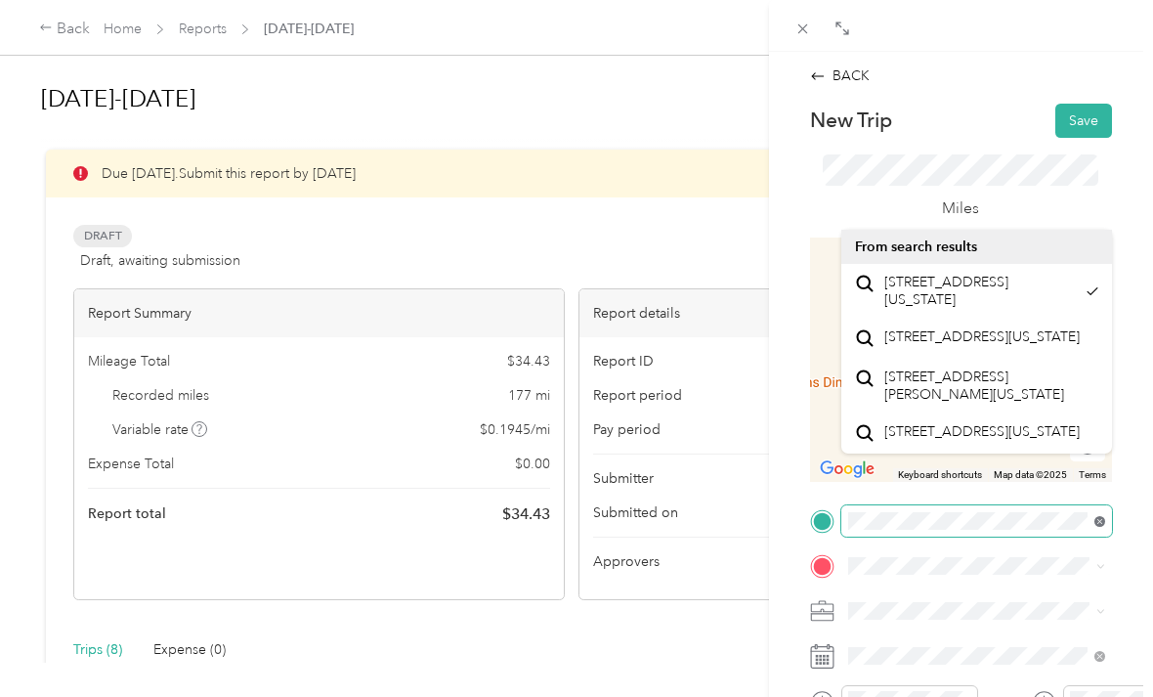
click at [1100, 524] on icon at bounding box center [1100, 521] width 11 height 11
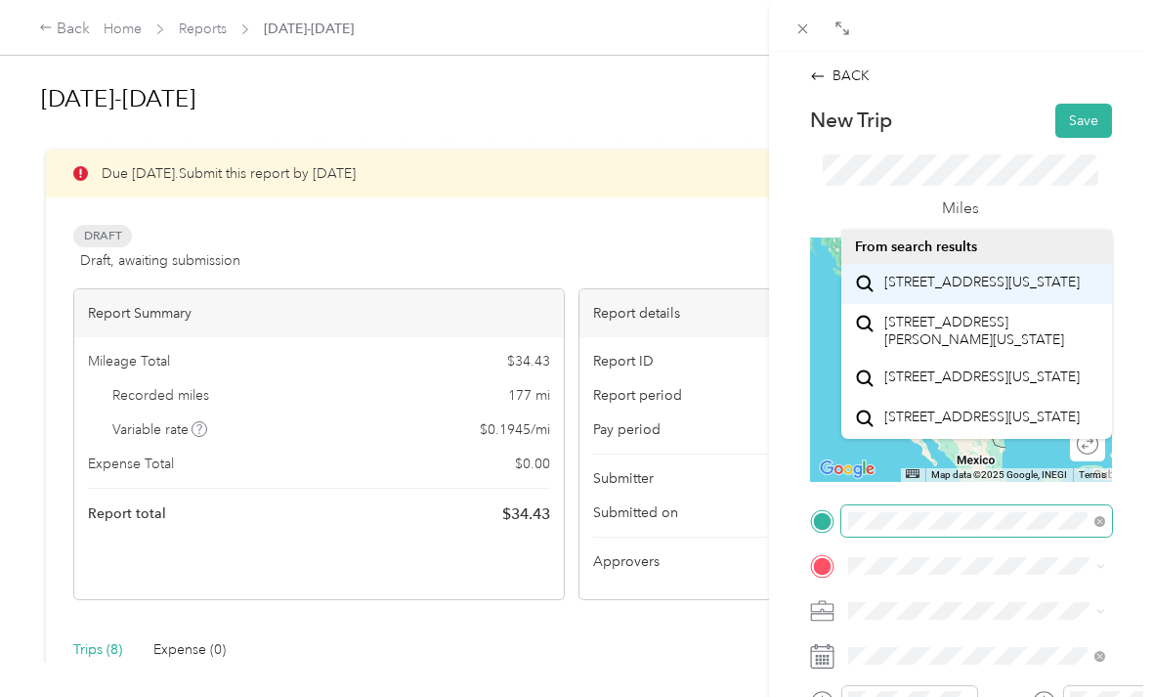
click at [978, 291] on span "[STREET_ADDRESS][US_STATE]" at bounding box center [982, 283] width 195 height 18
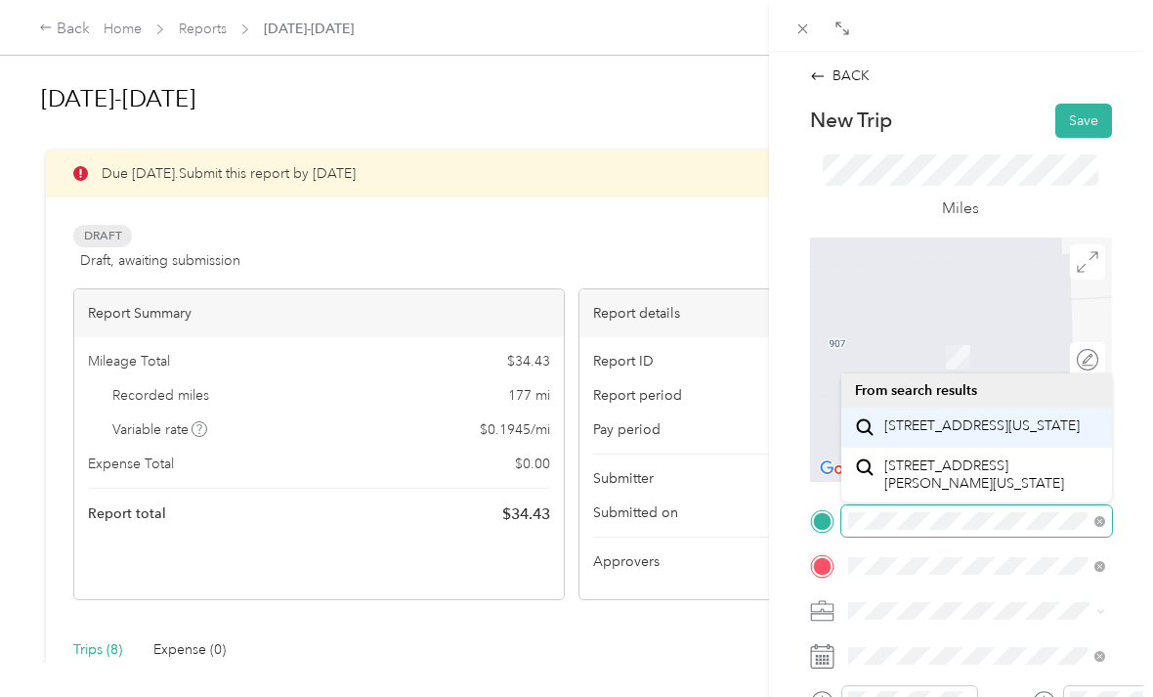
click at [979, 435] on span "[STREET_ADDRESS][US_STATE]" at bounding box center [982, 426] width 195 height 18
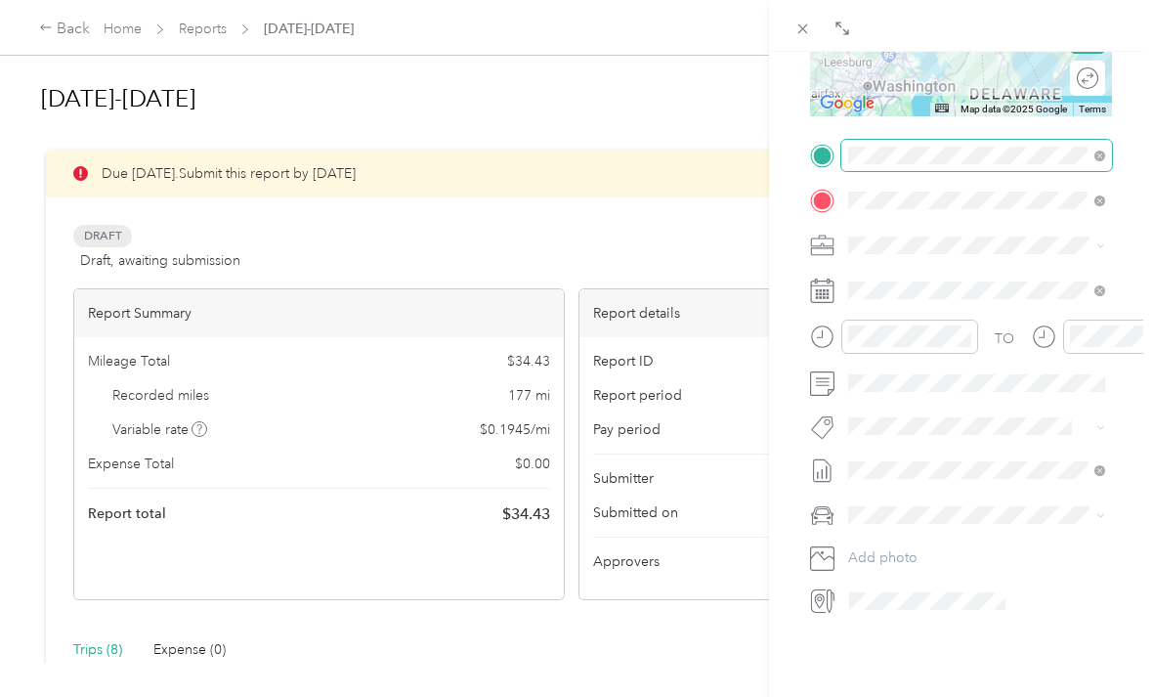
scroll to position [364, 0]
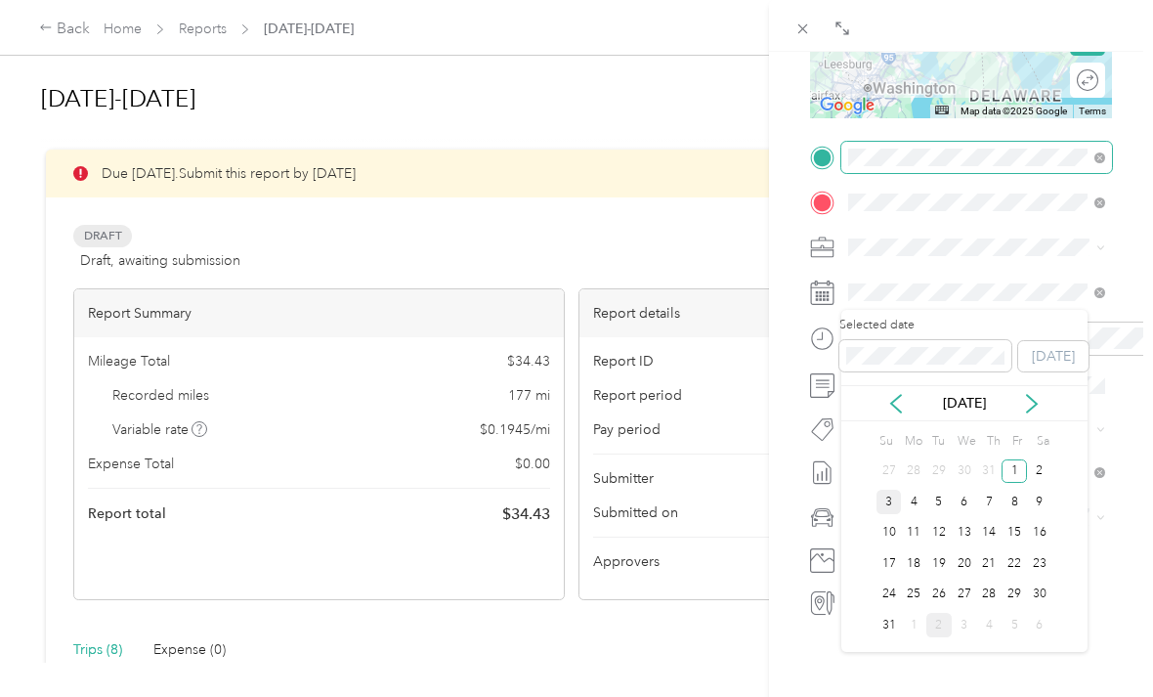
click at [893, 495] on div "3" at bounding box center [889, 502] width 25 height 24
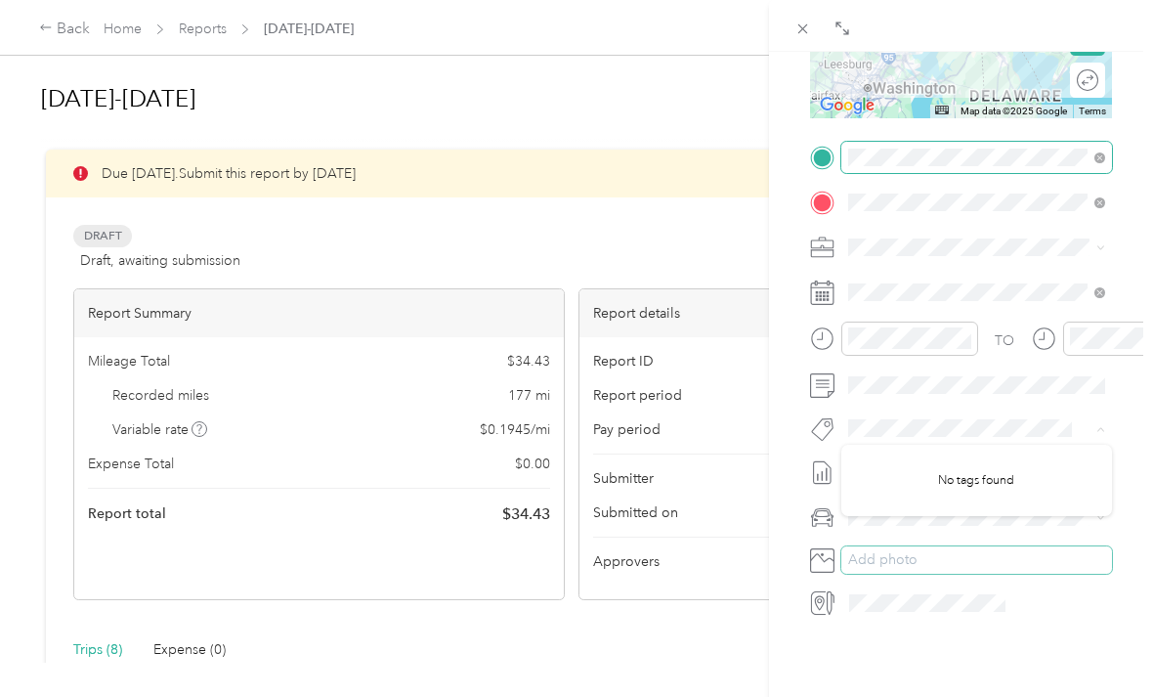
click at [977, 548] on button "Add photo" at bounding box center [977, 559] width 271 height 27
click at [955, 539] on li "Honda Accord" at bounding box center [977, 552] width 271 height 34
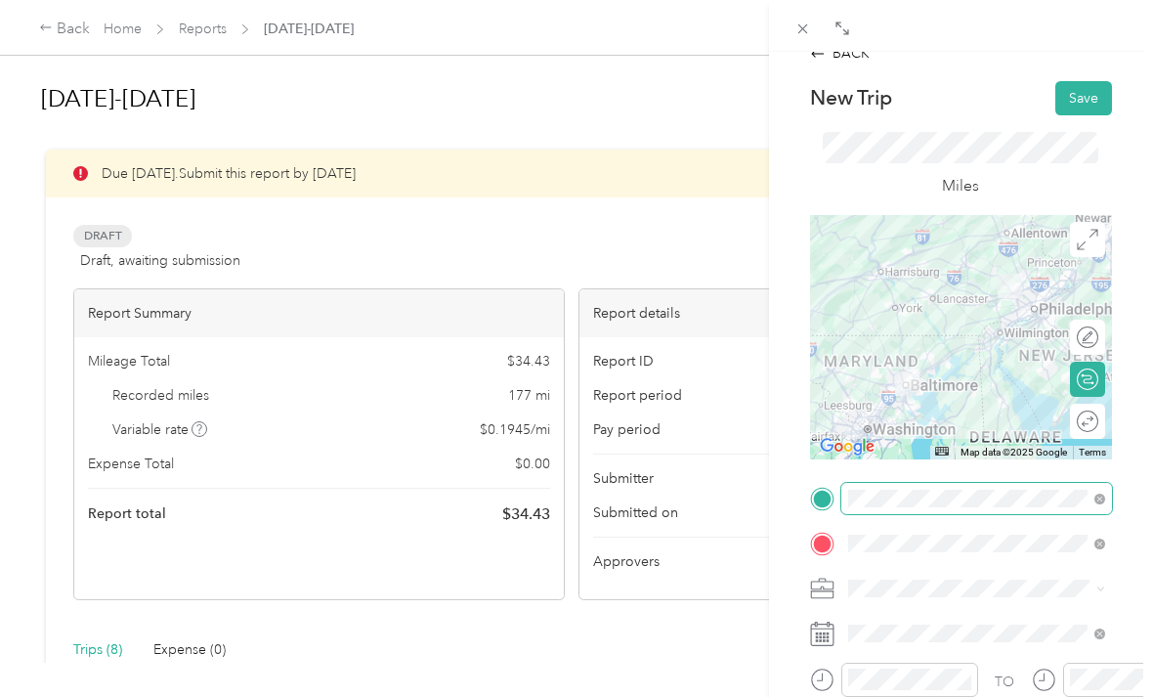
scroll to position [22, 0]
click at [1080, 99] on button "Save" at bounding box center [1084, 99] width 57 height 34
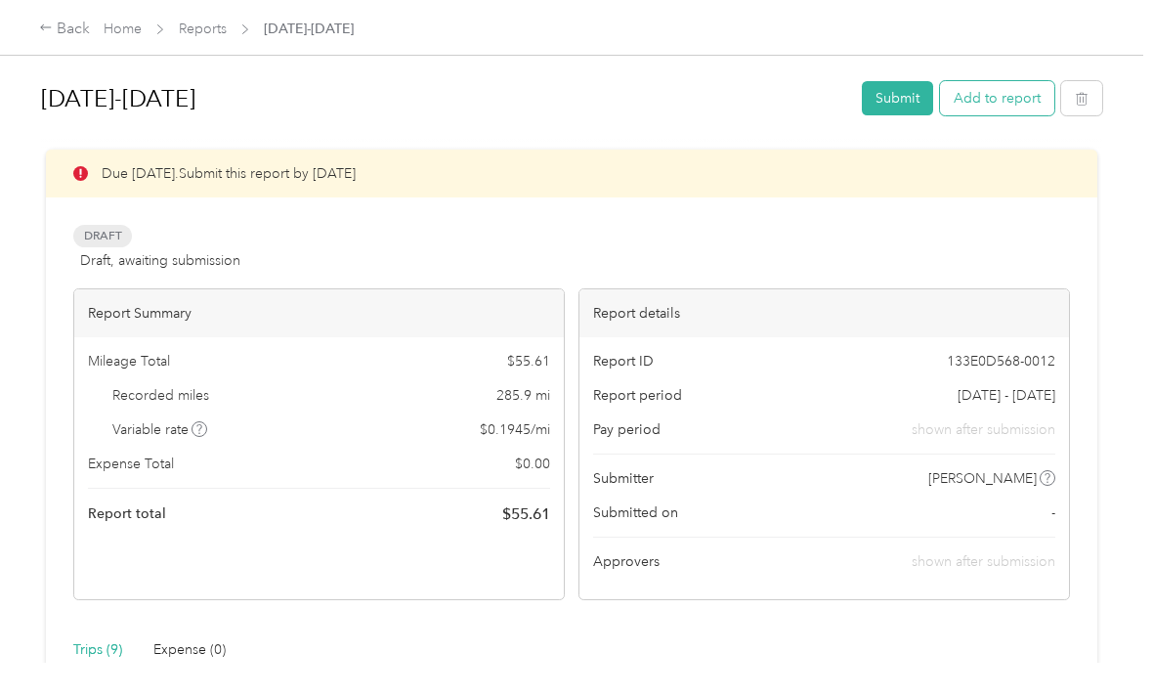
click at [1009, 105] on button "Add to report" at bounding box center [997, 98] width 114 height 34
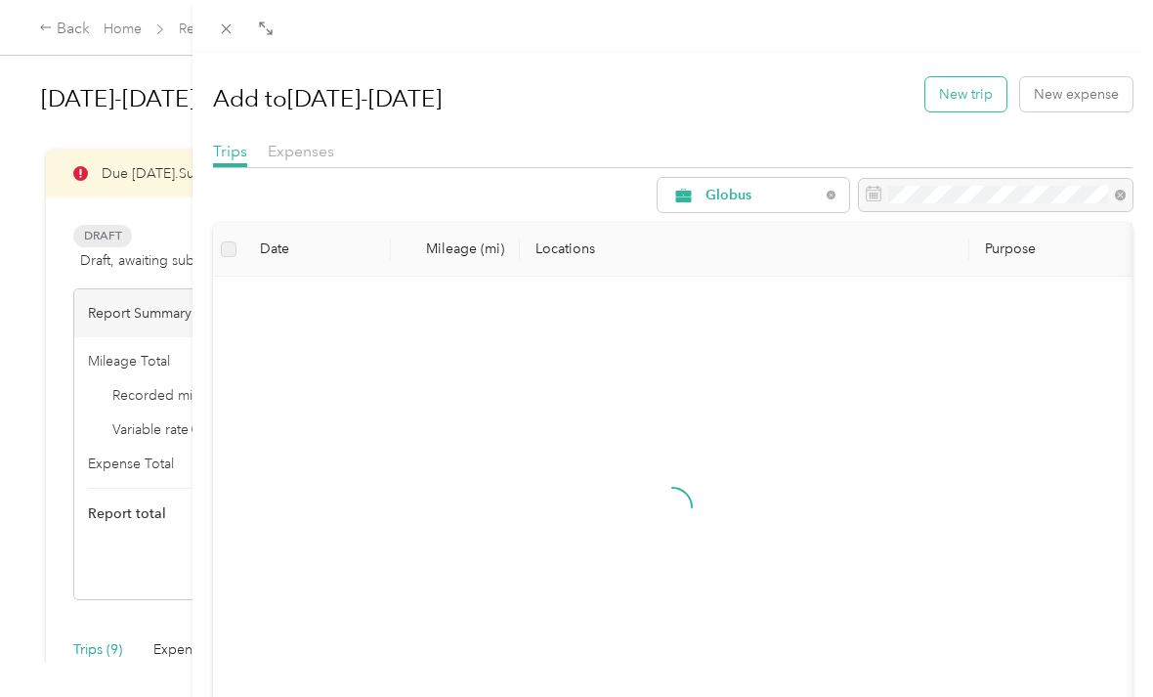
click at [966, 88] on button "New trip" at bounding box center [966, 94] width 81 height 34
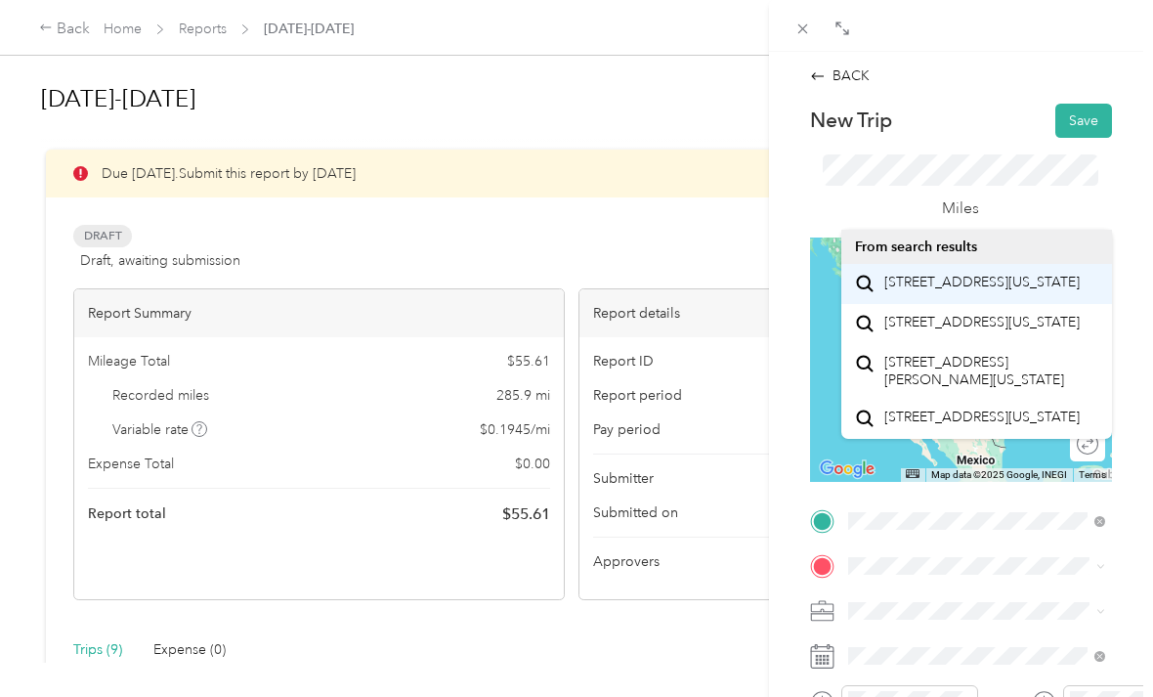
click at [976, 284] on span "[STREET_ADDRESS][US_STATE]" at bounding box center [982, 283] width 195 height 18
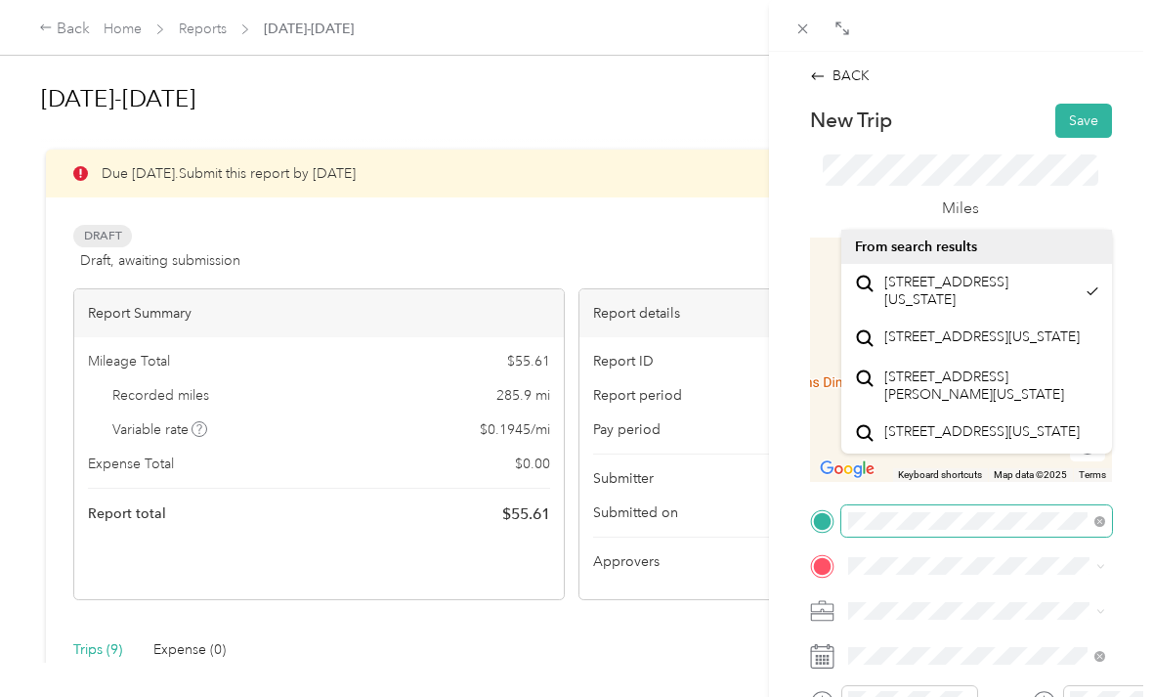
click at [1108, 513] on span at bounding box center [977, 520] width 271 height 31
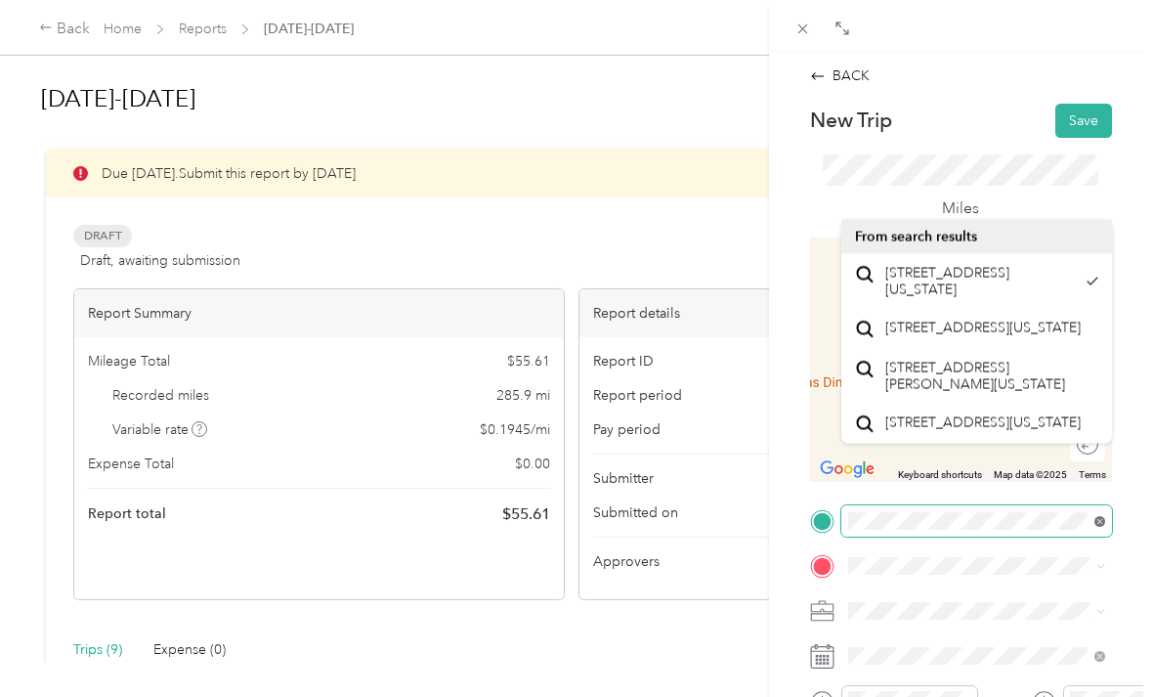
click at [1103, 523] on icon at bounding box center [1100, 521] width 11 height 11
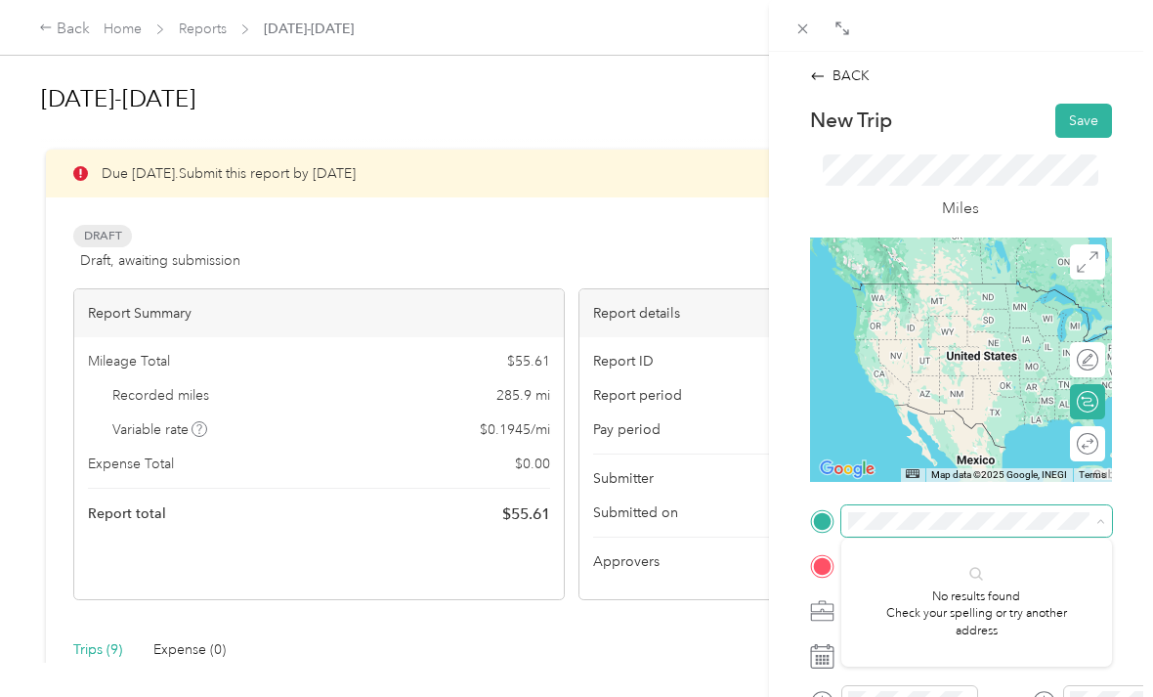
click at [1102, 518] on icon at bounding box center [1101, 521] width 9 height 9
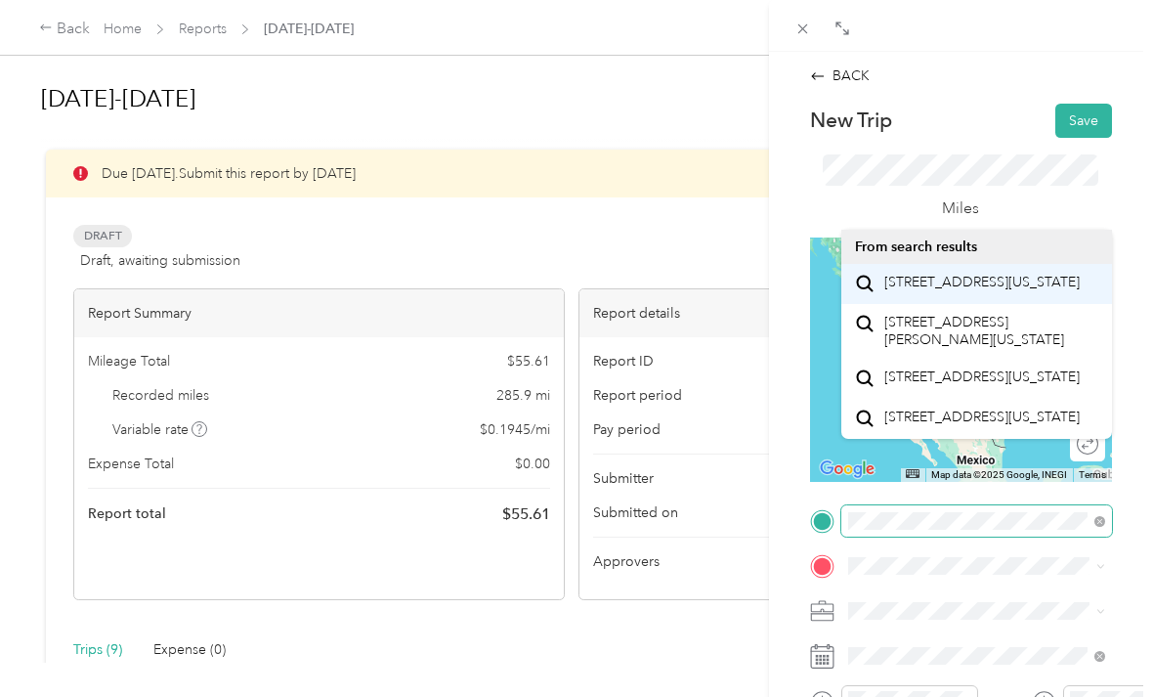
click at [991, 284] on span "[STREET_ADDRESS][US_STATE]" at bounding box center [982, 283] width 195 height 18
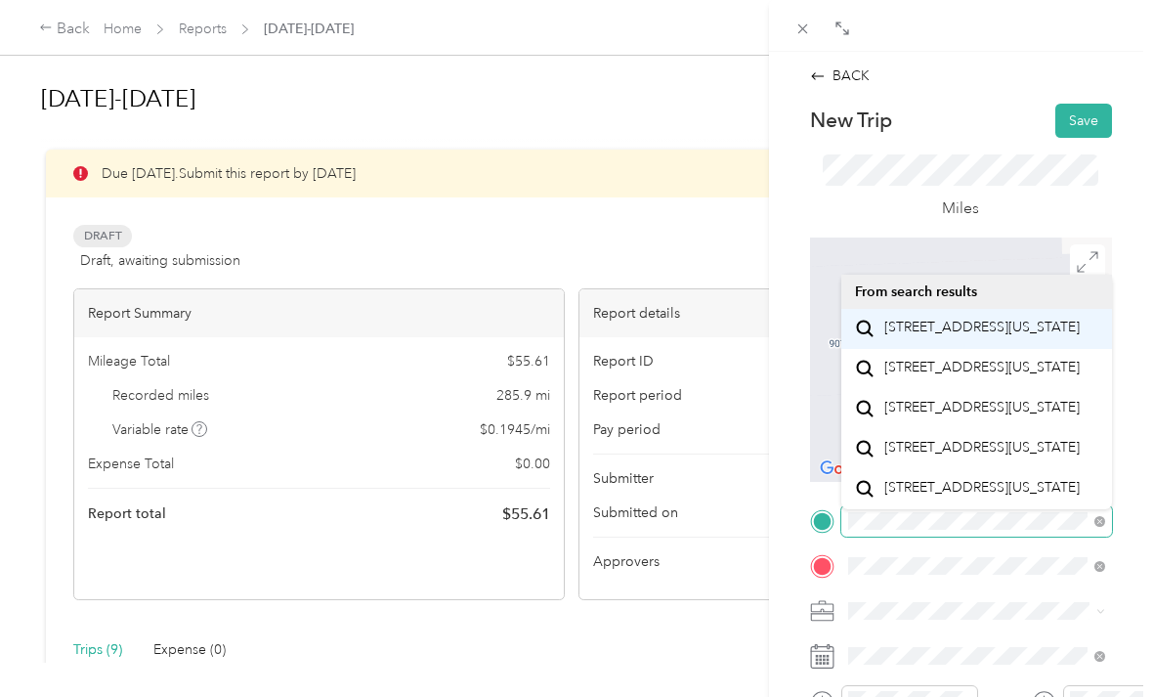
click at [980, 327] on span "[STREET_ADDRESS][US_STATE]" at bounding box center [982, 328] width 195 height 18
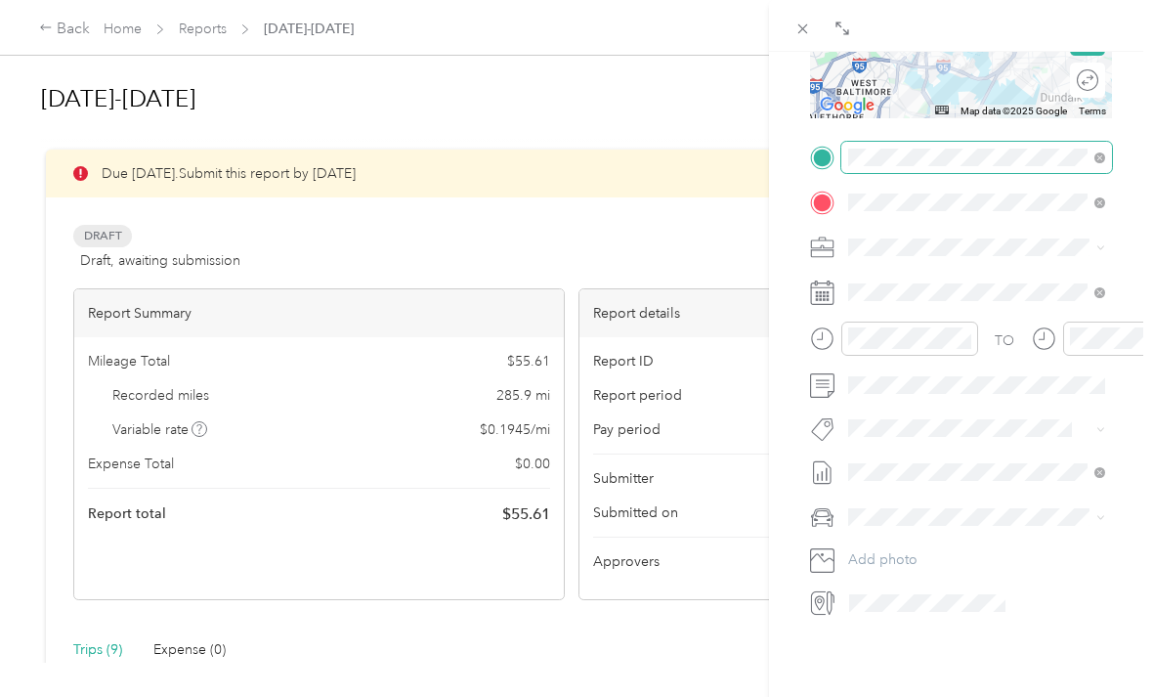
scroll to position [364, 0]
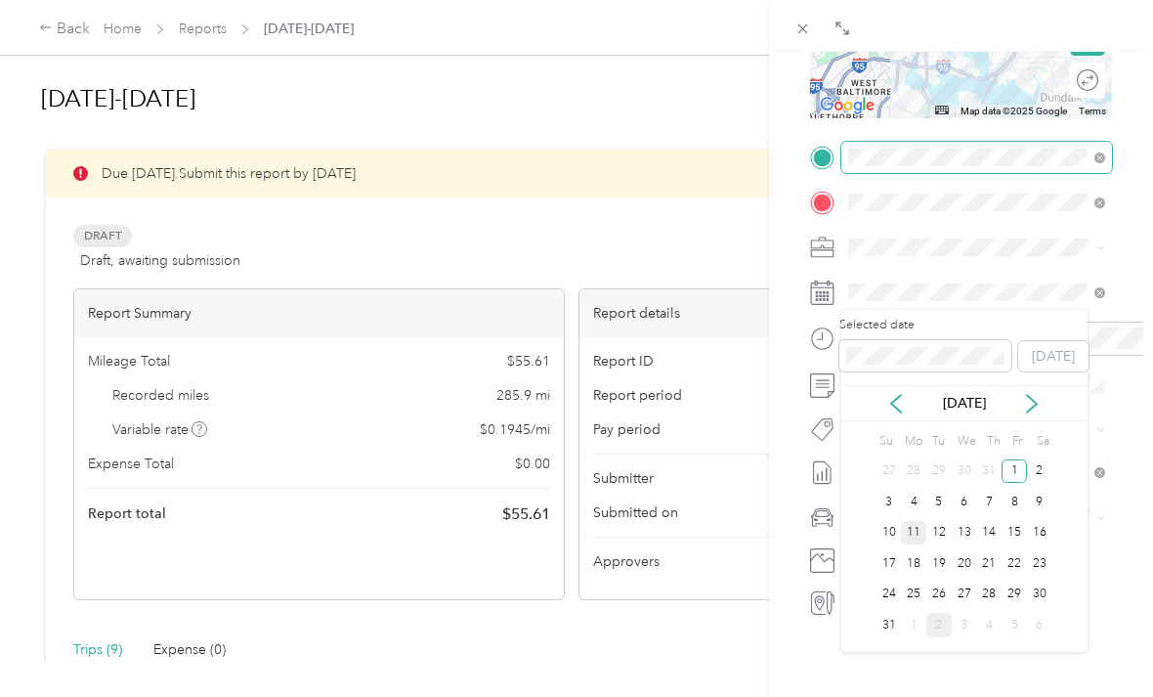
click at [917, 525] on div "11" at bounding box center [913, 533] width 25 height 24
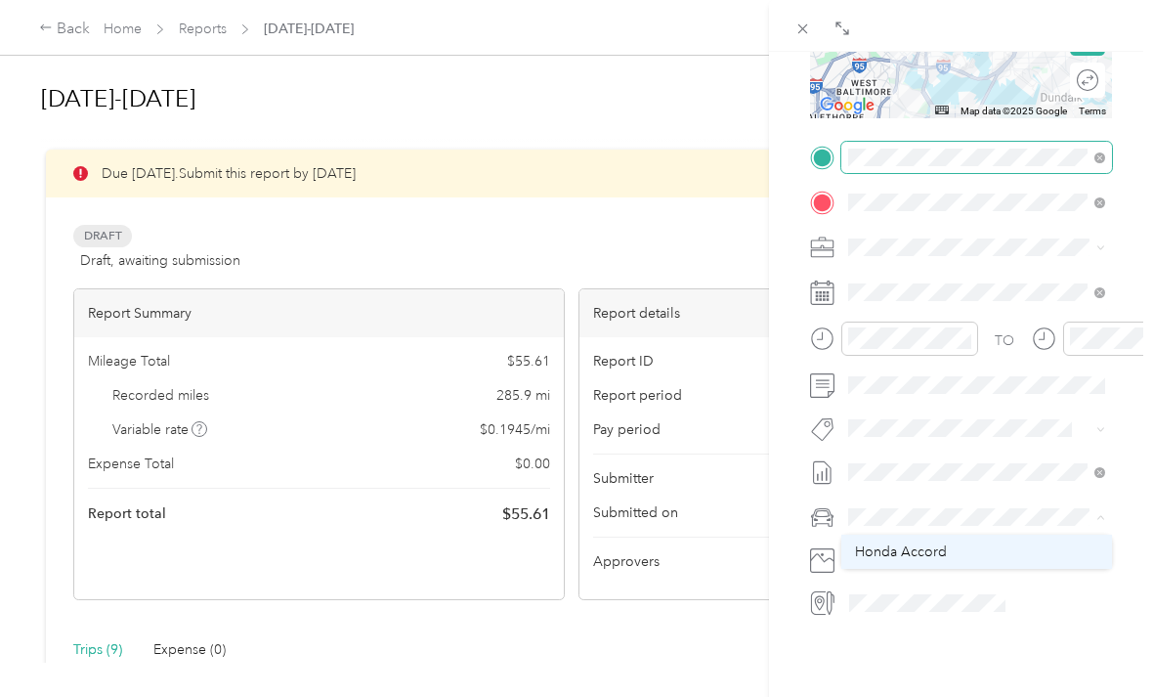
click at [930, 550] on span "Honda Accord" at bounding box center [901, 551] width 92 height 17
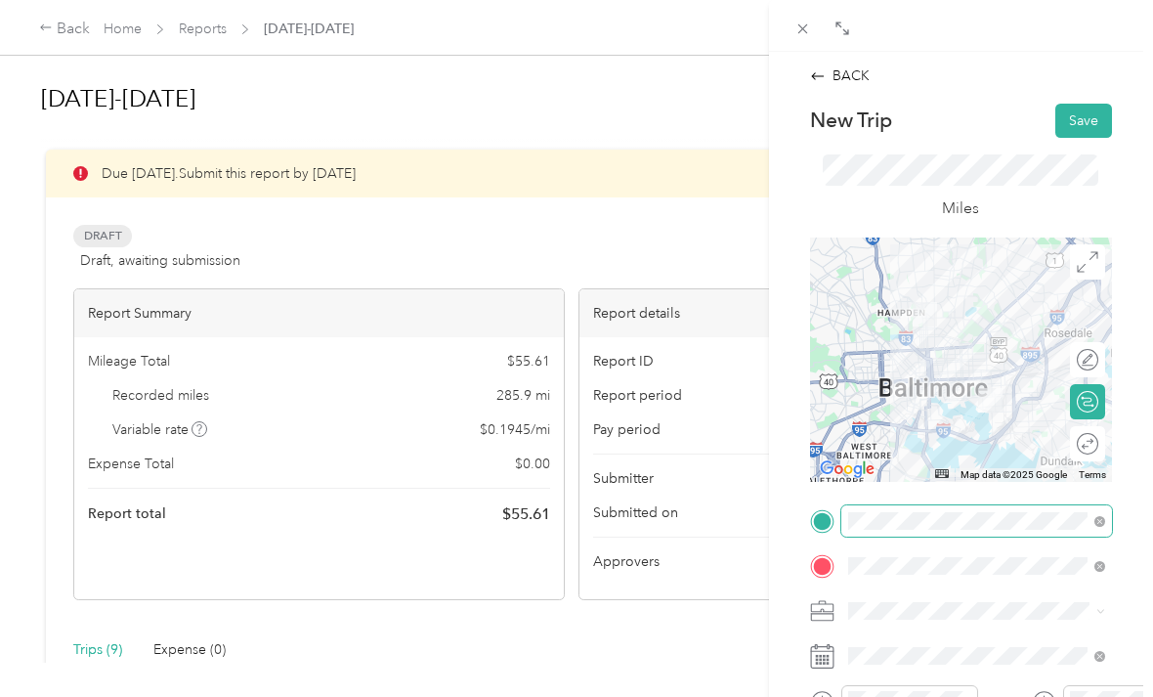
scroll to position [0, 0]
click at [1092, 118] on button "Save" at bounding box center [1084, 121] width 57 height 34
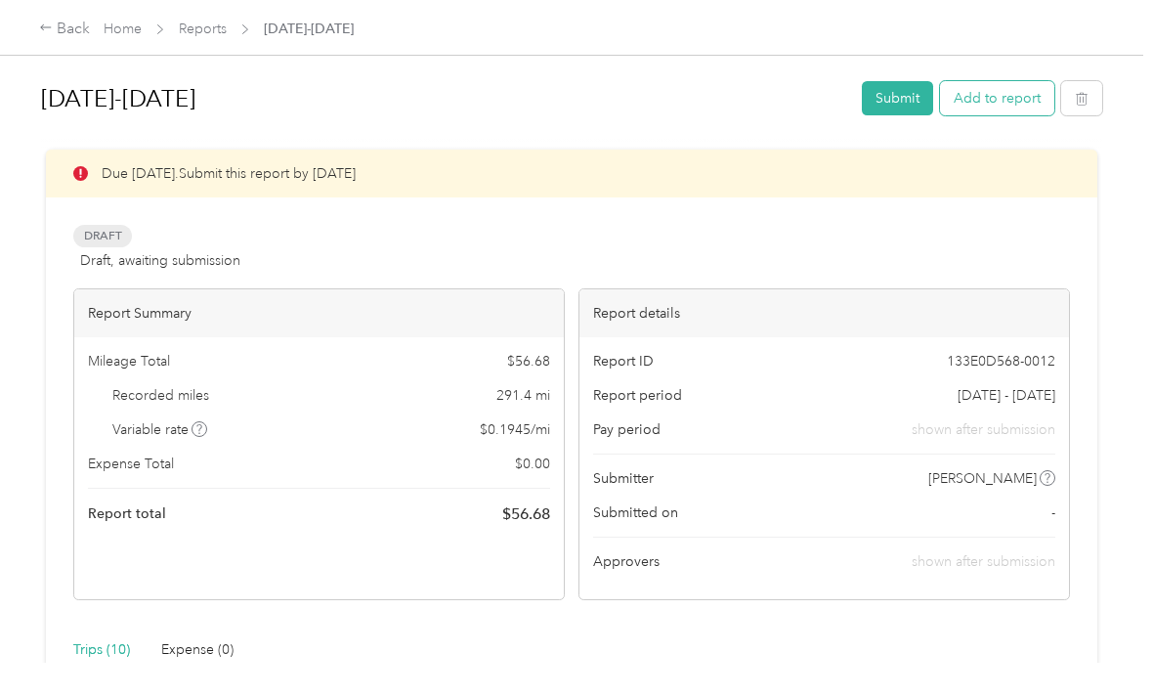
click at [1004, 97] on button "Add to report" at bounding box center [997, 98] width 114 height 34
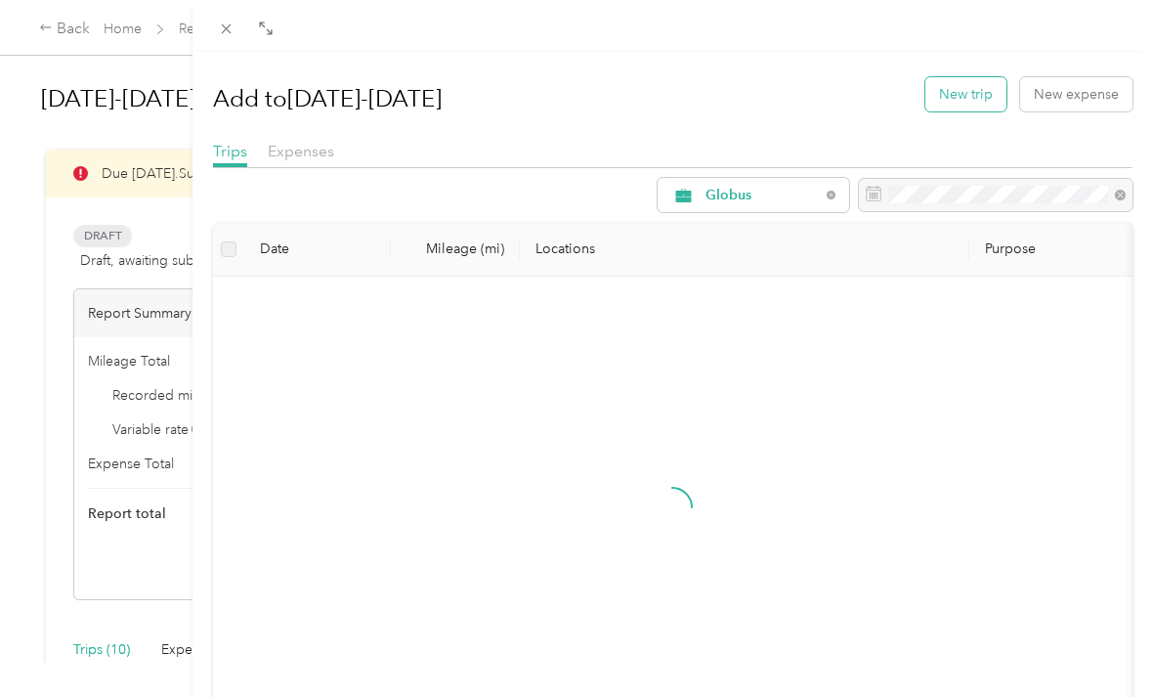
click at [960, 97] on button "New trip" at bounding box center [966, 94] width 81 height 34
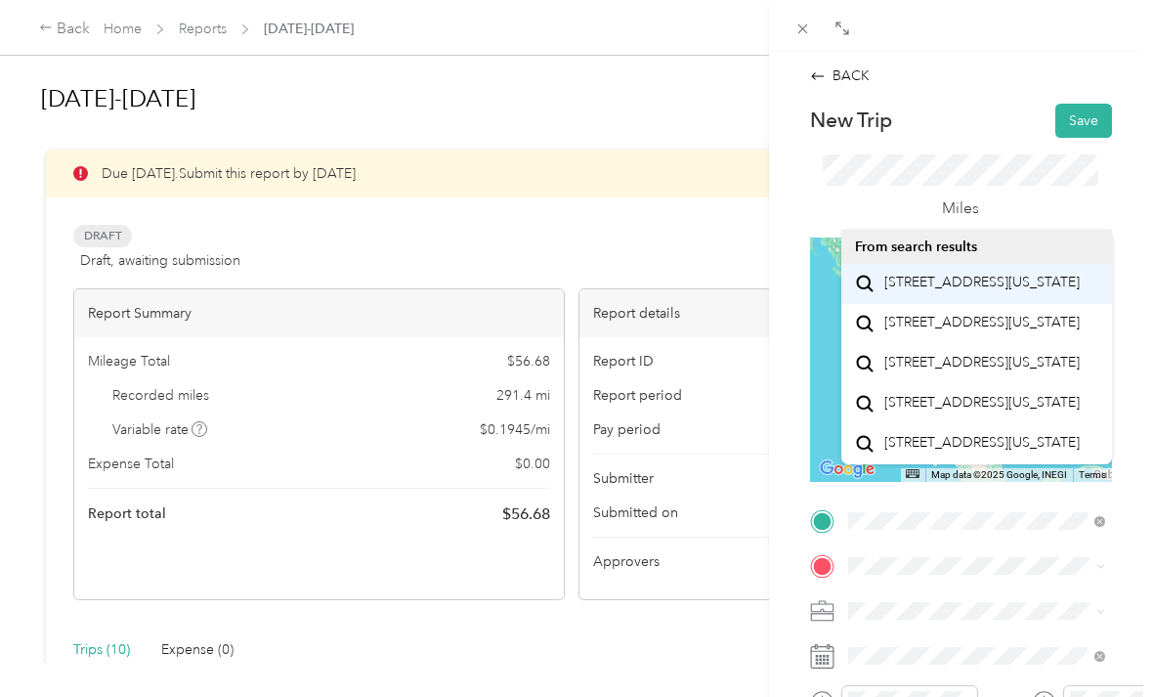
click at [960, 284] on span "[STREET_ADDRESS][US_STATE]" at bounding box center [982, 283] width 195 height 18
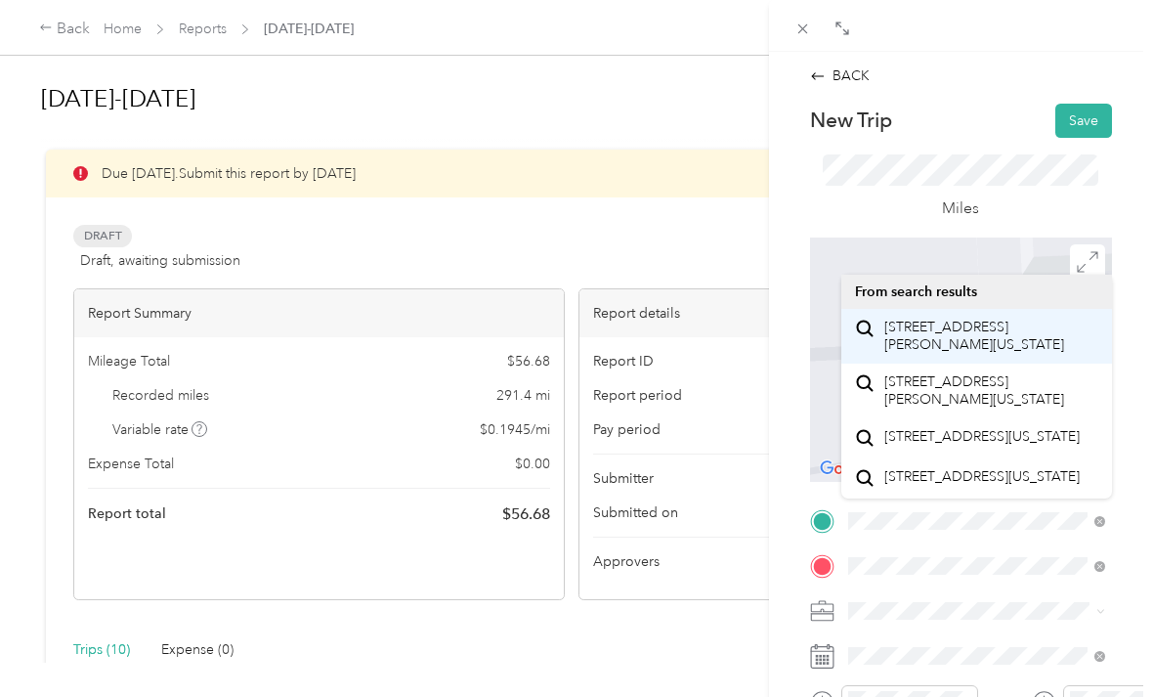
click at [981, 346] on span "[STREET_ADDRESS][PERSON_NAME][US_STATE]" at bounding box center [992, 336] width 214 height 34
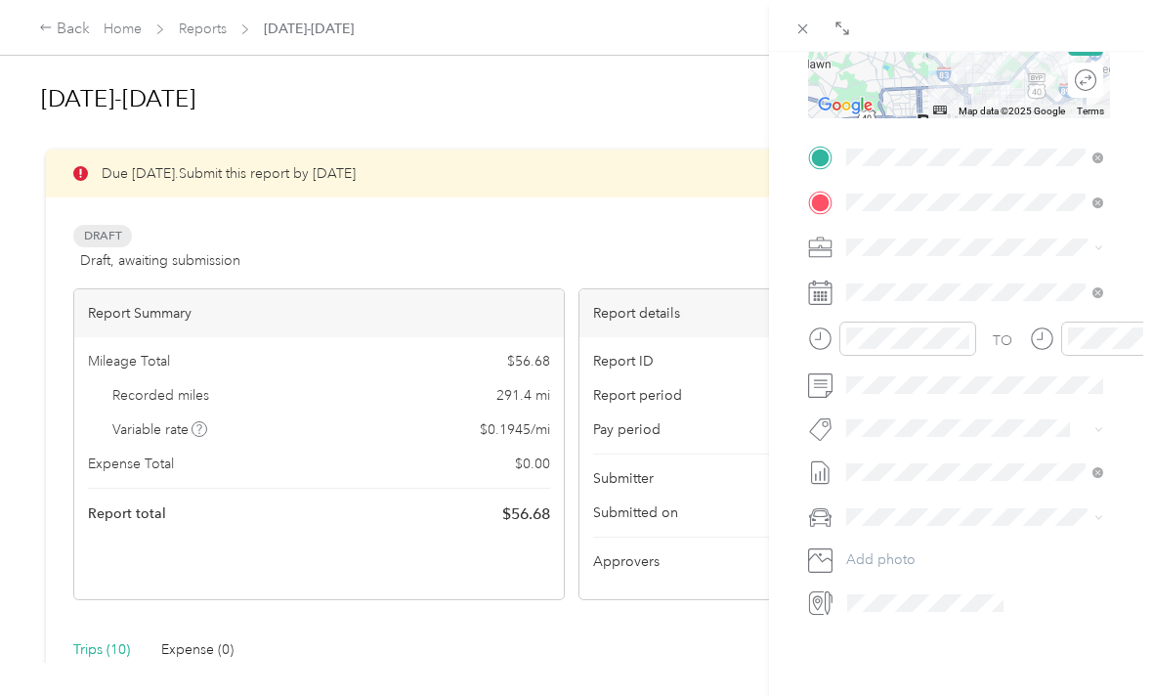
scroll to position [364, 2]
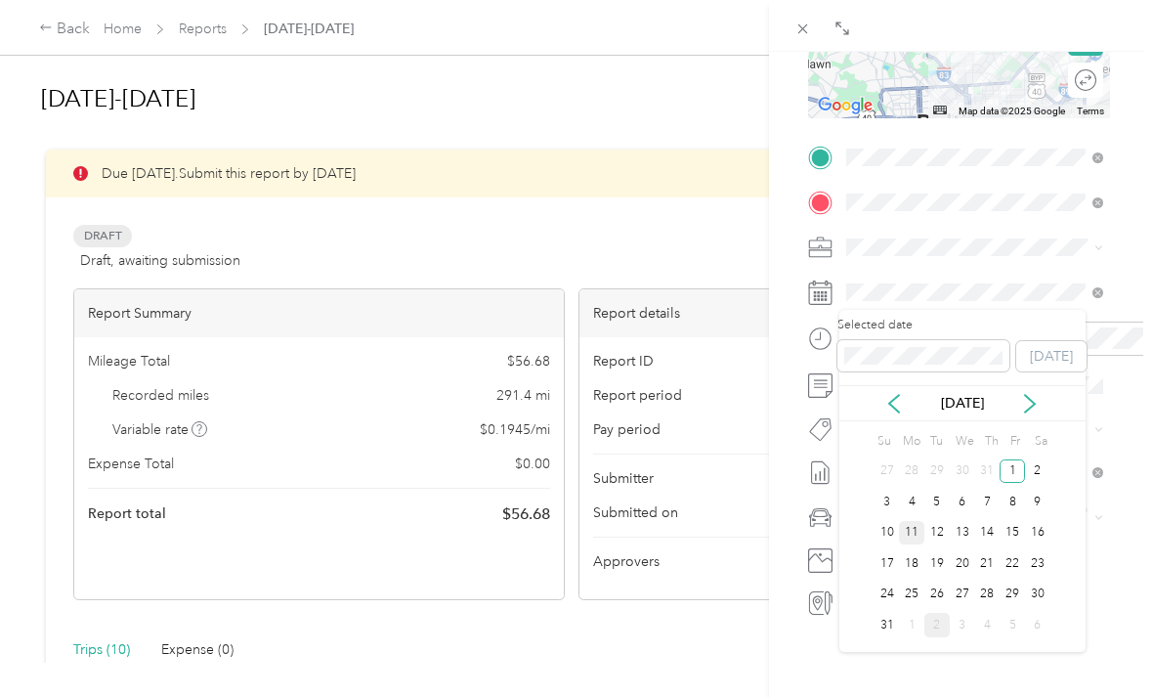
click at [915, 524] on div "11" at bounding box center [911, 533] width 25 height 24
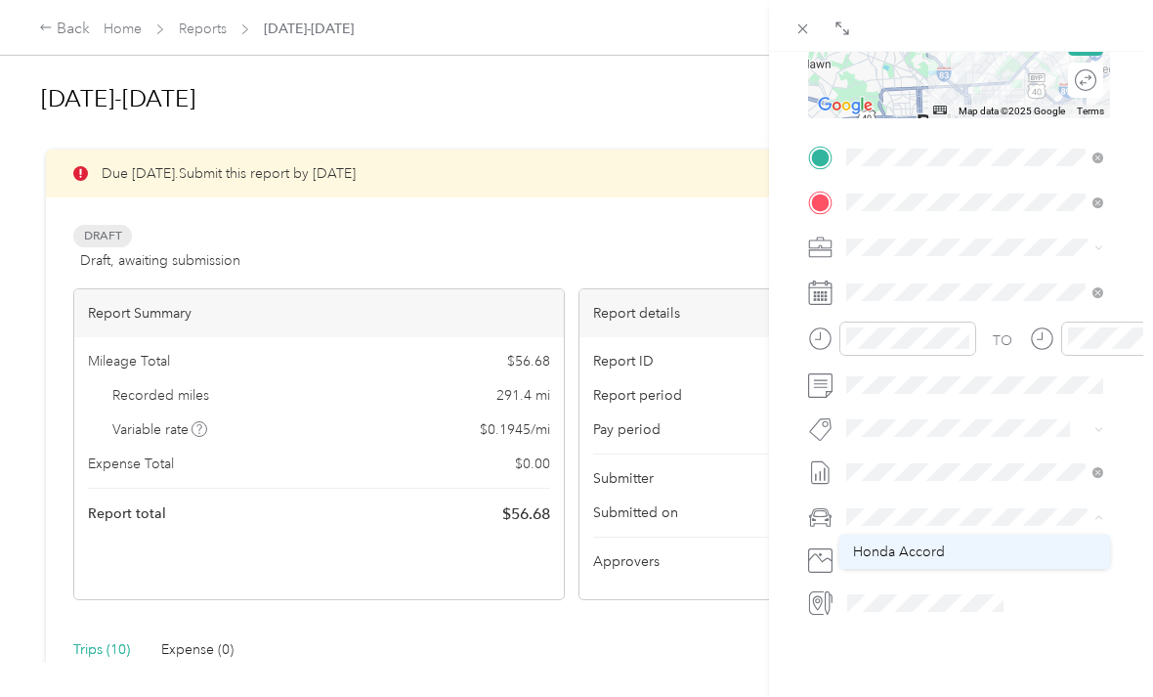
click at [937, 545] on span "Honda Accord" at bounding box center [899, 551] width 92 height 17
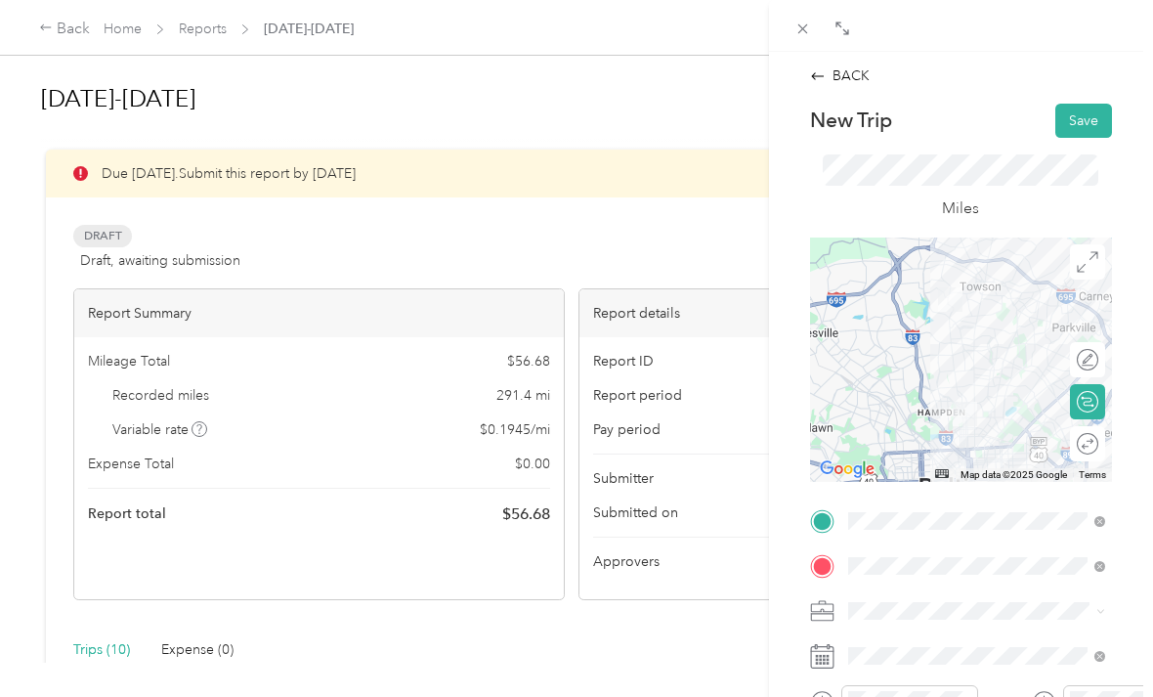
scroll to position [0, 0]
click at [1083, 121] on button "Save" at bounding box center [1084, 121] width 57 height 34
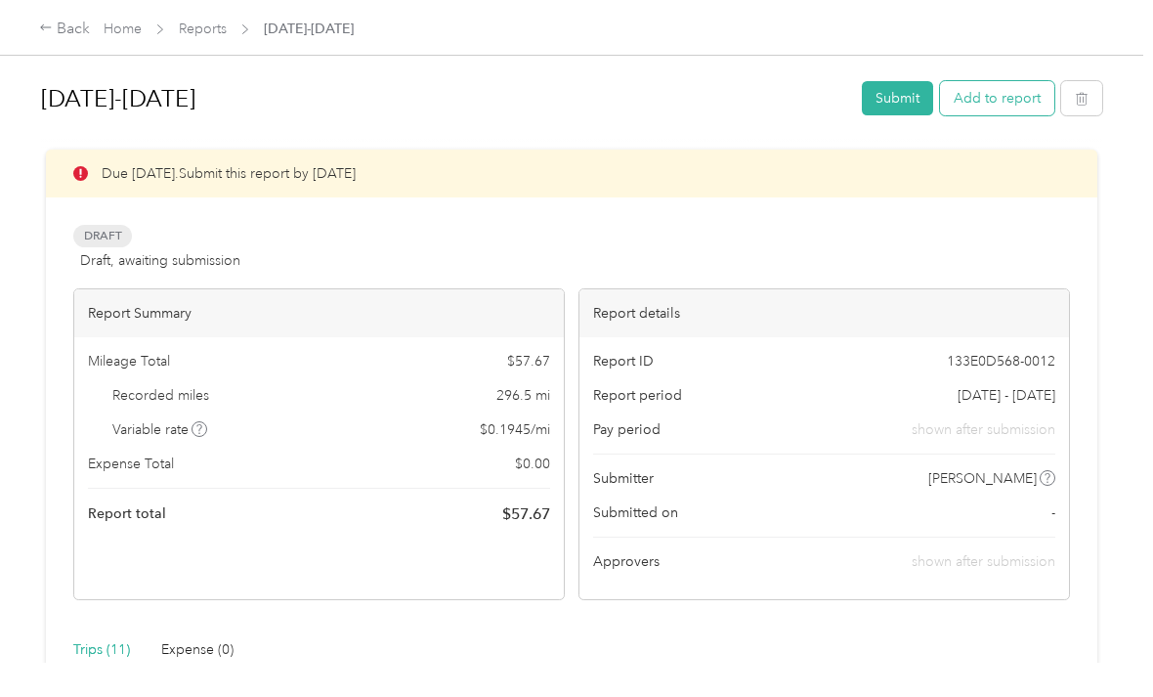
click at [1003, 95] on button "Add to report" at bounding box center [997, 98] width 114 height 34
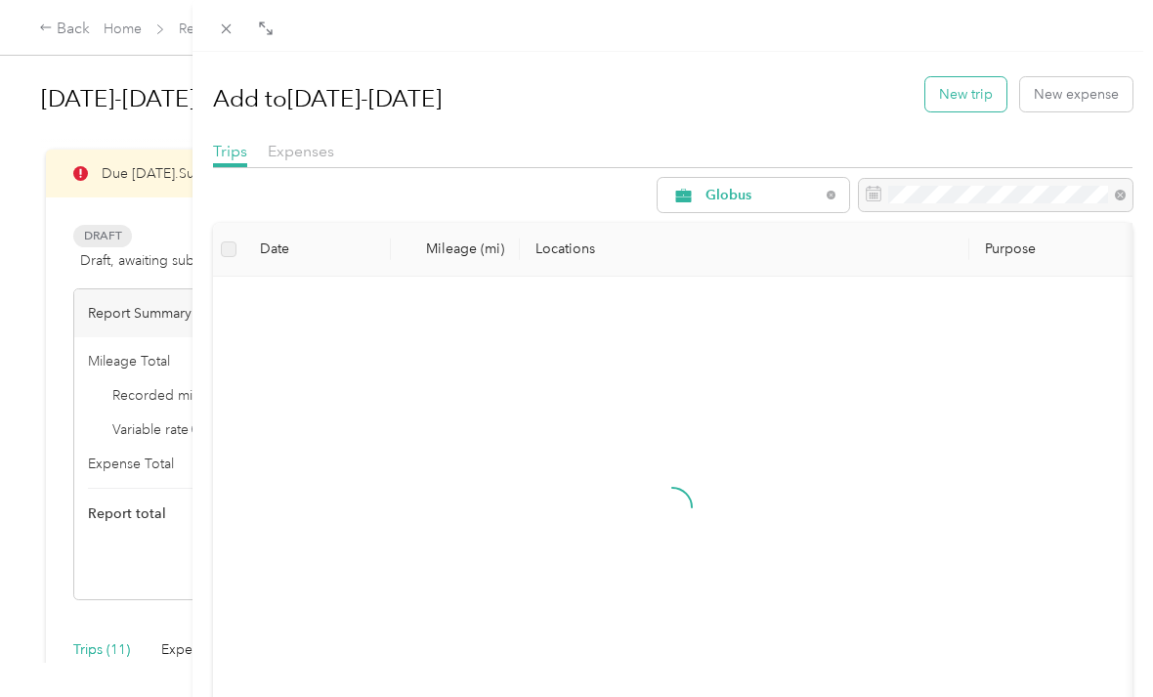
click at [969, 91] on button "New trip" at bounding box center [966, 94] width 81 height 34
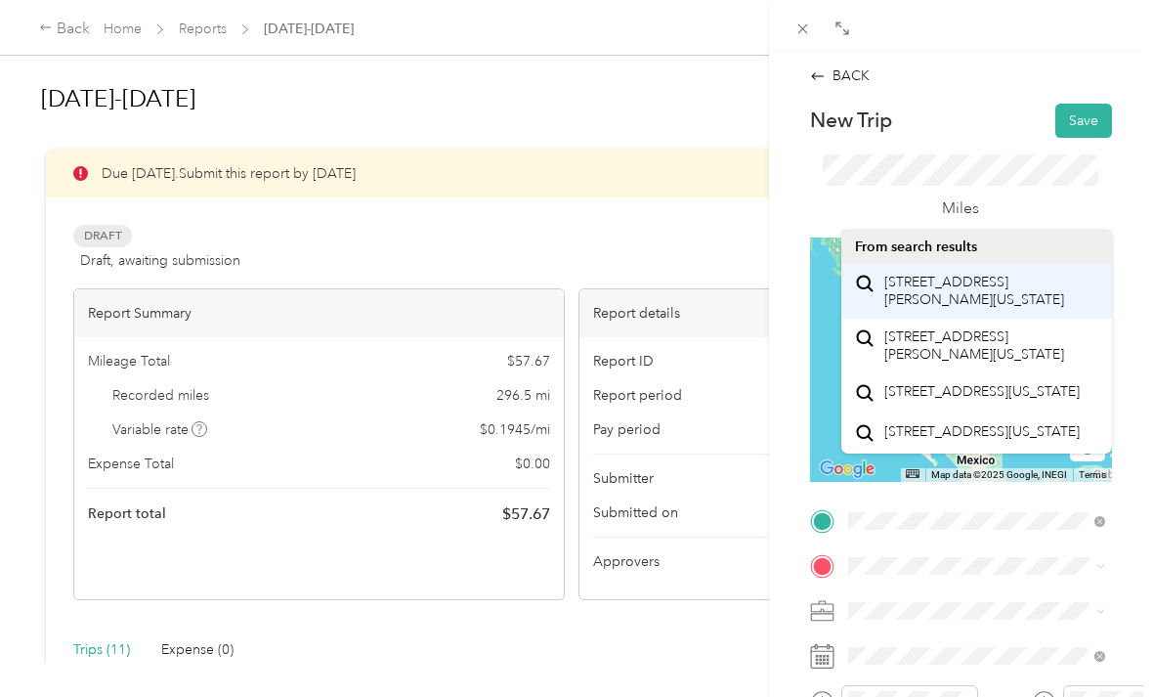
click at [975, 302] on span "[STREET_ADDRESS][PERSON_NAME][US_STATE]" at bounding box center [992, 291] width 214 height 34
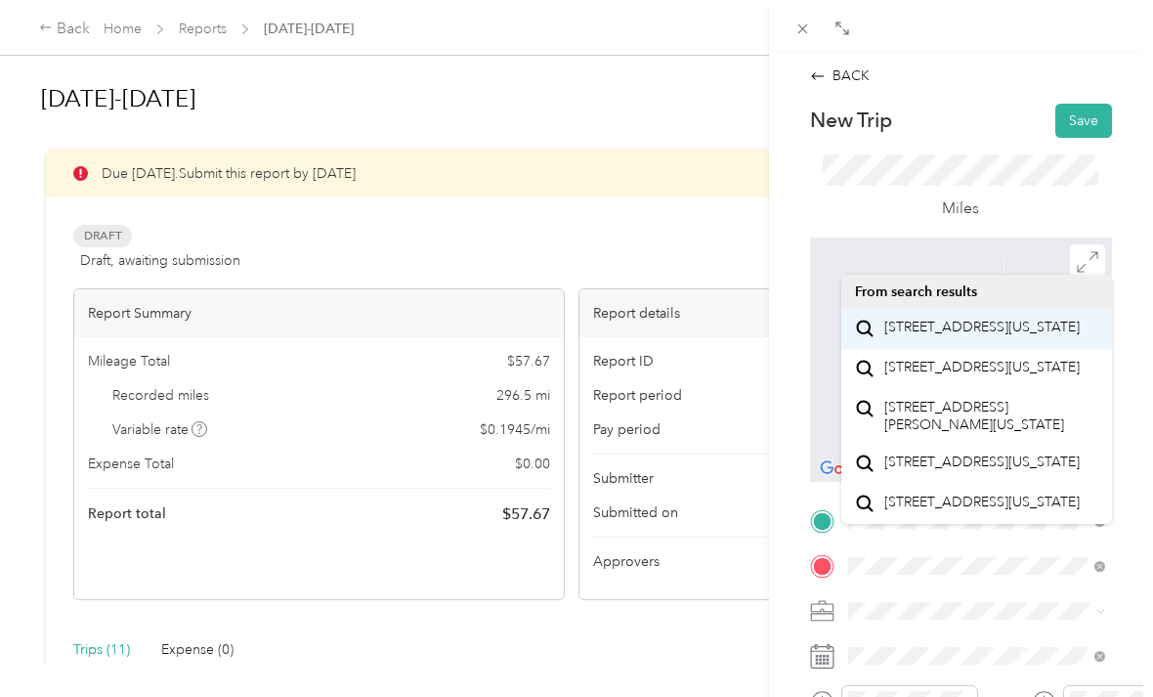
click at [960, 336] on span "[STREET_ADDRESS][US_STATE]" at bounding box center [982, 328] width 195 height 18
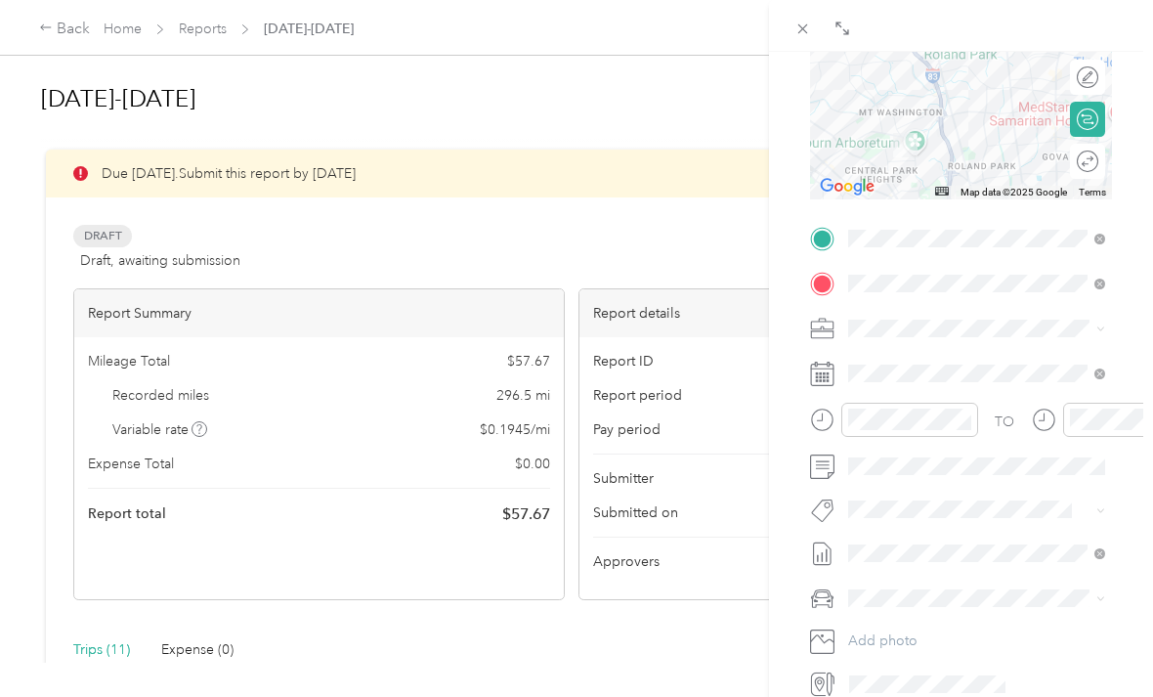
scroll to position [282, 0]
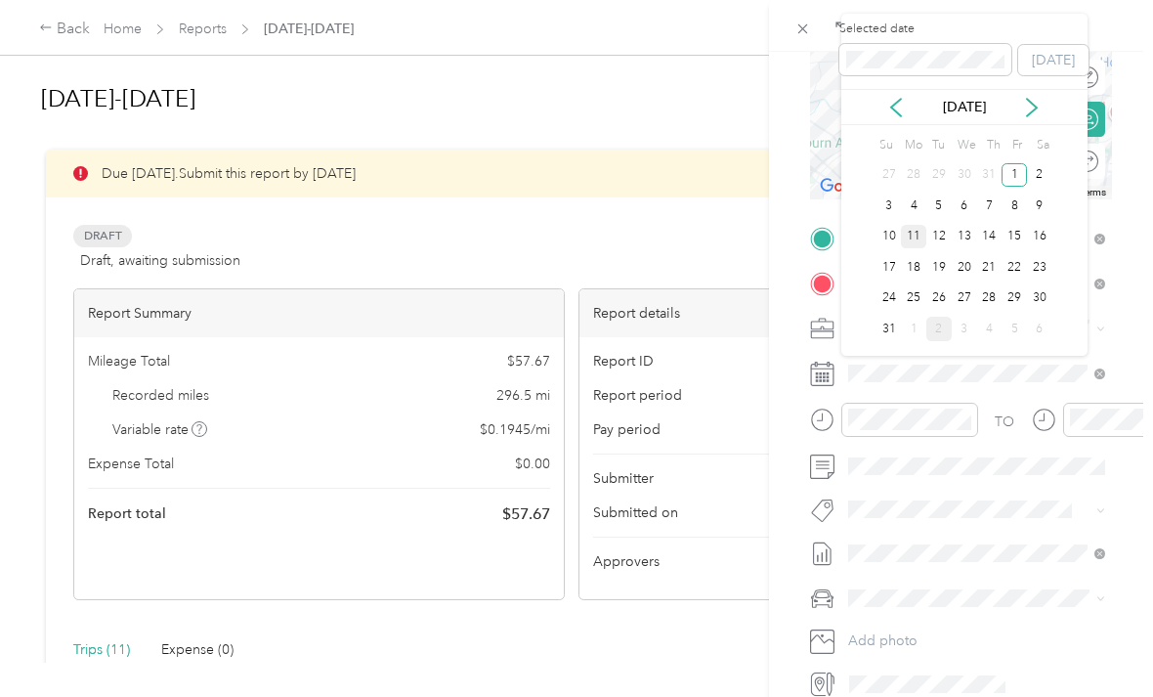
click at [913, 227] on div "11" at bounding box center [913, 237] width 25 height 24
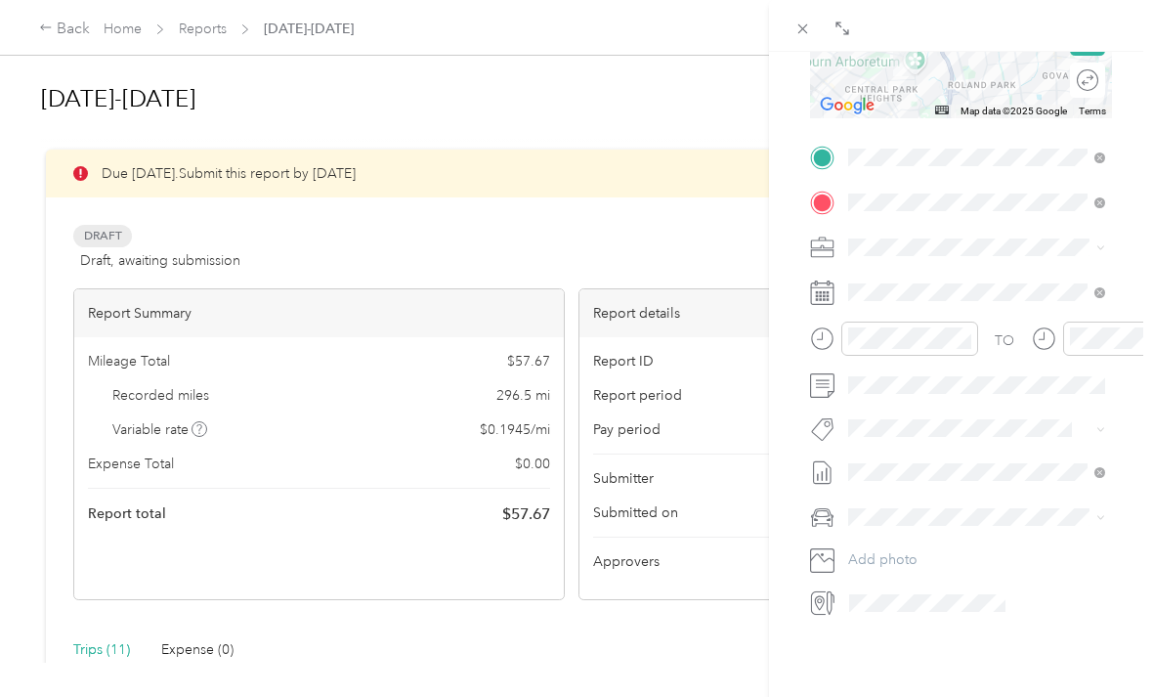
scroll to position [364, 0]
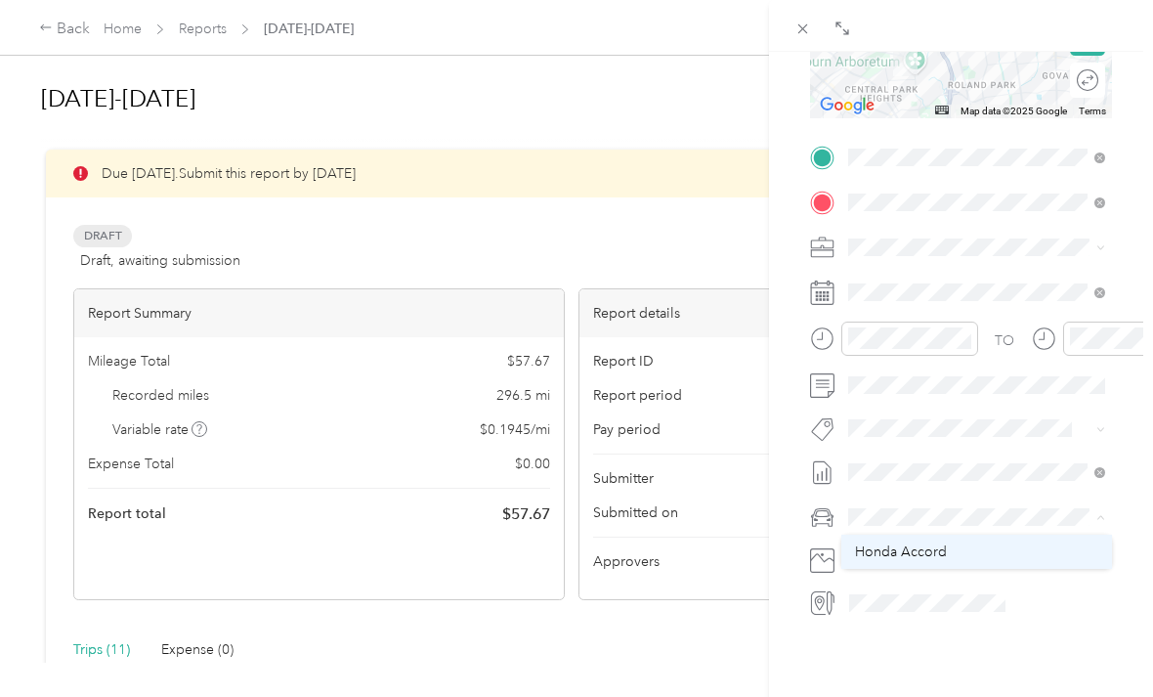
click at [928, 547] on span "Honda Accord" at bounding box center [901, 551] width 92 height 17
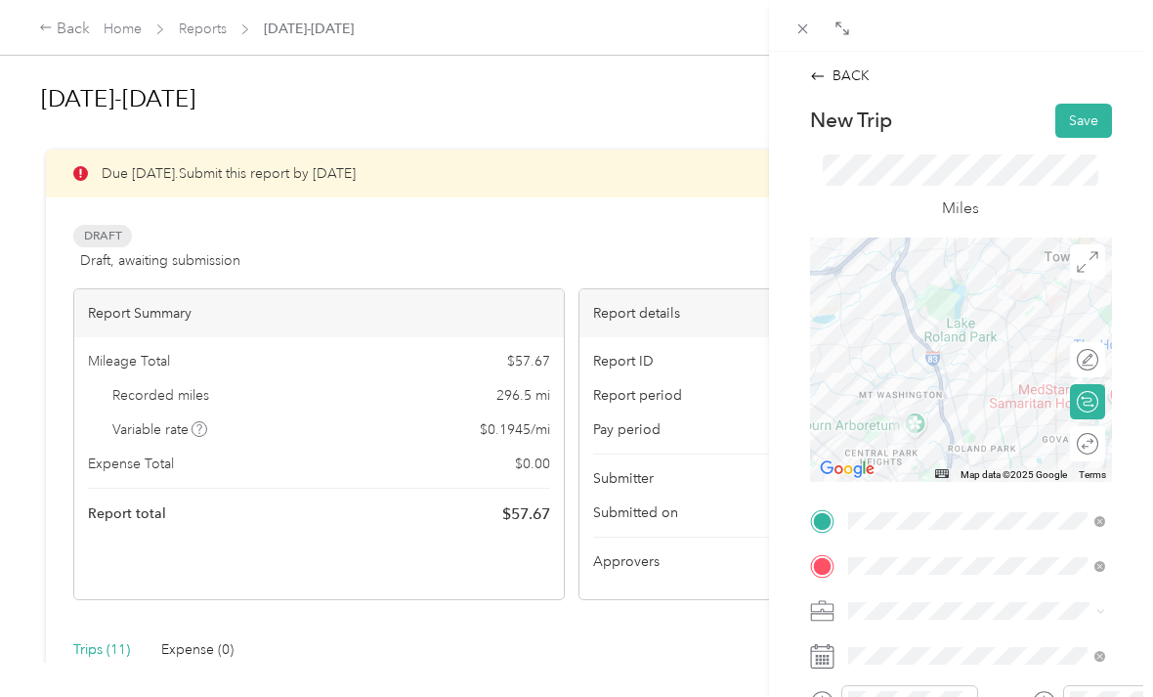
scroll to position [0, 0]
click at [1083, 121] on button "Save" at bounding box center [1084, 121] width 57 height 34
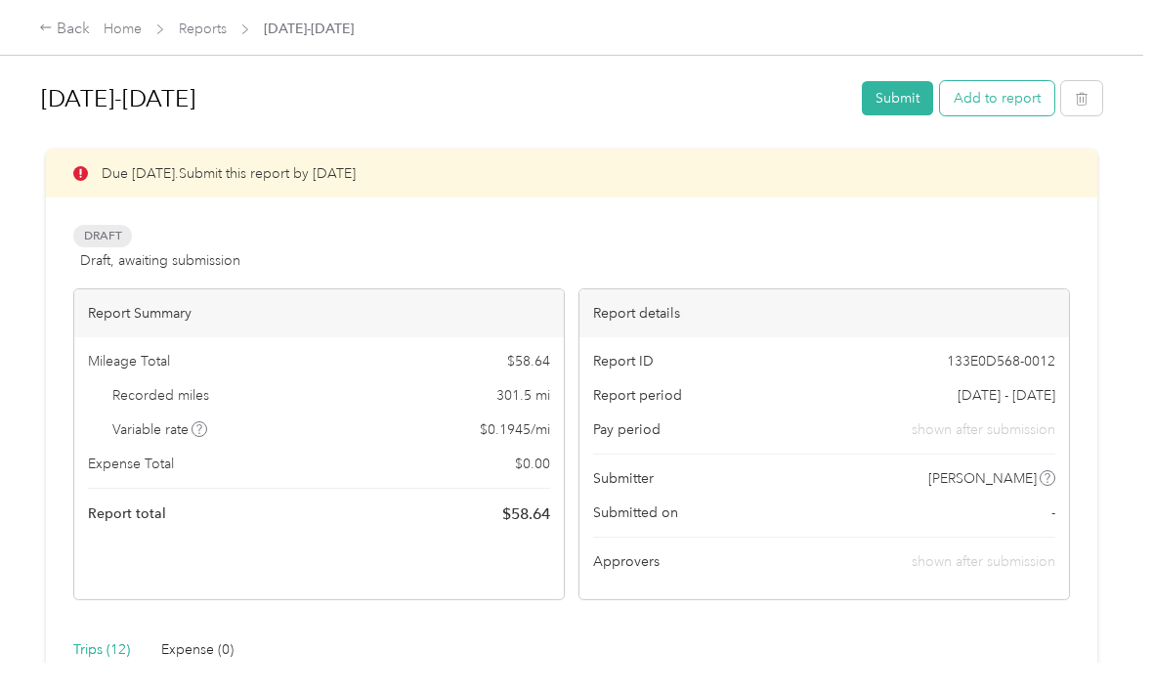
click at [1011, 89] on button "Add to report" at bounding box center [997, 98] width 114 height 34
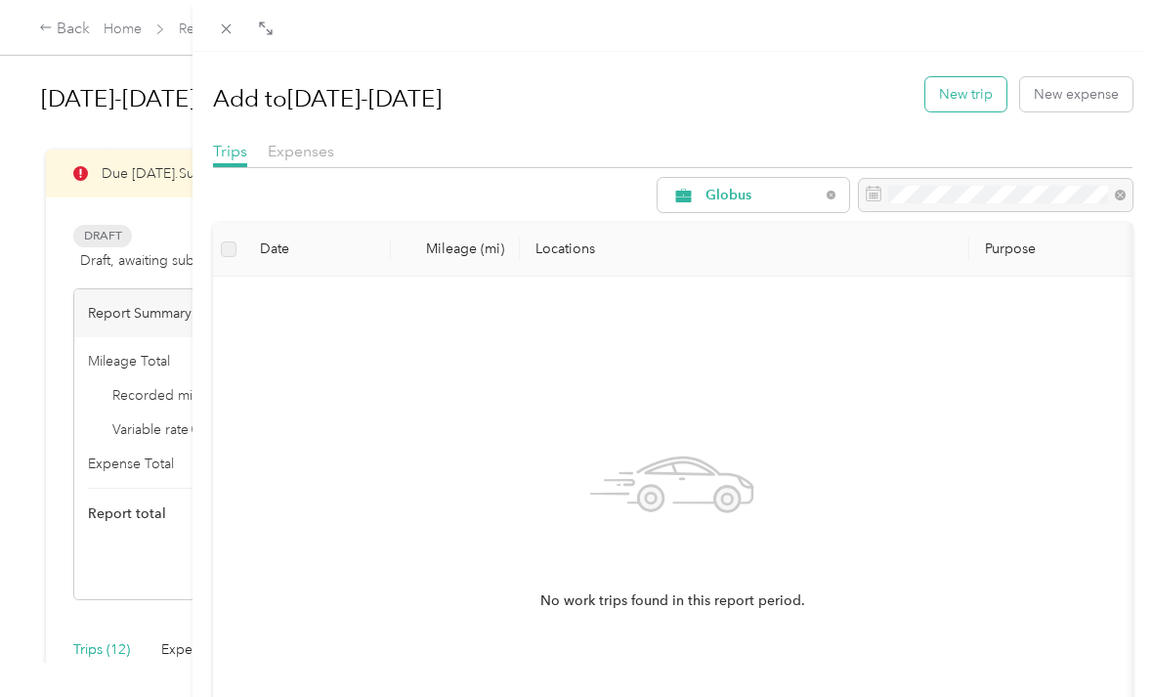
click at [970, 106] on button "New trip" at bounding box center [966, 94] width 81 height 34
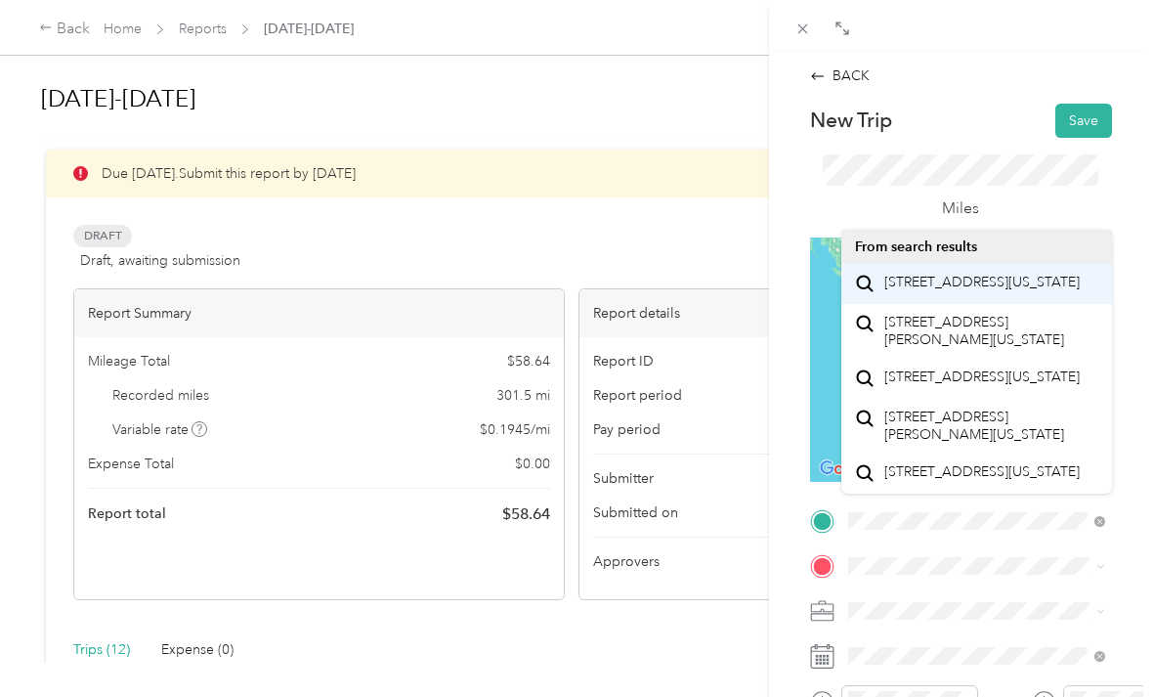
click at [991, 290] on span "[STREET_ADDRESS][US_STATE]" at bounding box center [982, 283] width 195 height 18
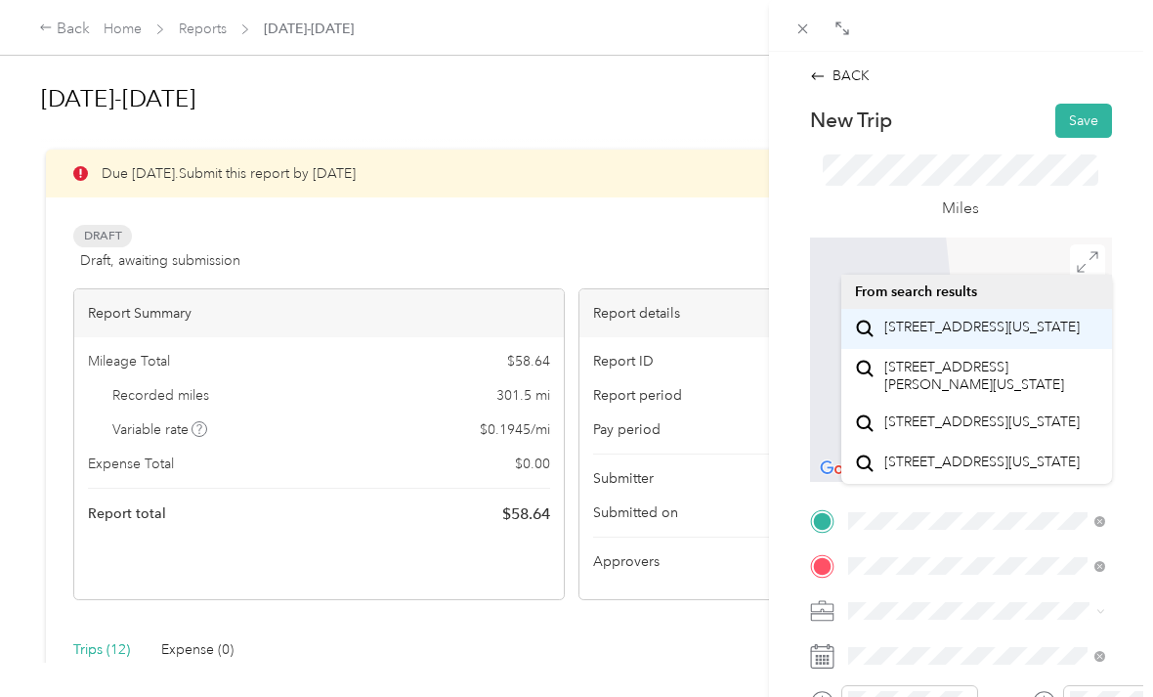
click at [974, 324] on span "[STREET_ADDRESS][US_STATE]" at bounding box center [982, 328] width 195 height 18
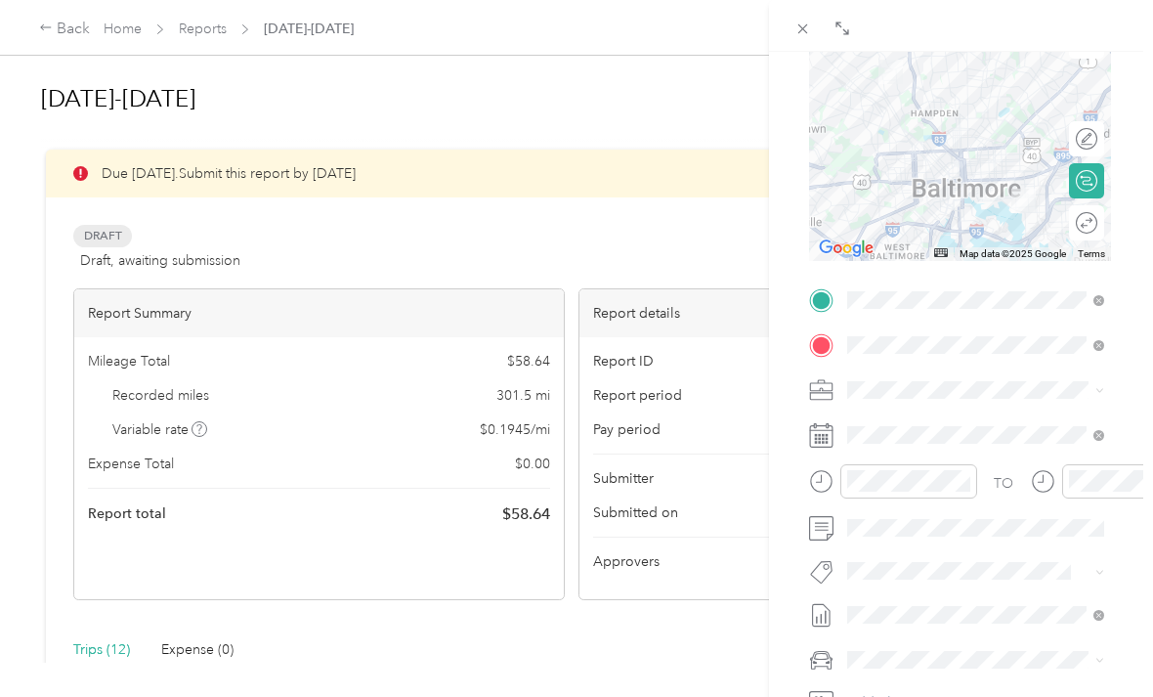
scroll to position [330, 3]
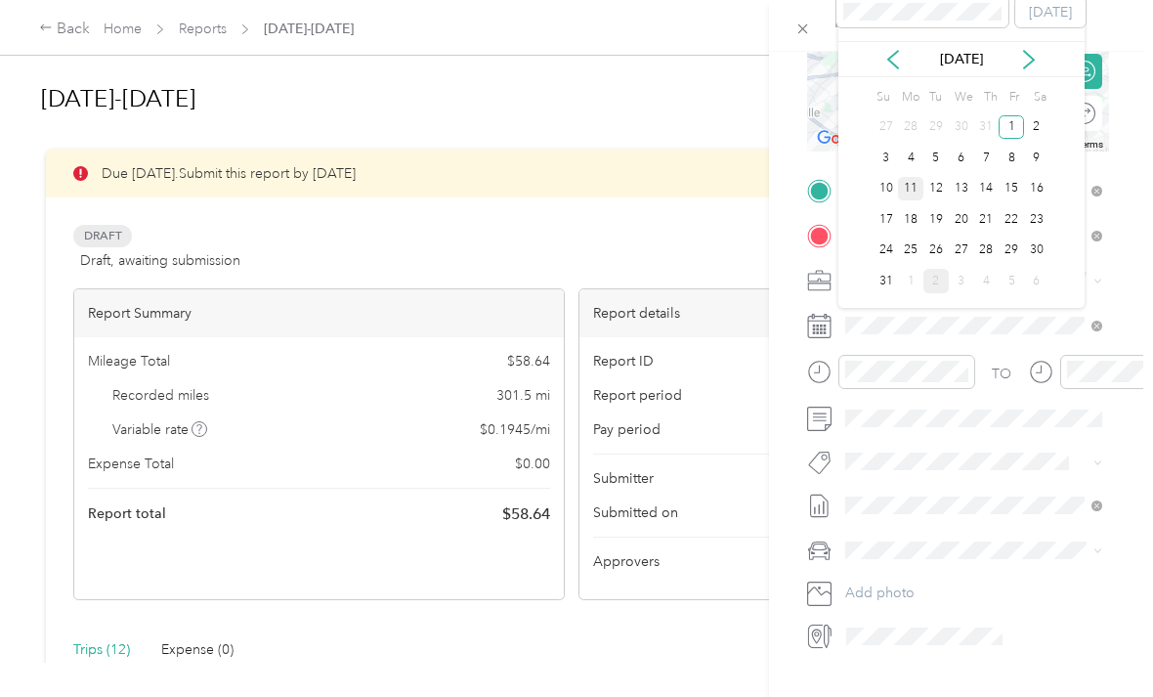
click at [915, 181] on div "11" at bounding box center [910, 189] width 25 height 24
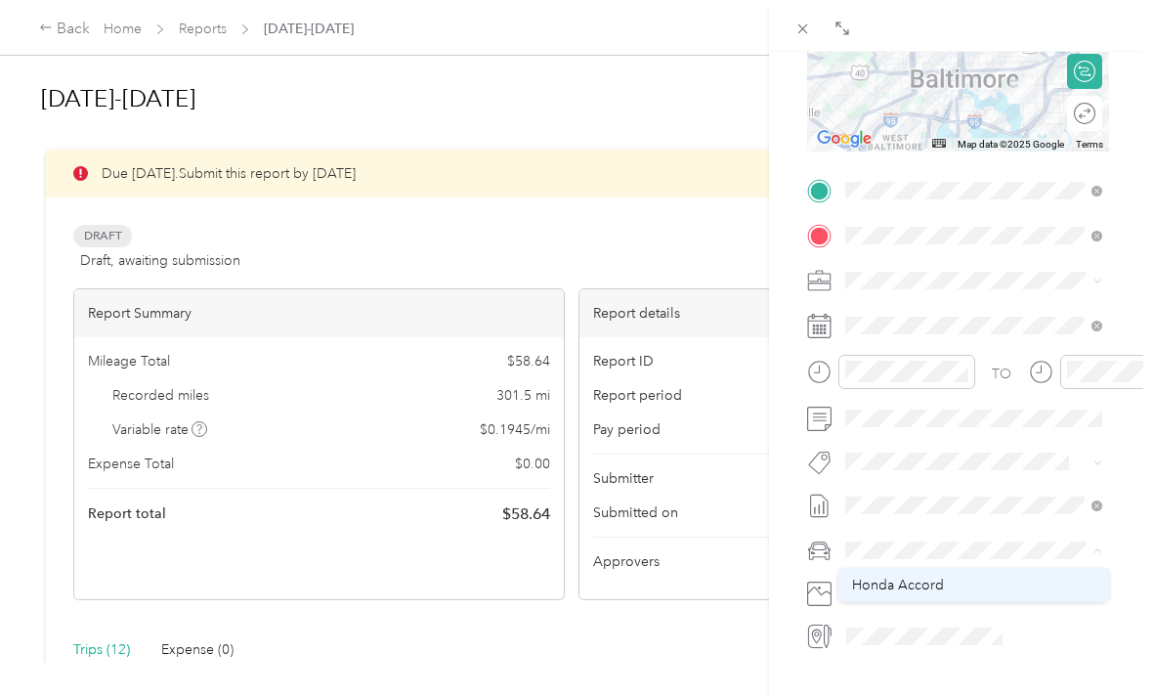
click at [936, 589] on span "Honda Accord" at bounding box center [898, 585] width 92 height 17
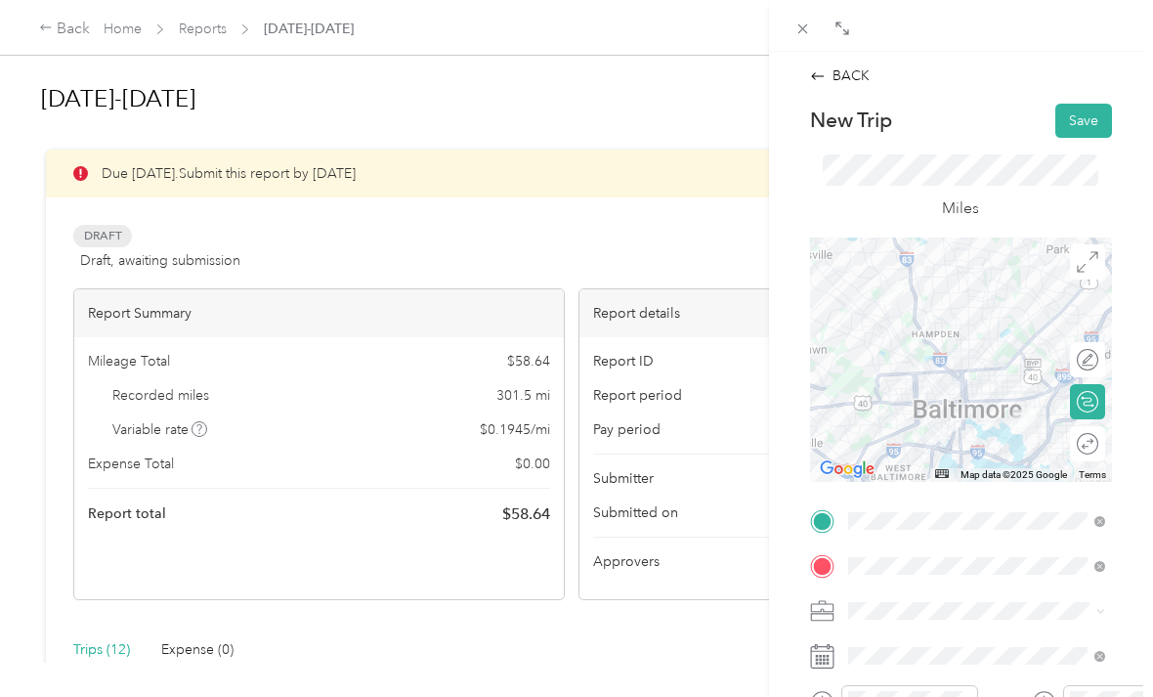
scroll to position [0, 0]
click at [1079, 108] on button "Save" at bounding box center [1084, 121] width 57 height 34
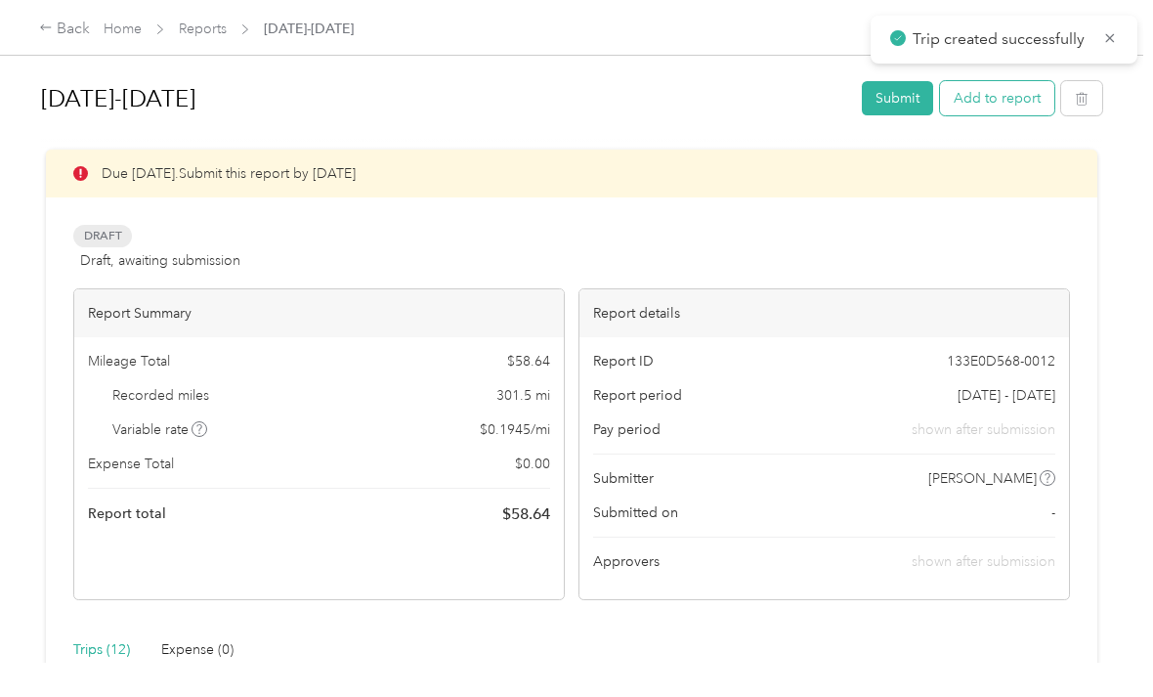
click at [1013, 95] on button "Add to report" at bounding box center [997, 98] width 114 height 34
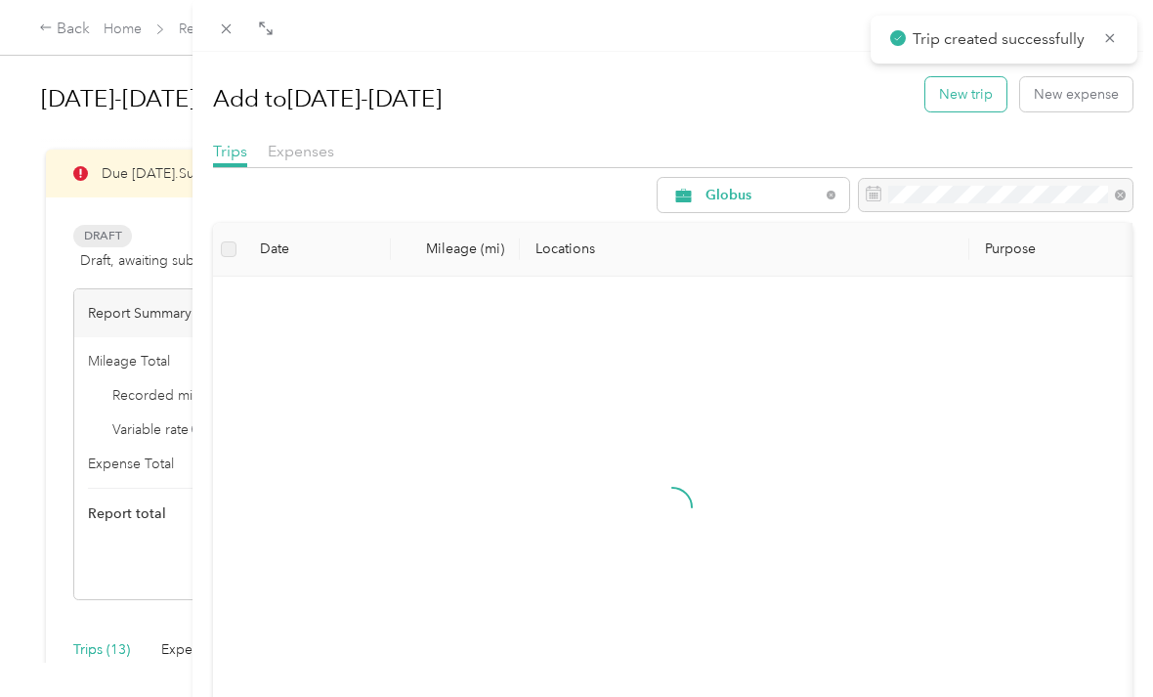
click at [958, 96] on button "New trip" at bounding box center [966, 94] width 81 height 34
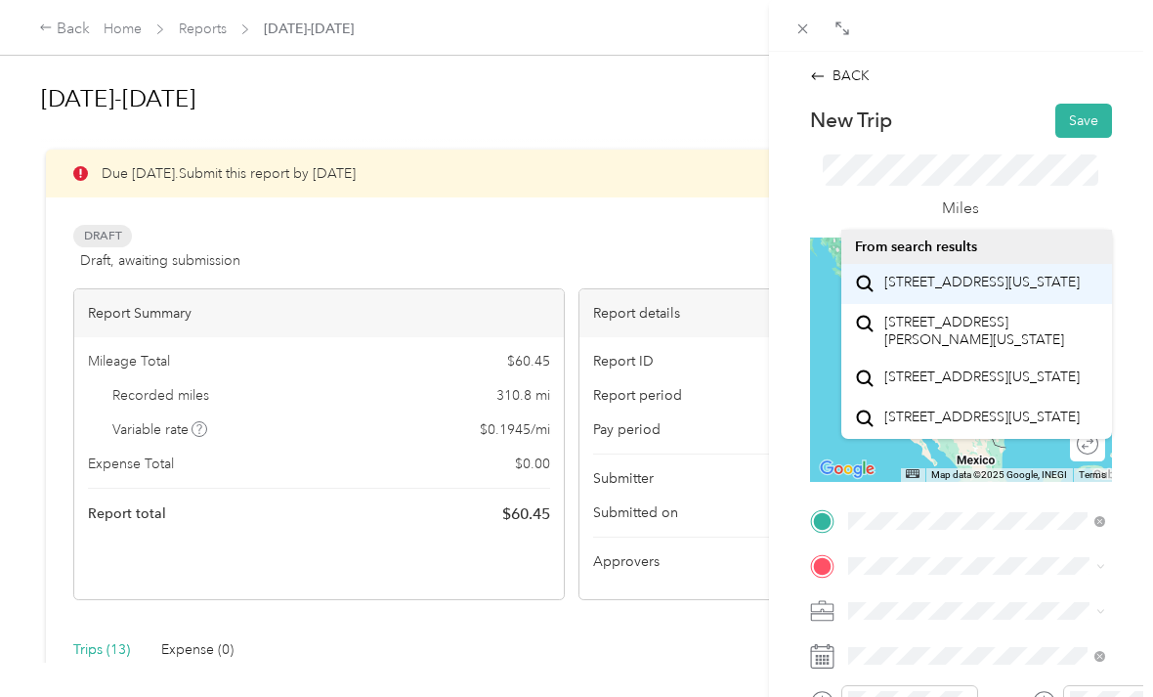
click at [987, 288] on span "[STREET_ADDRESS][US_STATE]" at bounding box center [982, 283] width 195 height 18
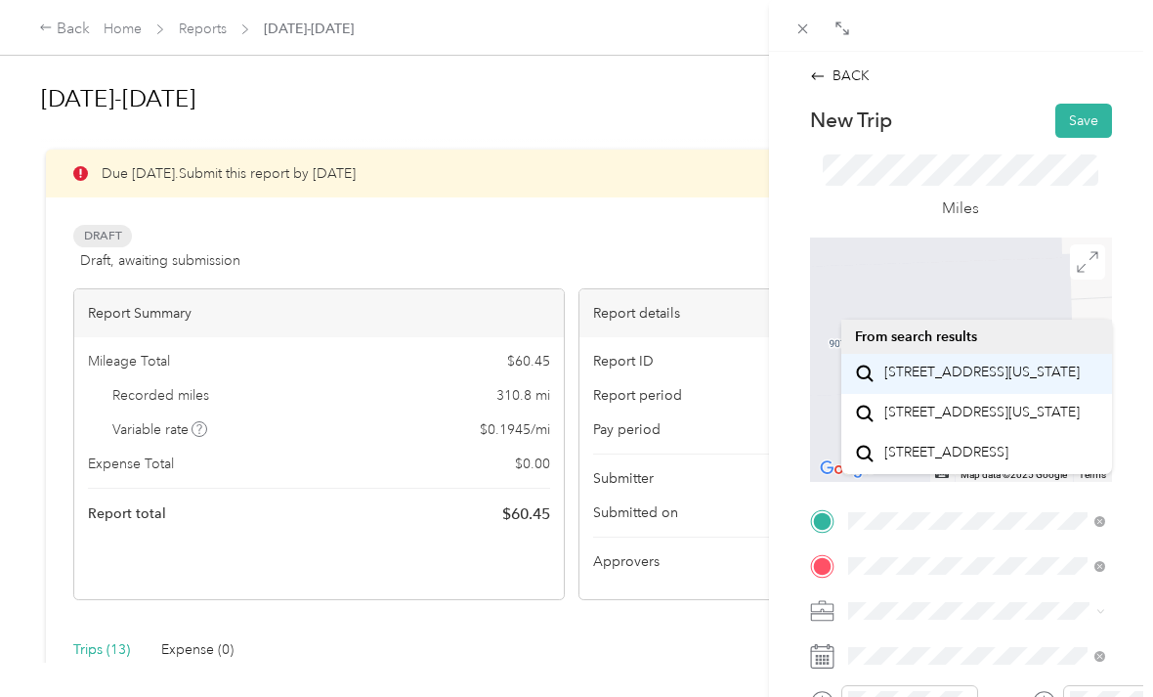
click at [987, 367] on span "[STREET_ADDRESS][US_STATE]" at bounding box center [982, 373] width 195 height 18
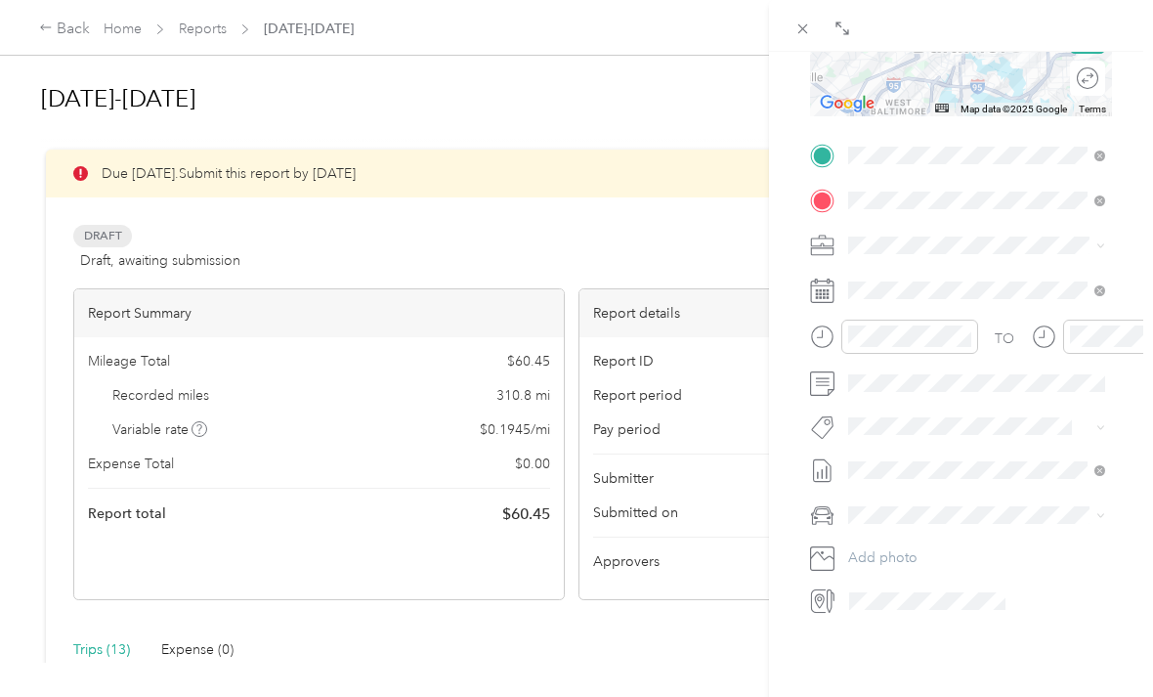
scroll to position [364, 0]
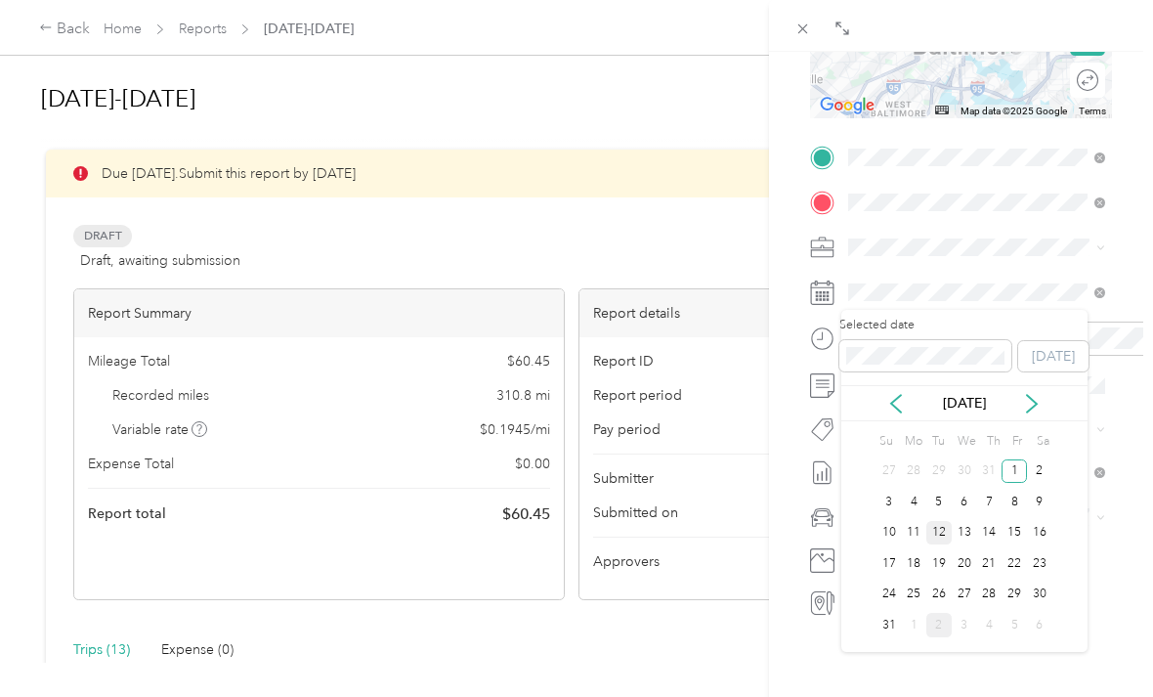
click at [931, 535] on div "12" at bounding box center [939, 533] width 25 height 24
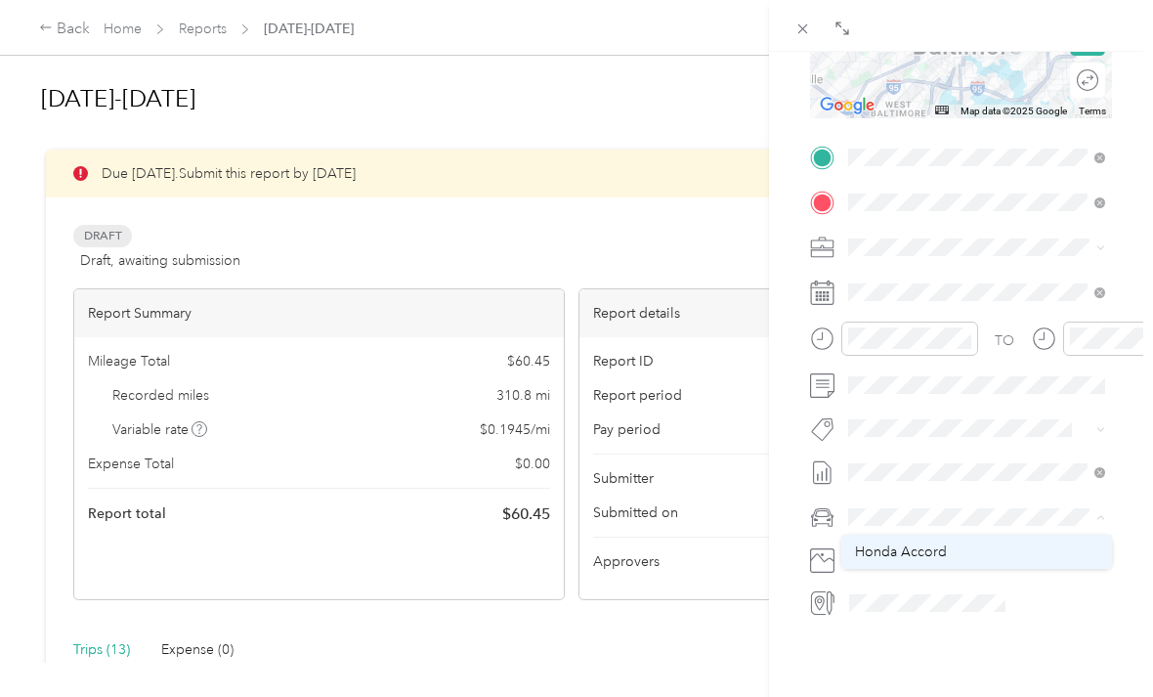
click at [933, 552] on span "Honda Accord" at bounding box center [901, 551] width 92 height 17
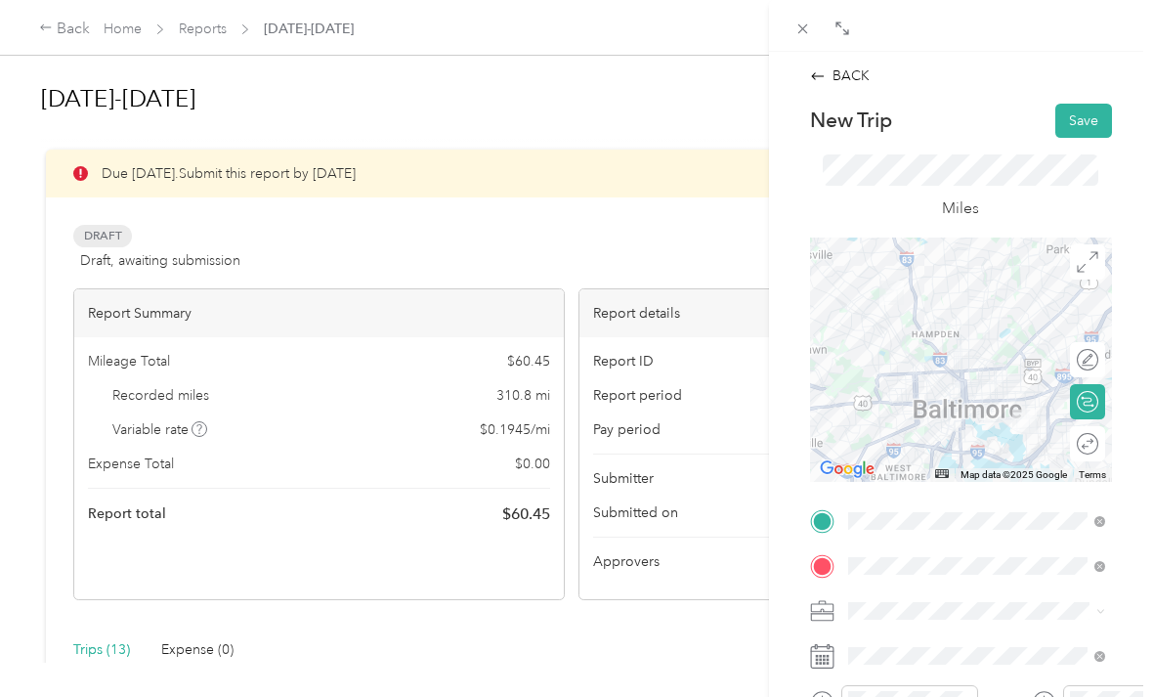
scroll to position [0, 0]
click at [1084, 107] on button "Save" at bounding box center [1084, 121] width 57 height 34
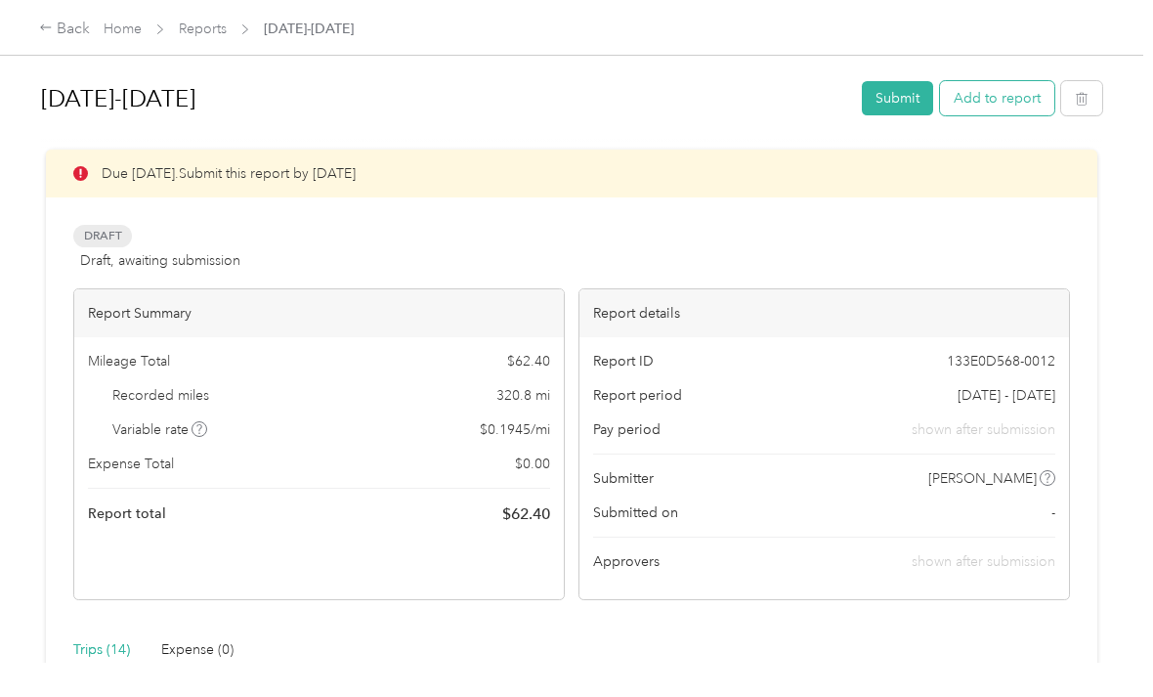
click at [1017, 107] on button "Add to report" at bounding box center [997, 98] width 114 height 34
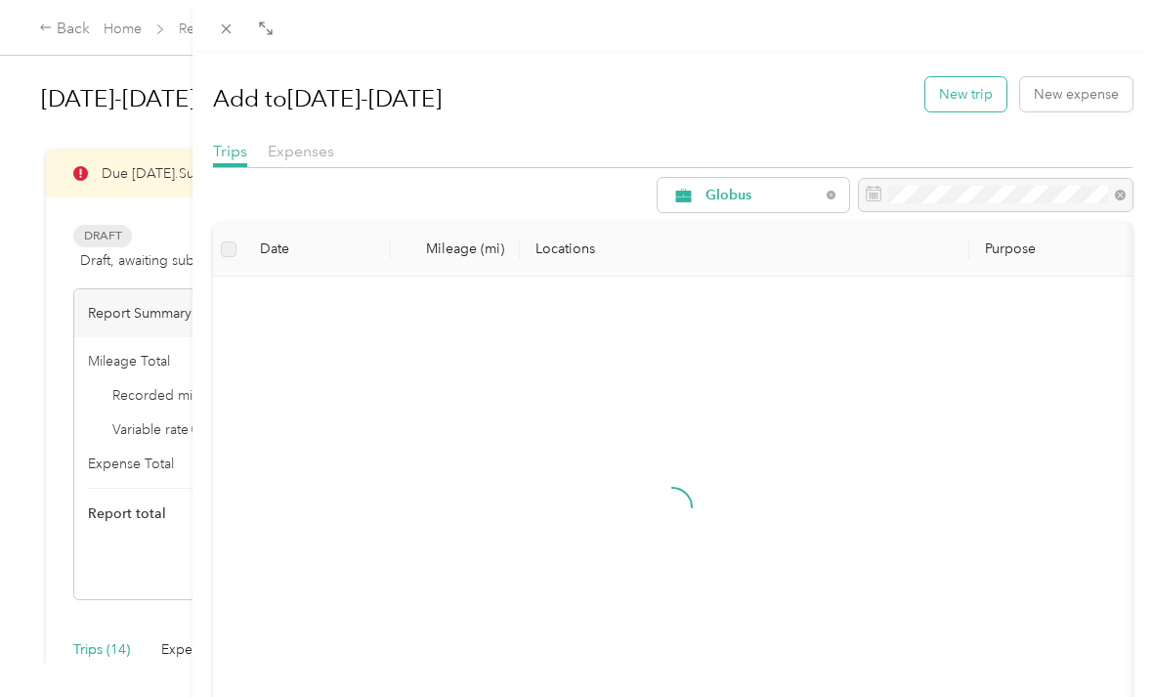
click at [961, 83] on button "New trip" at bounding box center [966, 94] width 81 height 34
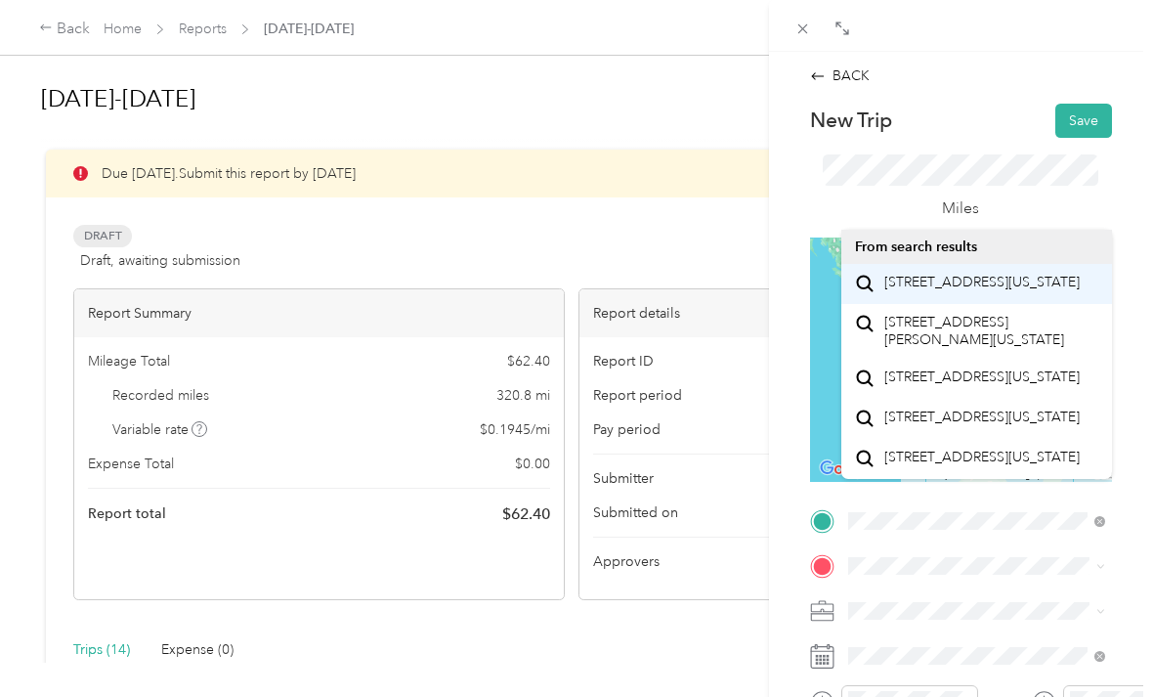
click at [984, 278] on span "[STREET_ADDRESS][US_STATE]" at bounding box center [982, 283] width 195 height 18
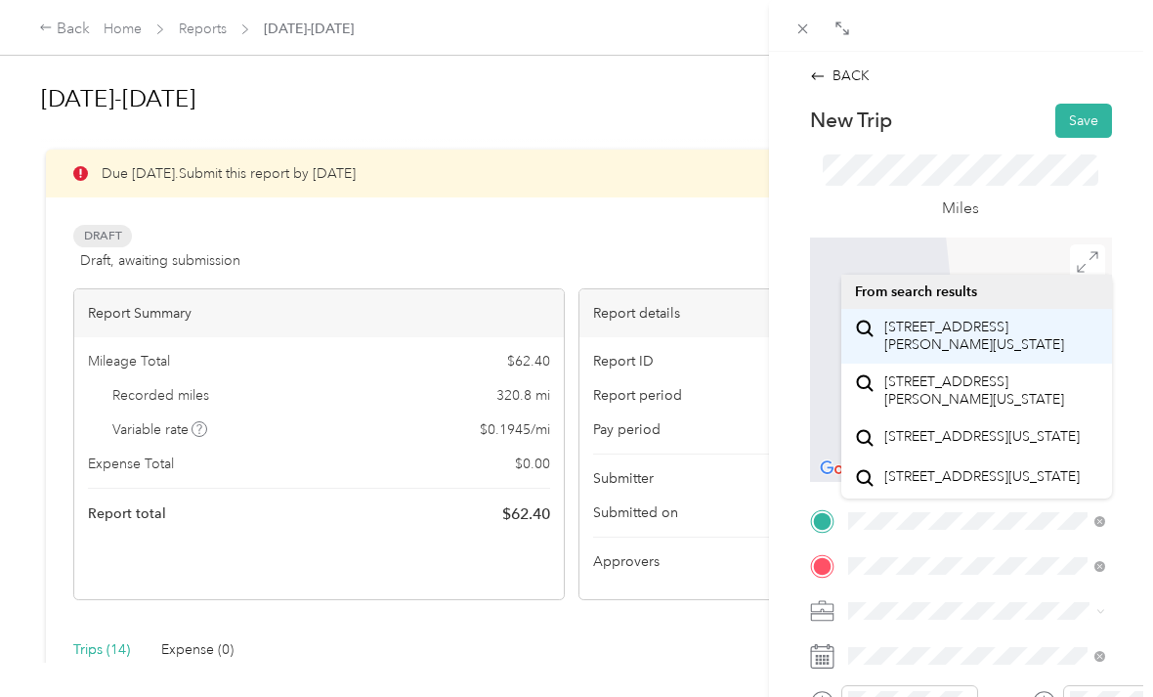
click at [997, 324] on span "[STREET_ADDRESS][PERSON_NAME][US_STATE]" at bounding box center [992, 336] width 214 height 34
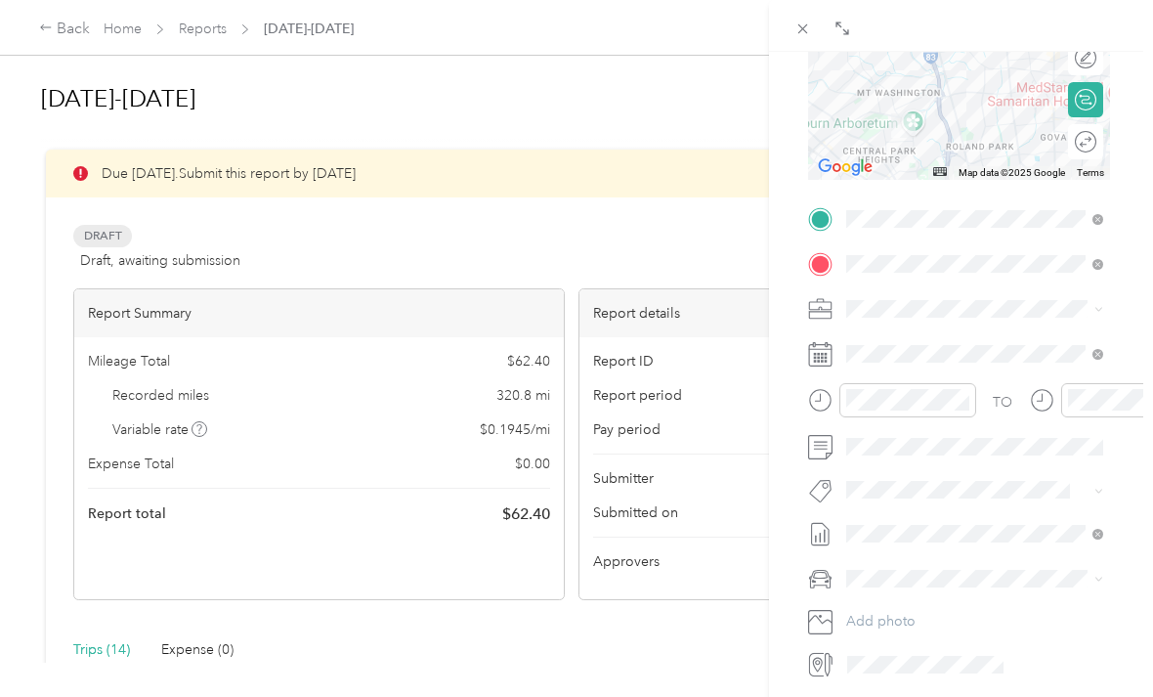
scroll to position [302, 3]
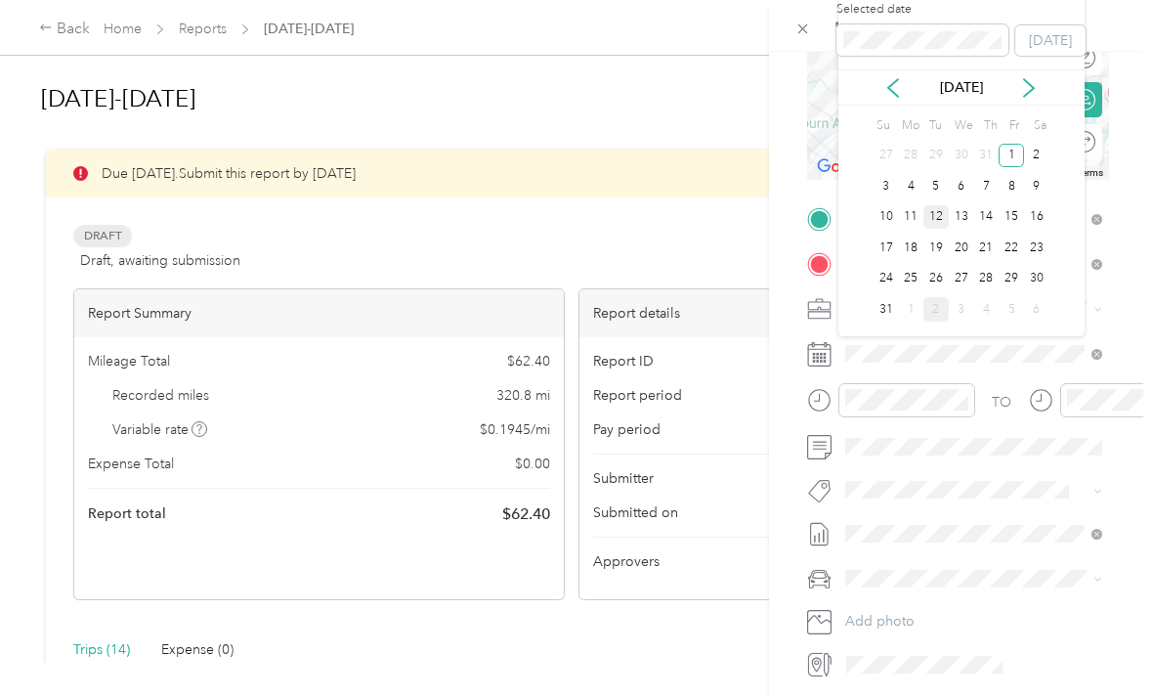
click at [932, 218] on div "12" at bounding box center [936, 217] width 25 height 24
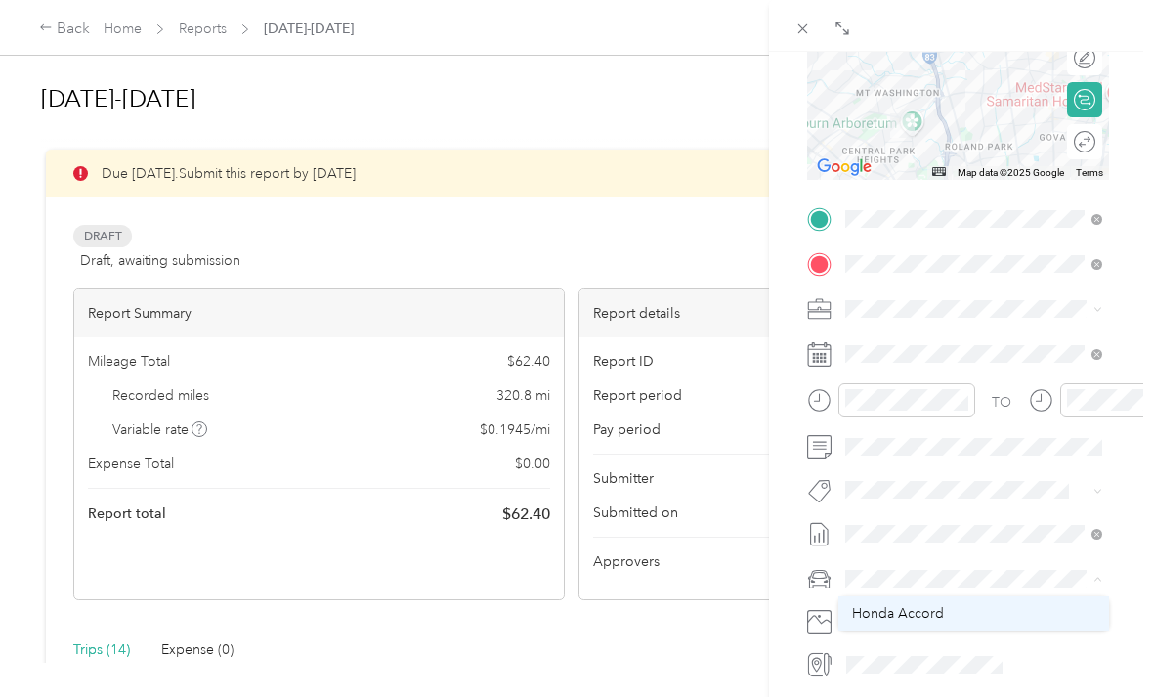
click at [924, 614] on span "Honda Accord" at bounding box center [898, 613] width 92 height 17
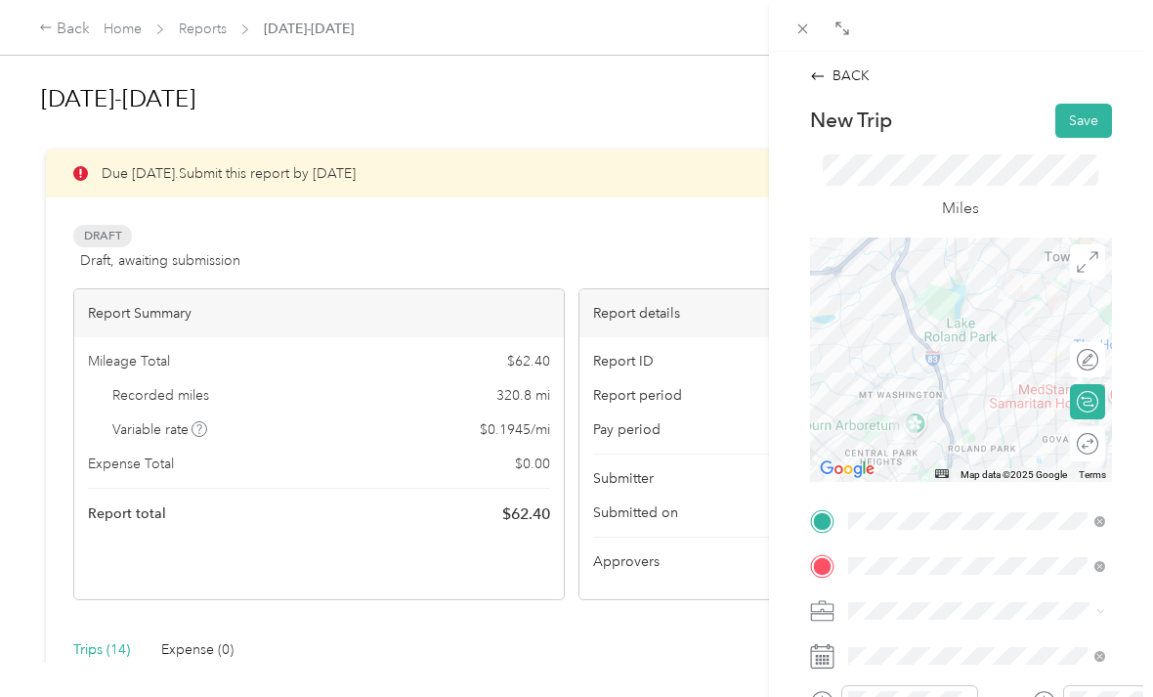
scroll to position [0, 0]
click at [1089, 122] on button "Save" at bounding box center [1084, 121] width 57 height 34
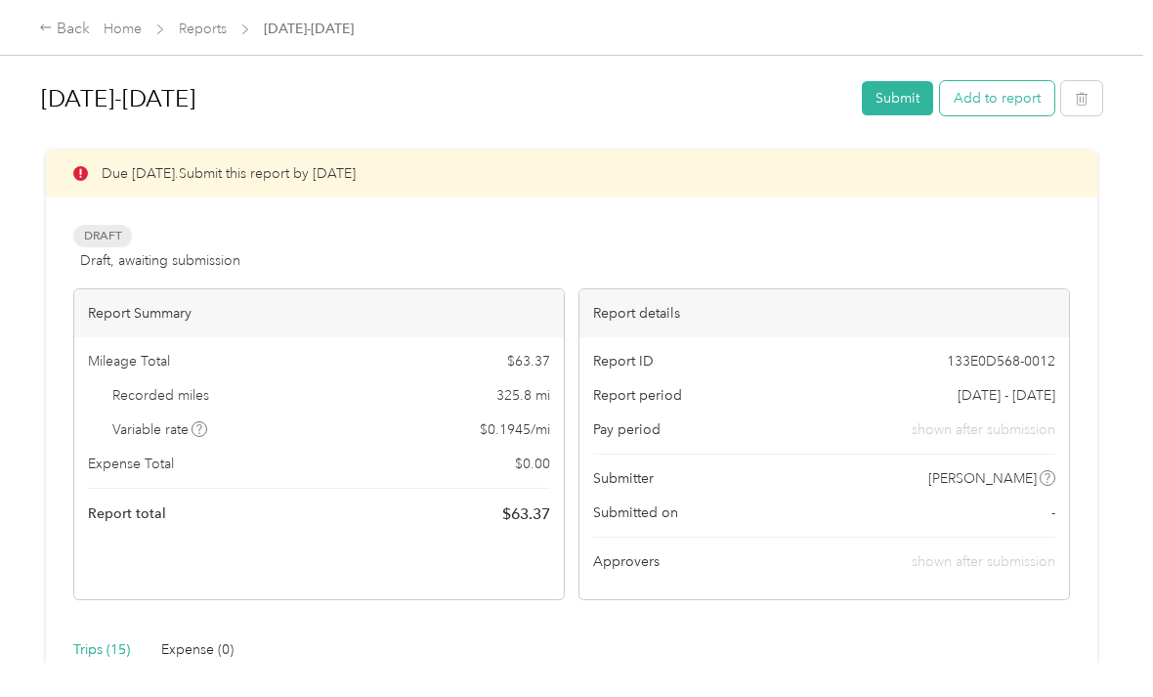
click at [1019, 91] on button "Add to report" at bounding box center [997, 98] width 114 height 34
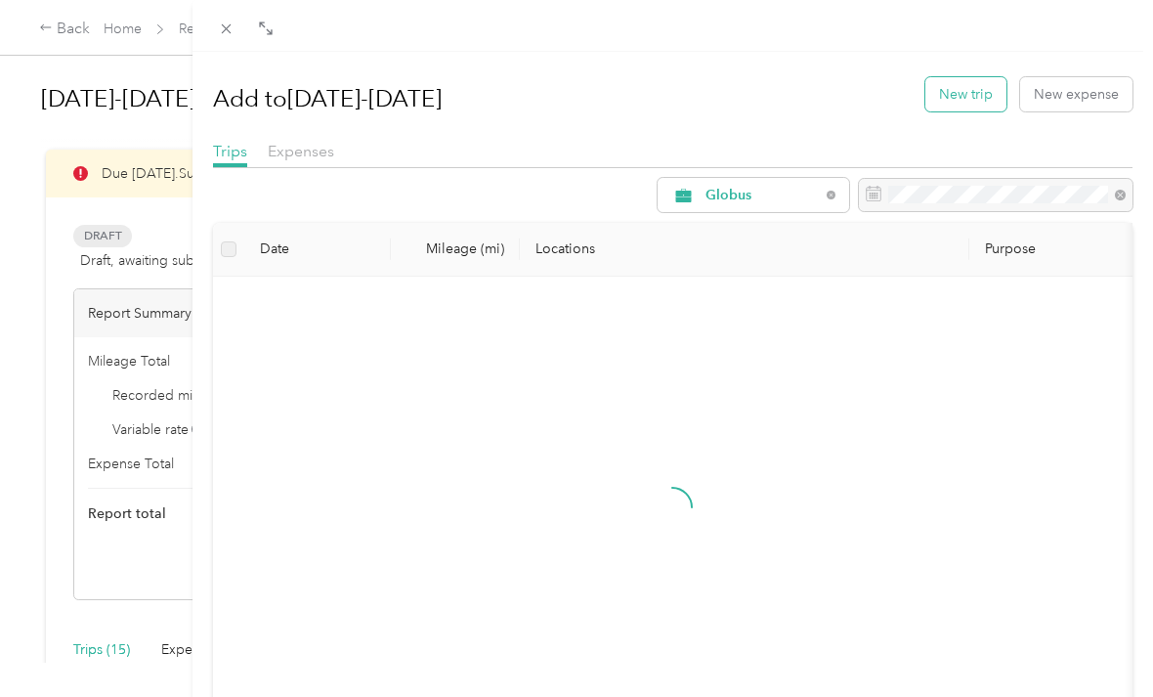
click at [970, 88] on button "New trip" at bounding box center [966, 94] width 81 height 34
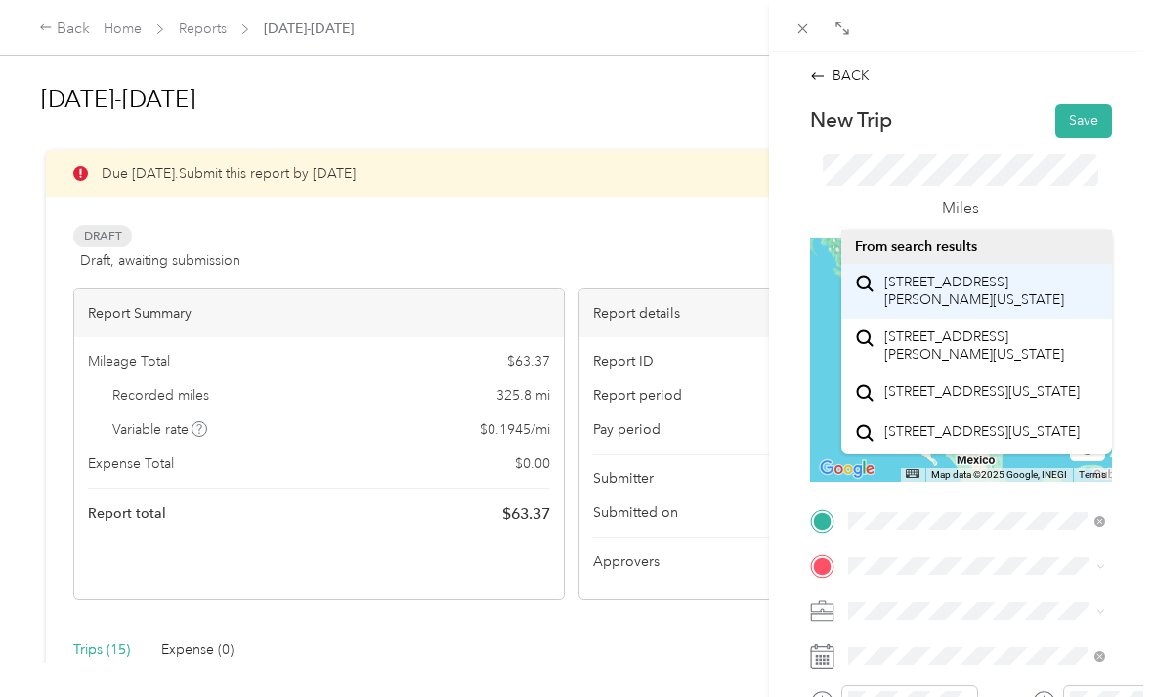
click at [1010, 287] on span "[STREET_ADDRESS][PERSON_NAME][US_STATE]" at bounding box center [992, 291] width 214 height 34
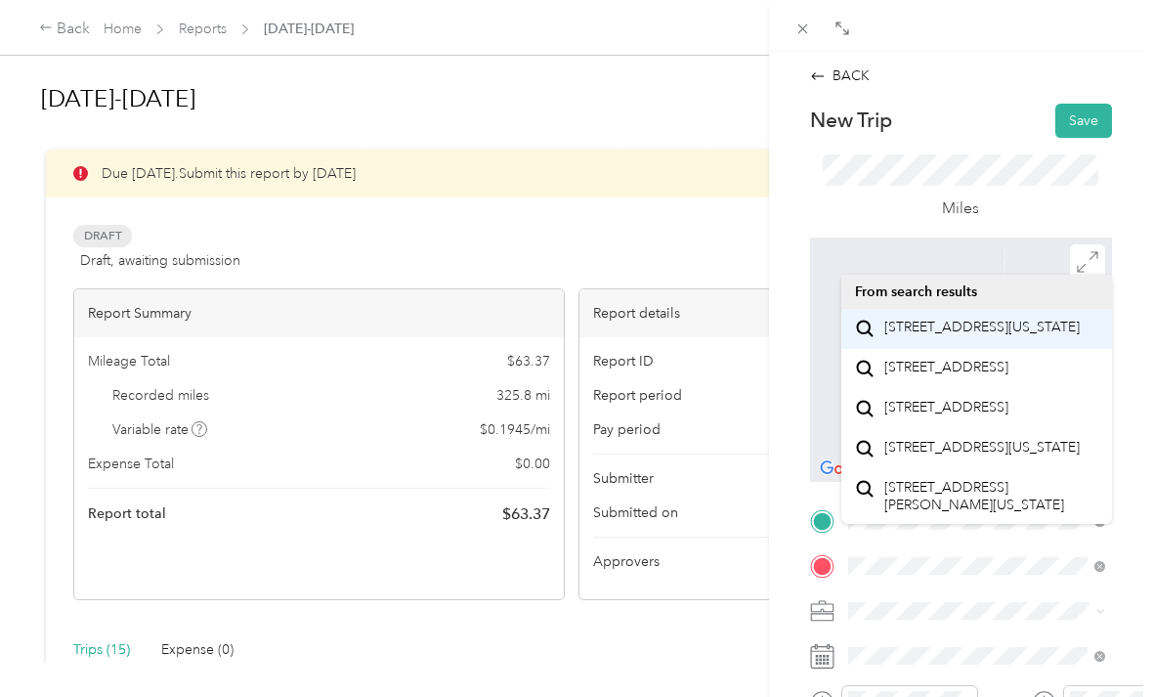
click at [968, 336] on span "[STREET_ADDRESS][US_STATE]" at bounding box center [982, 328] width 195 height 18
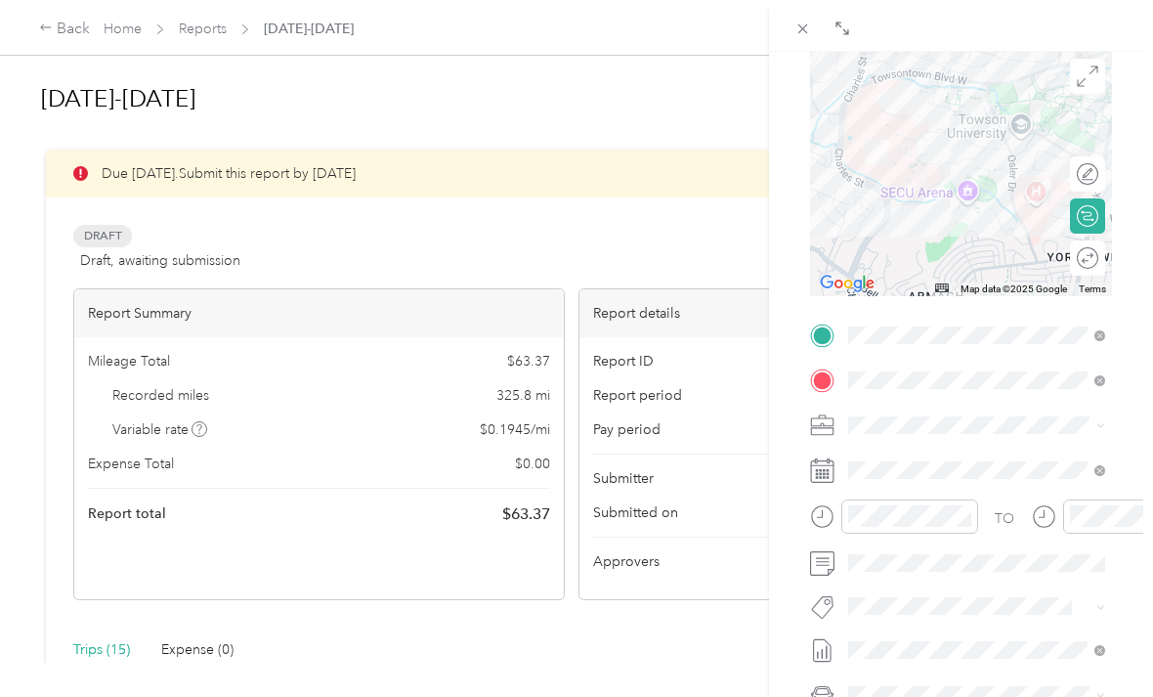
scroll to position [187, 0]
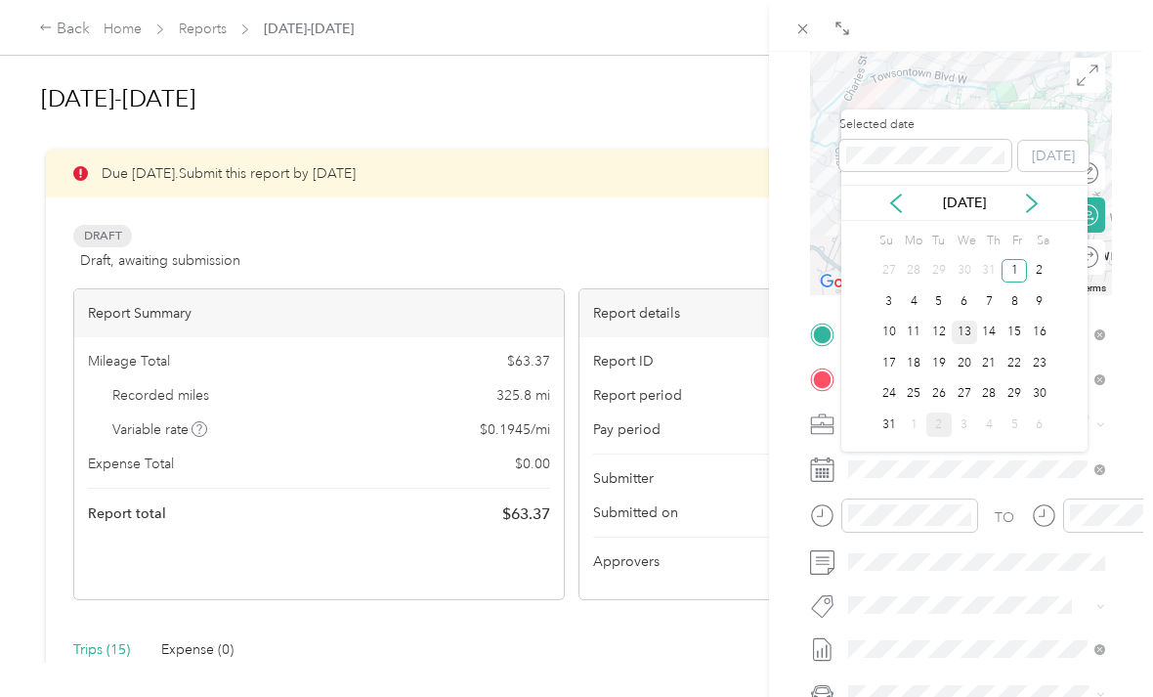
click at [954, 328] on div "13" at bounding box center [964, 333] width 25 height 24
click at [942, 322] on div "12" at bounding box center [939, 333] width 25 height 24
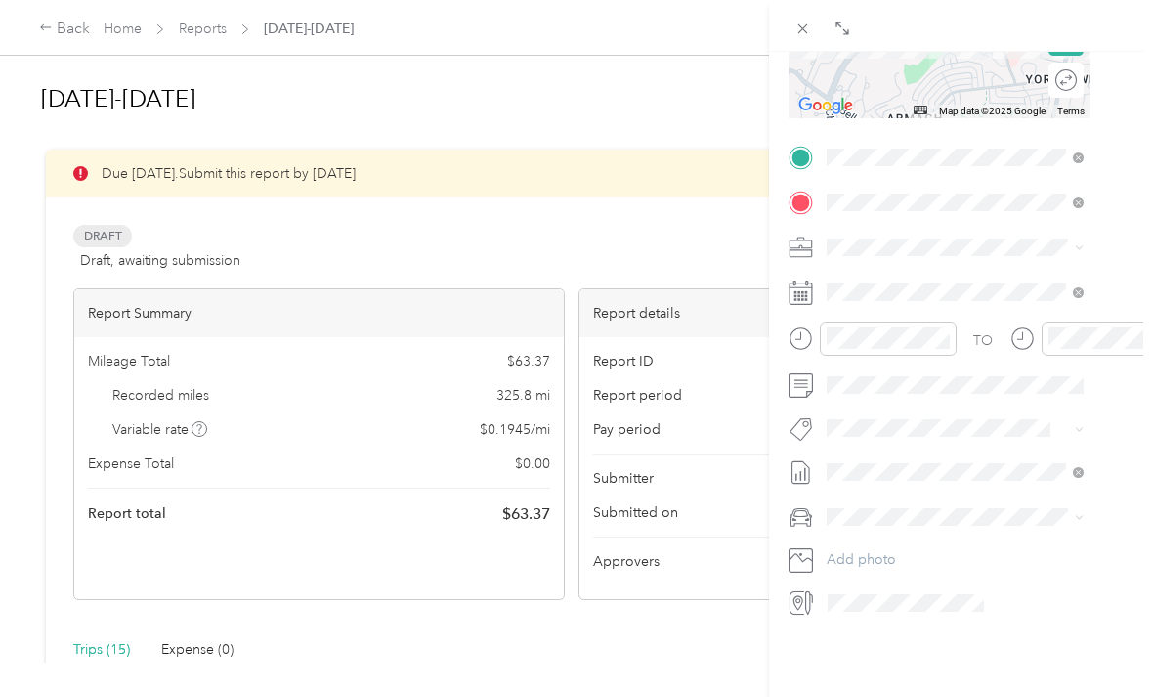
scroll to position [364, 23]
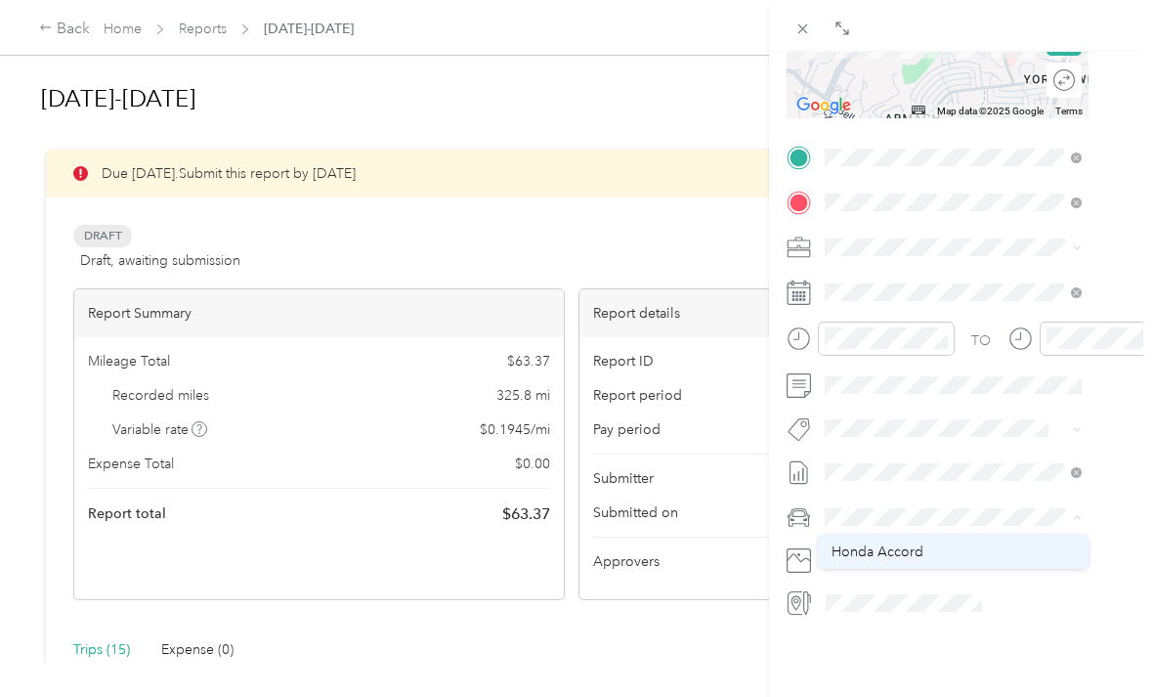
click at [898, 541] on div "Honda Accord" at bounding box center [953, 551] width 243 height 21
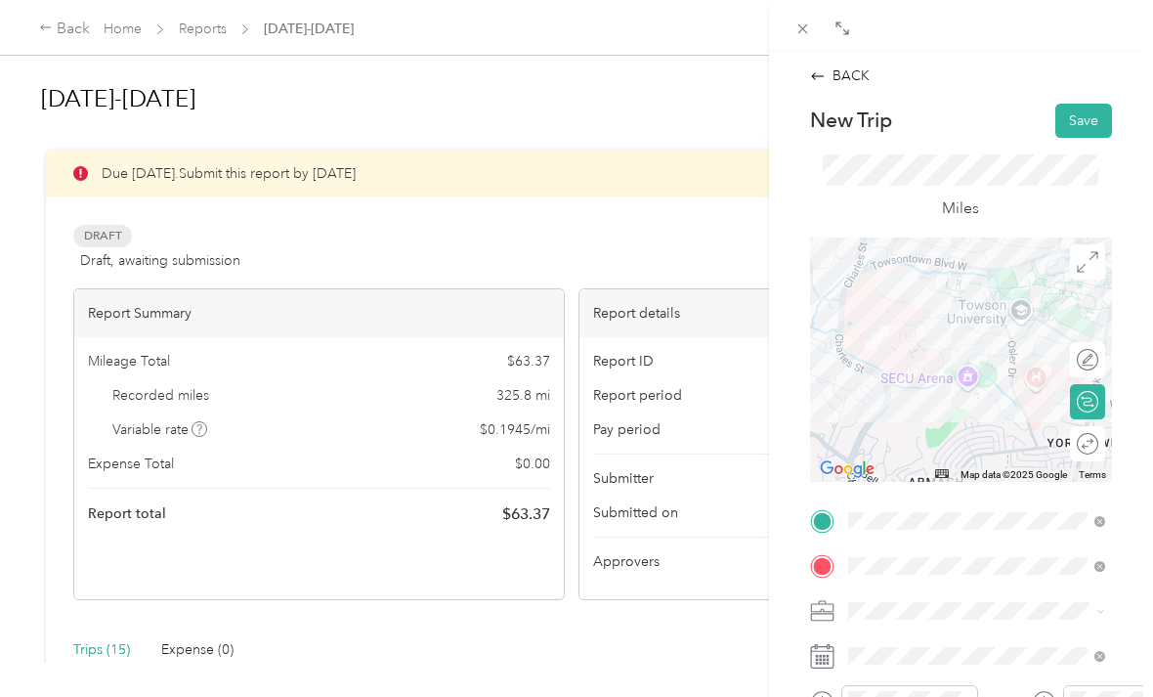
scroll to position [0, 0]
click at [1079, 108] on button "Save" at bounding box center [1084, 121] width 57 height 34
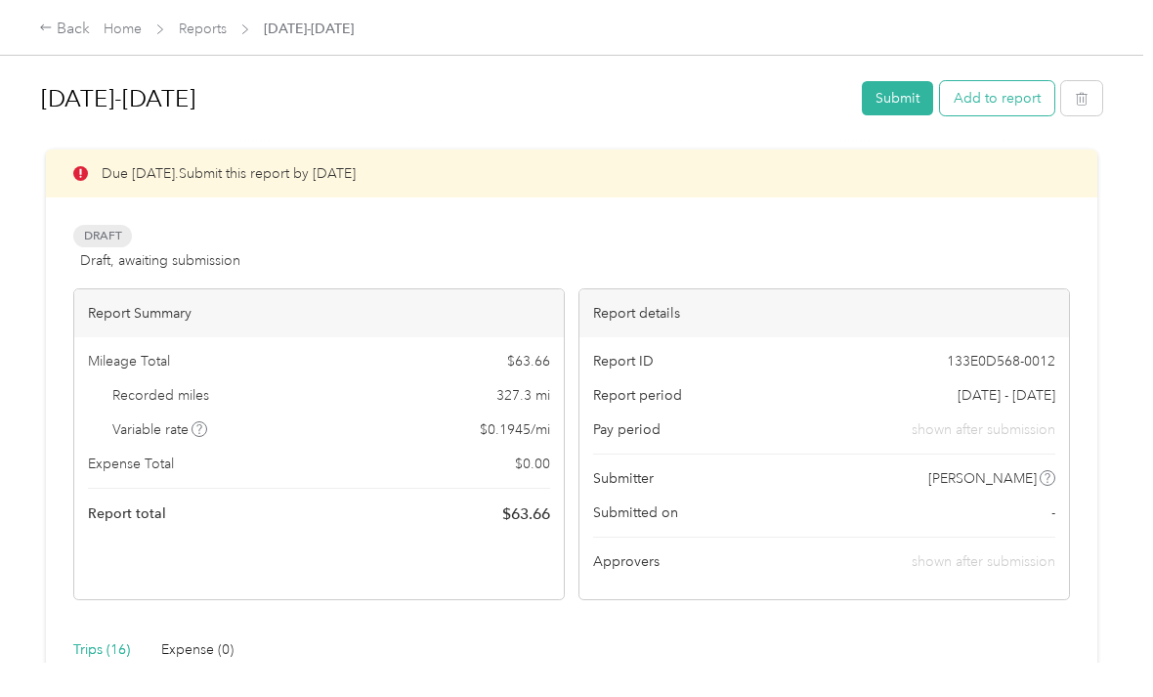
click at [1016, 97] on button "Add to report" at bounding box center [997, 98] width 114 height 34
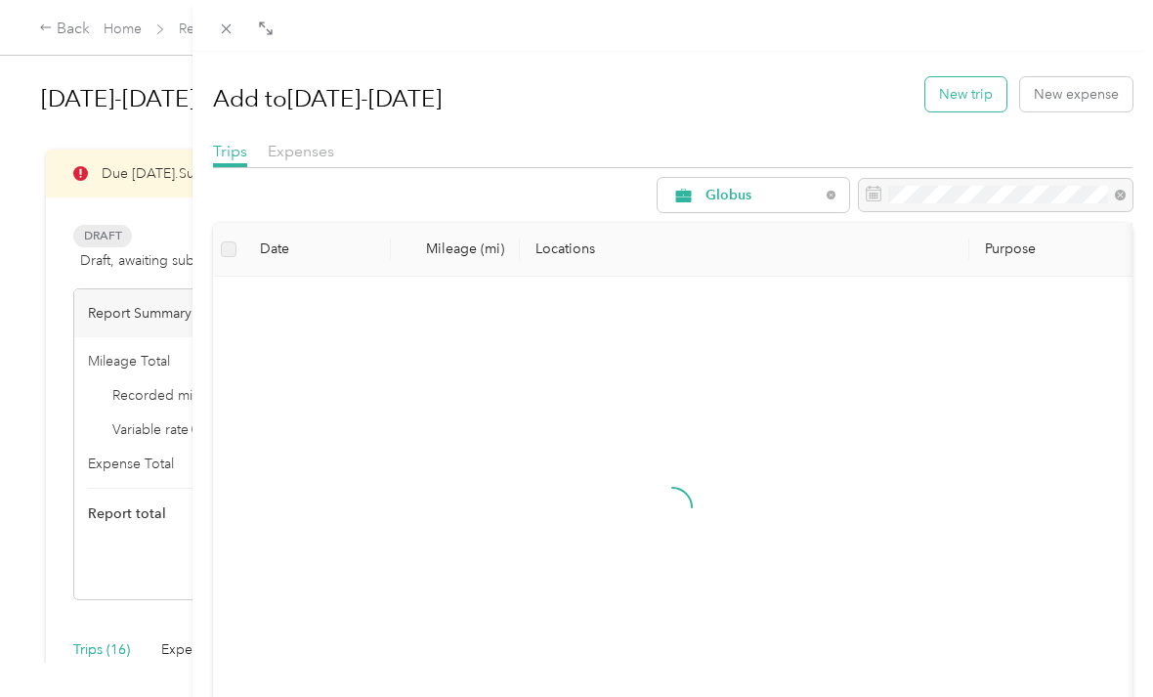
click at [975, 96] on button "New trip" at bounding box center [966, 94] width 81 height 34
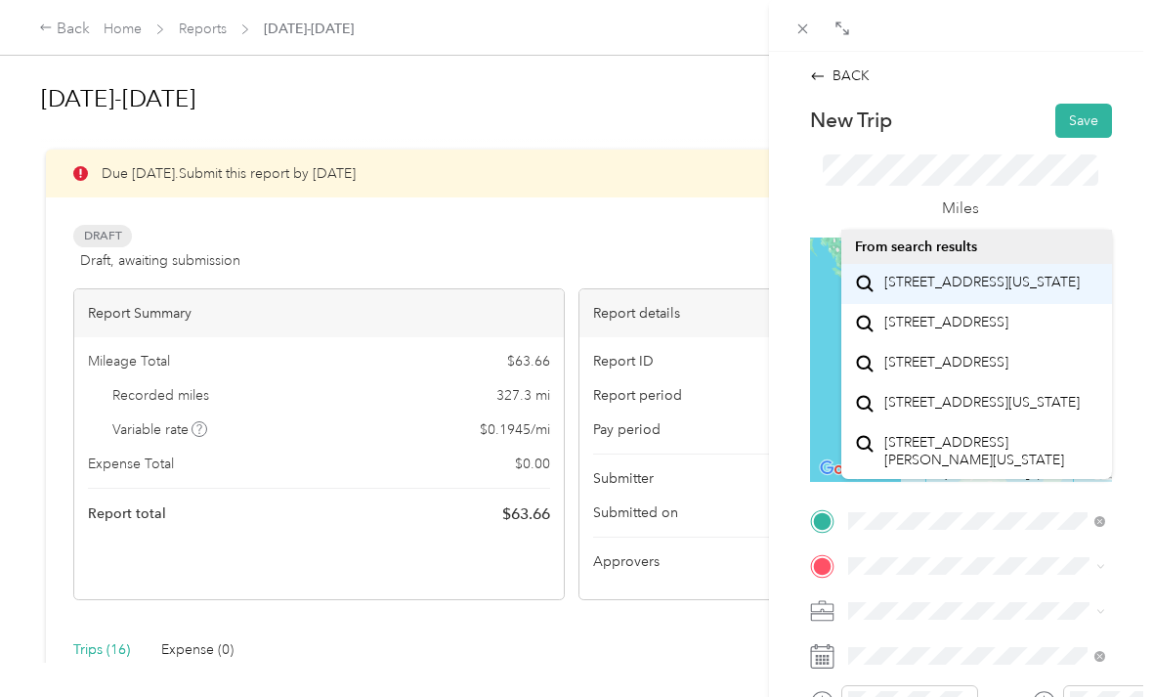
click at [974, 291] on span "[STREET_ADDRESS][US_STATE]" at bounding box center [982, 283] width 195 height 18
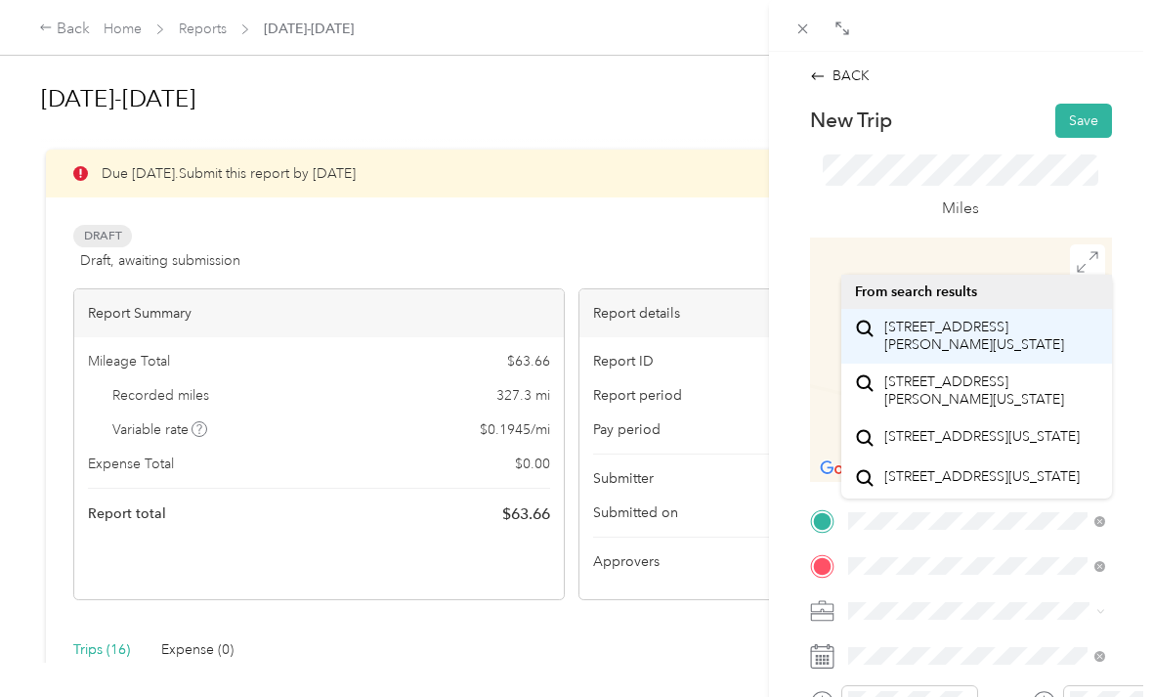
click at [970, 333] on span "[STREET_ADDRESS][PERSON_NAME][US_STATE]" at bounding box center [992, 336] width 214 height 34
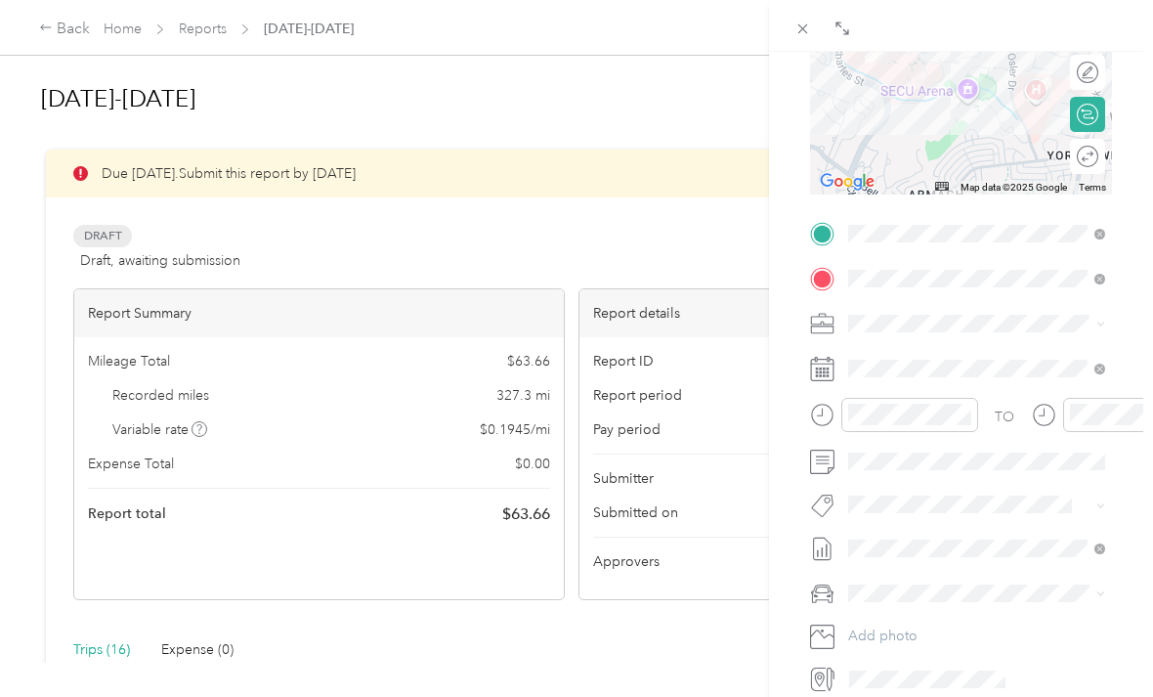
scroll to position [288, 0]
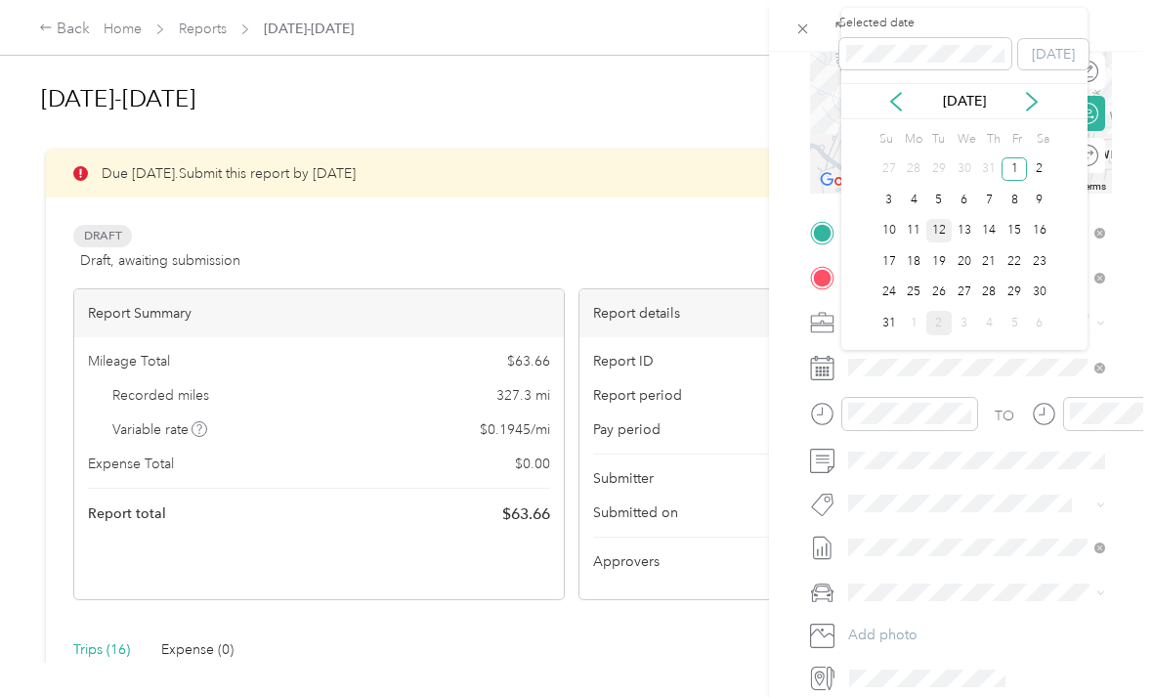
click at [942, 230] on div "12" at bounding box center [939, 231] width 25 height 24
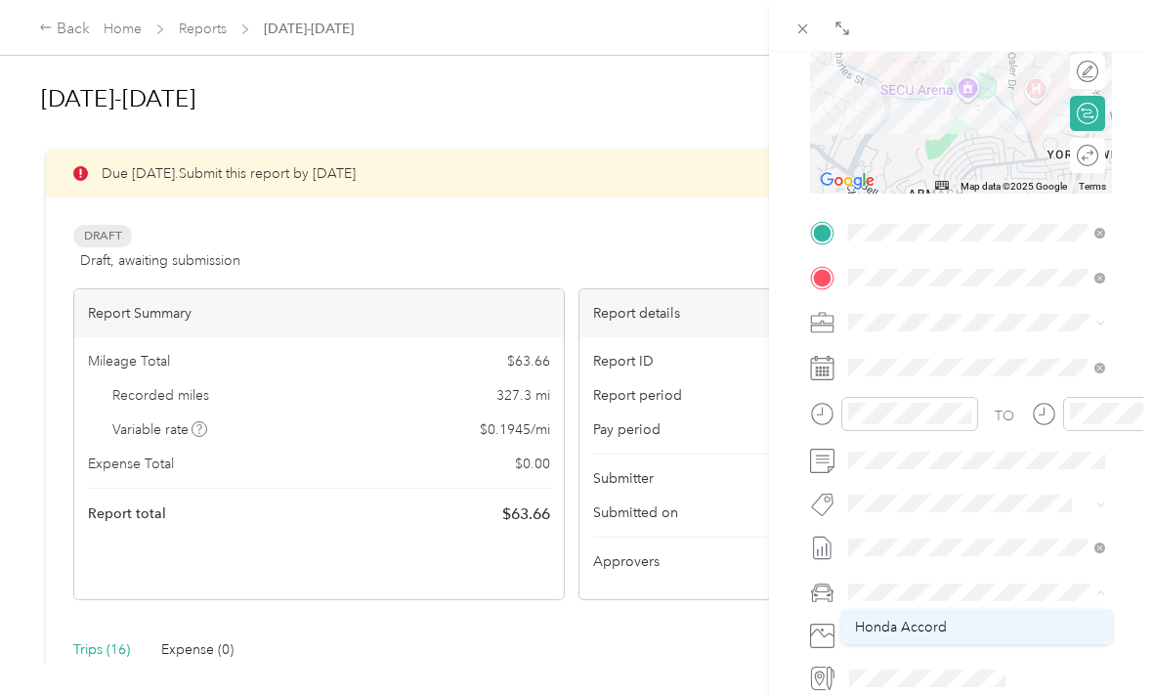
click at [936, 617] on div "Honda Accord" at bounding box center [976, 627] width 243 height 21
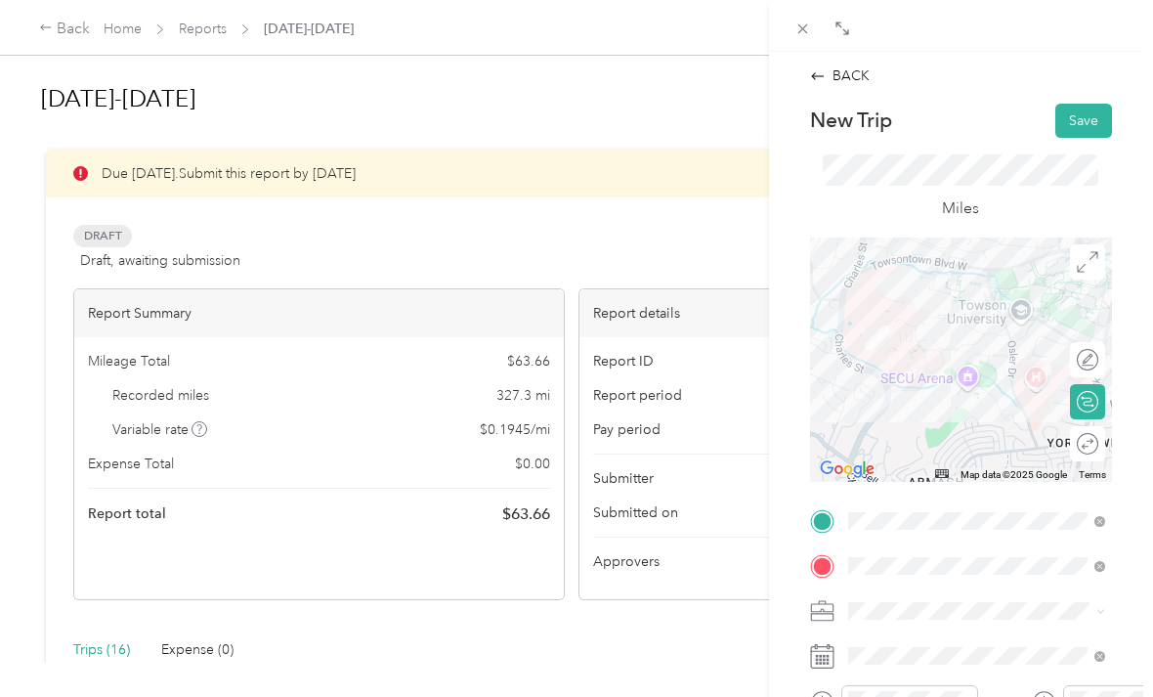
scroll to position [0, 0]
click at [1091, 111] on button "Save" at bounding box center [1084, 121] width 57 height 34
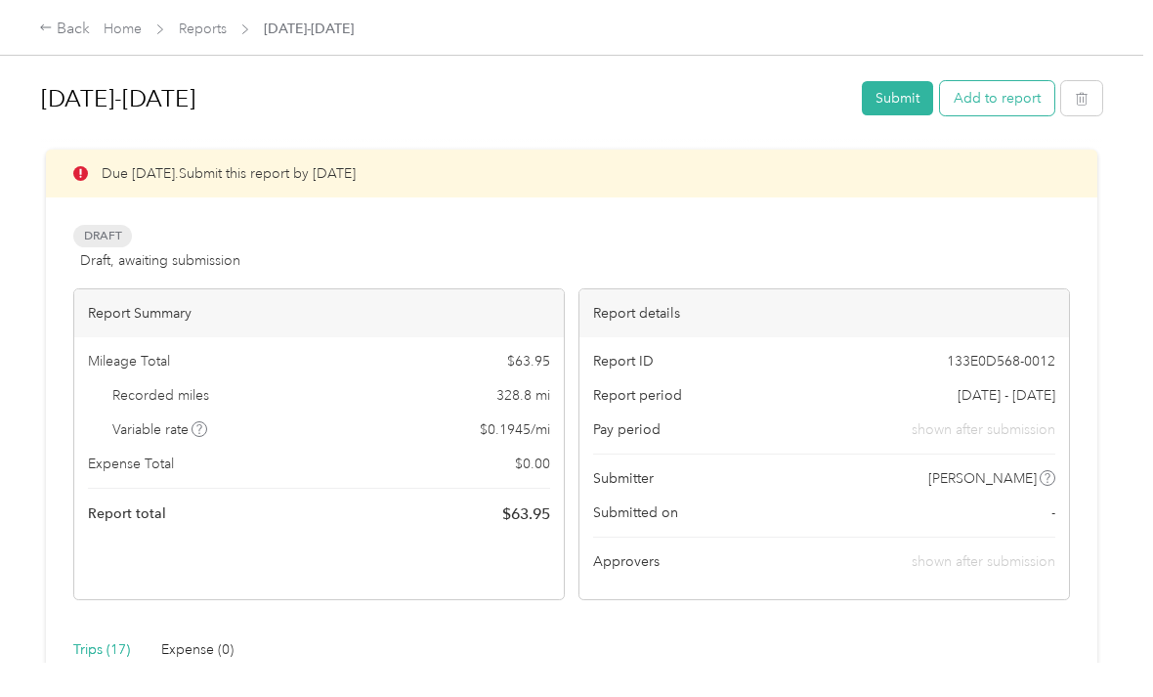
click at [1018, 93] on button "Add to report" at bounding box center [997, 98] width 114 height 34
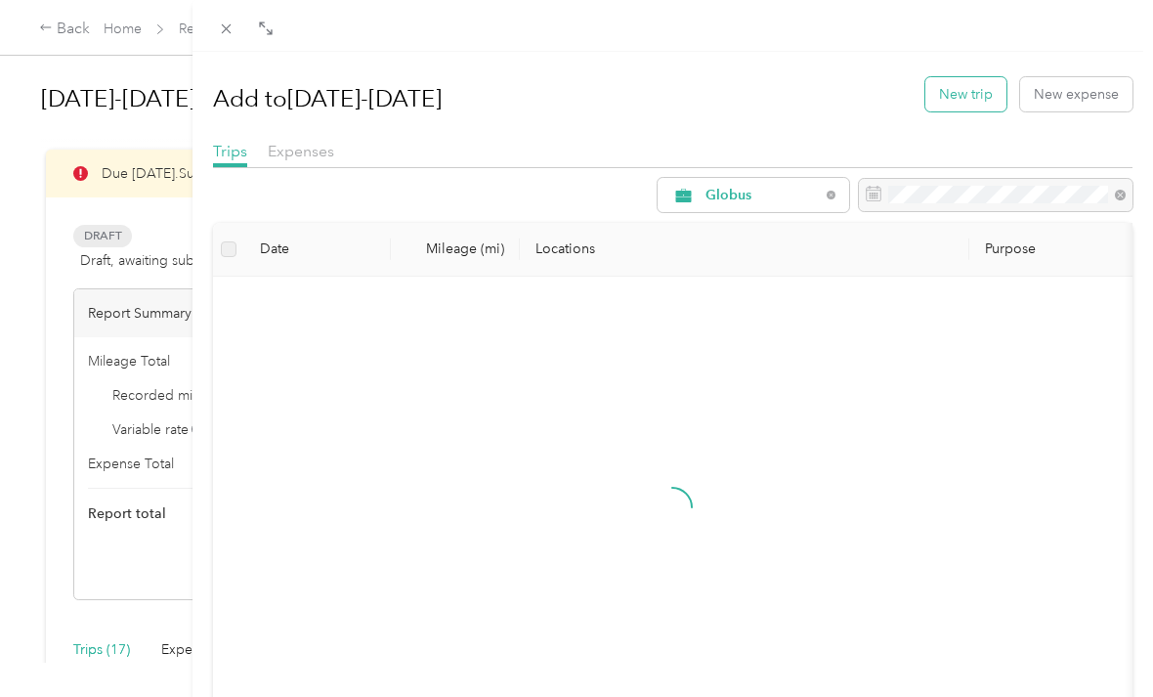
click at [974, 92] on button "New trip" at bounding box center [966, 94] width 81 height 34
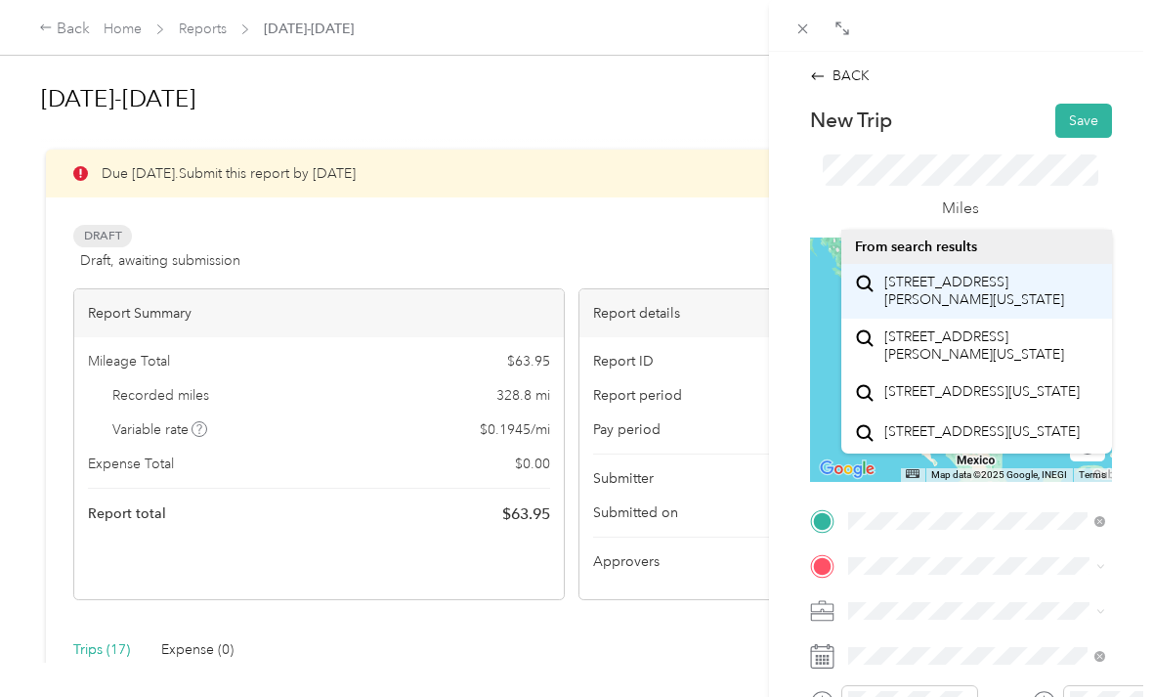
click at [968, 291] on span "[STREET_ADDRESS][PERSON_NAME][US_STATE]" at bounding box center [992, 291] width 214 height 34
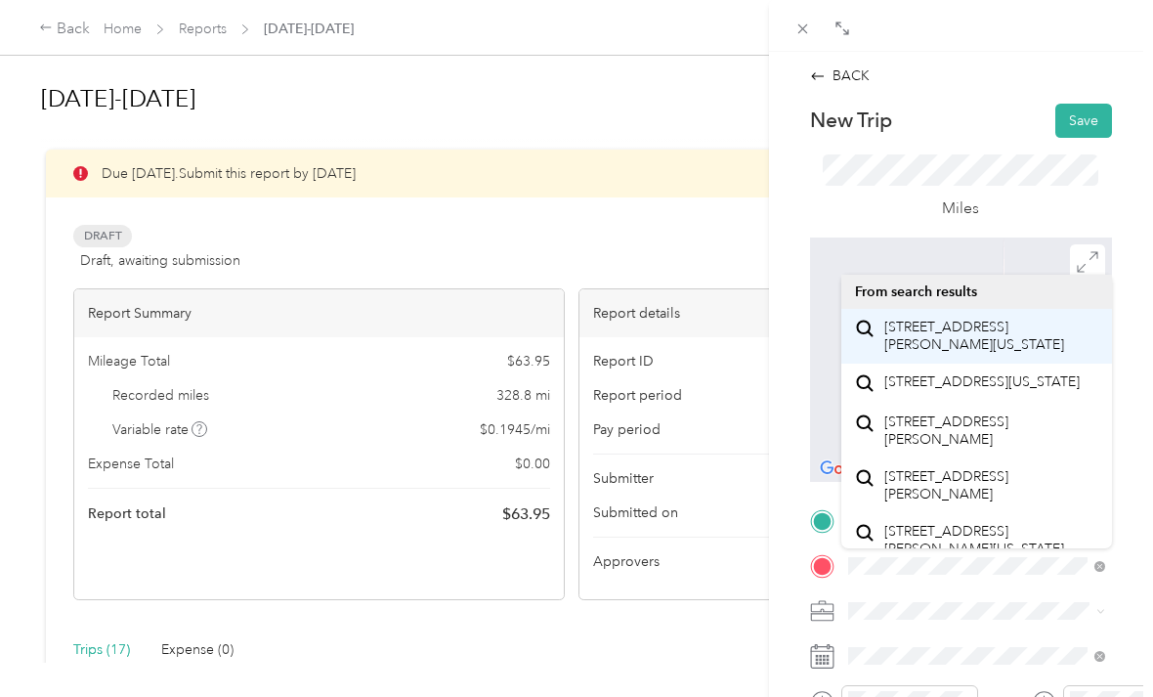
click at [973, 342] on span "[STREET_ADDRESS][PERSON_NAME][US_STATE]" at bounding box center [992, 336] width 214 height 34
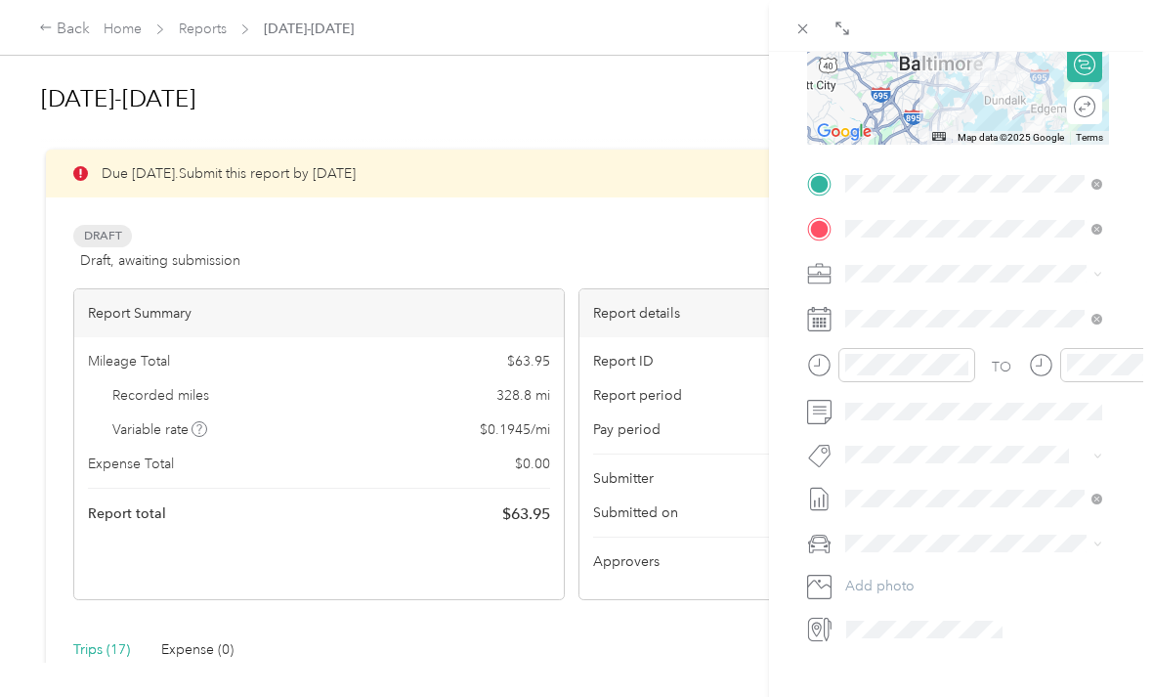
scroll to position [345, 3]
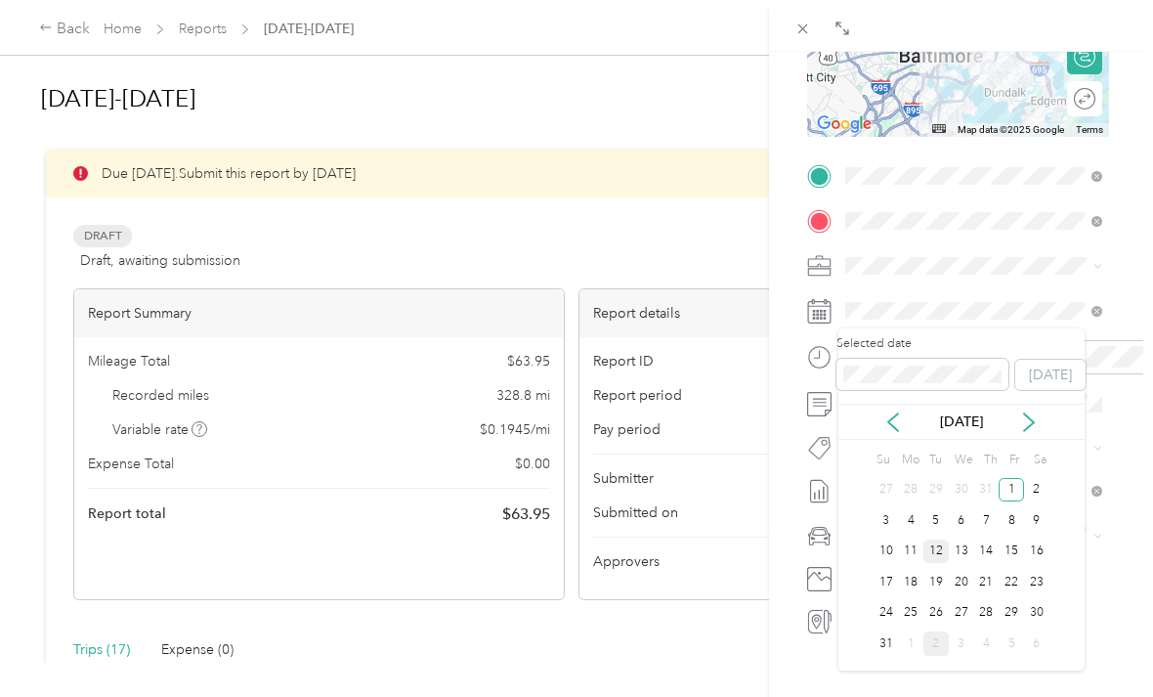
click at [930, 553] on div "12" at bounding box center [936, 552] width 25 height 24
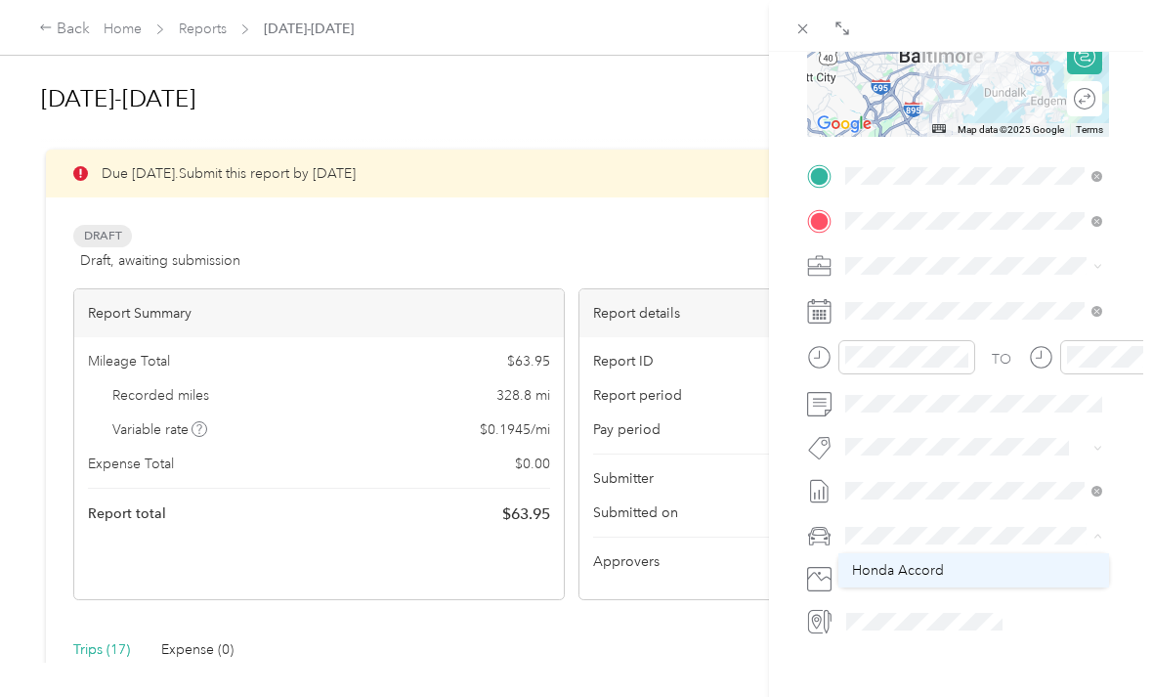
click at [939, 568] on span "Honda Accord" at bounding box center [898, 570] width 92 height 17
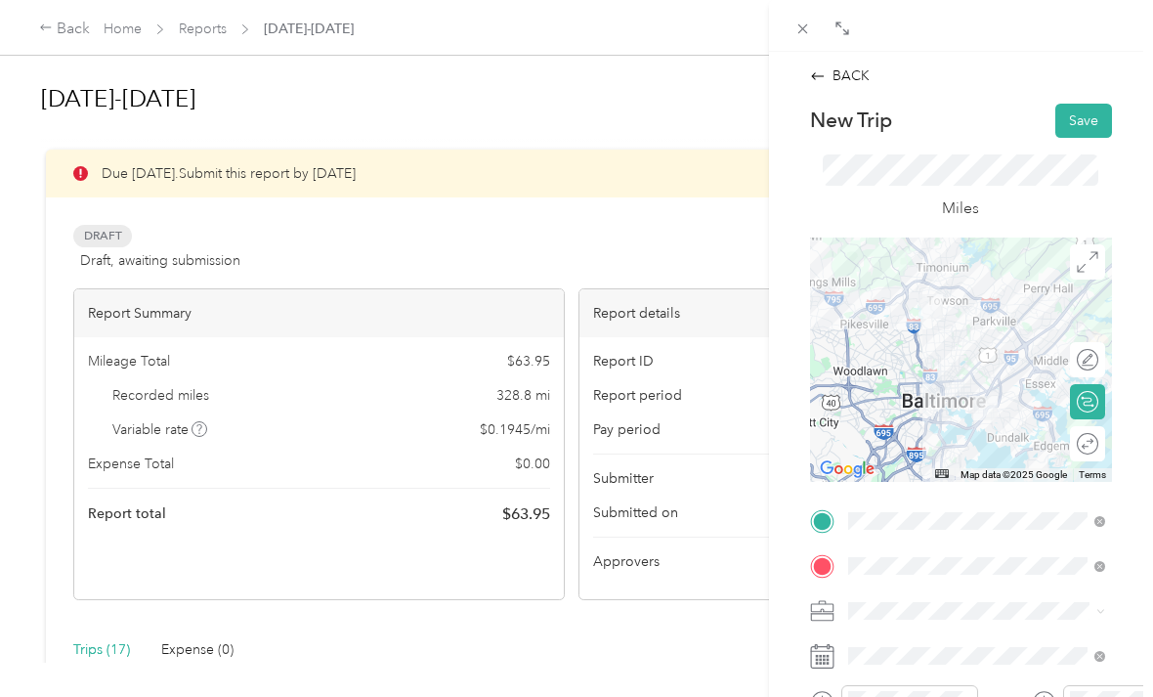
scroll to position [0, 0]
click at [1073, 120] on button "Save" at bounding box center [1084, 121] width 57 height 34
